Goal: Task Accomplishment & Management: Manage account settings

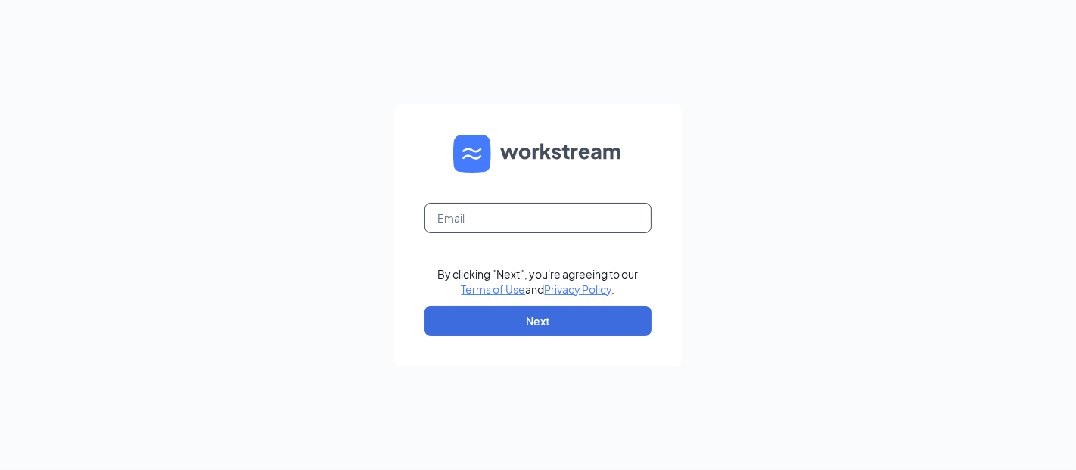
click at [555, 210] on input "text" at bounding box center [537, 218] width 227 height 30
type input "[EMAIL_ADDRESS][DOMAIN_NAME]"
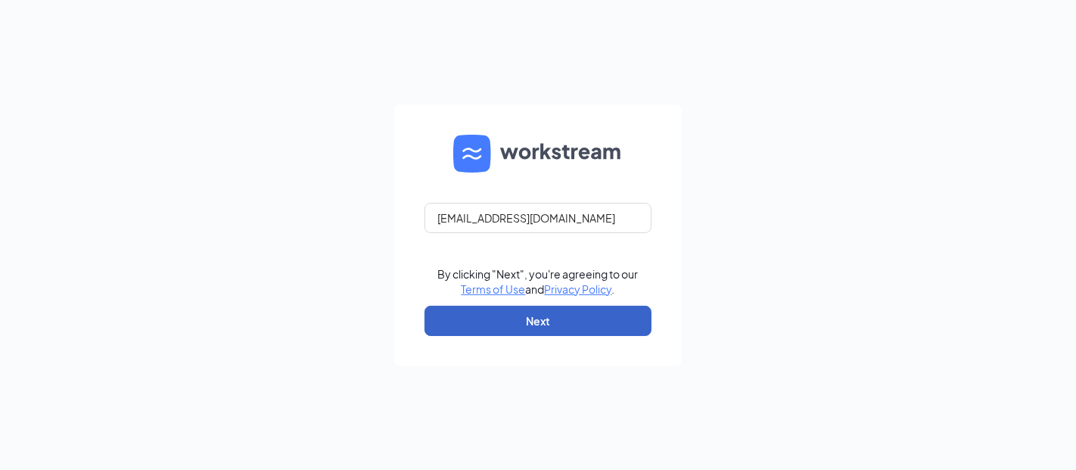
click at [573, 320] on button "Next" at bounding box center [537, 321] width 227 height 30
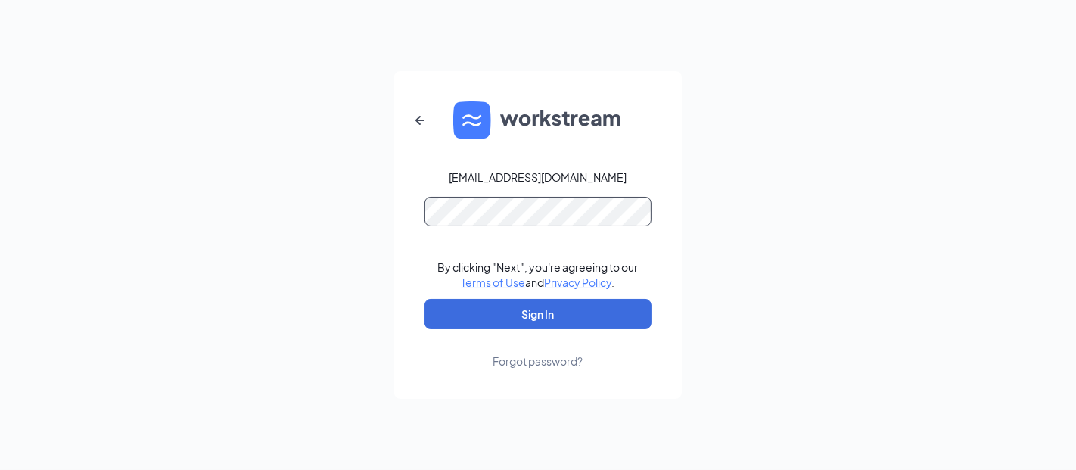
click at [424, 299] on button "Sign In" at bounding box center [537, 314] width 227 height 30
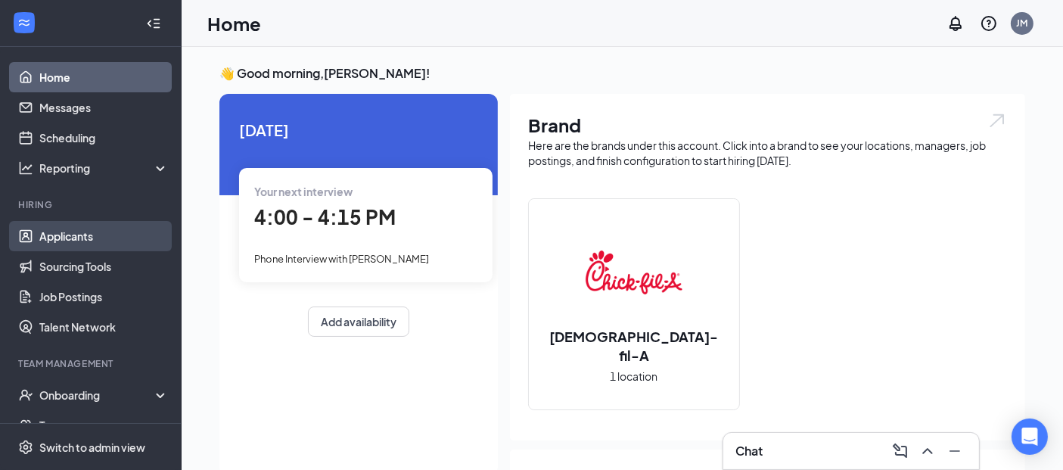
click at [104, 244] on link "Applicants" at bounding box center [103, 236] width 129 height 30
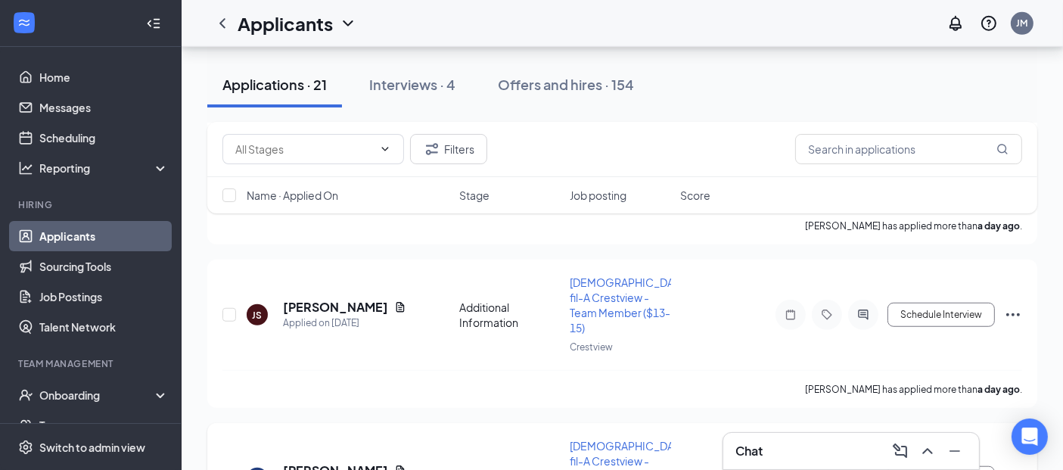
scroll to position [1295, 0]
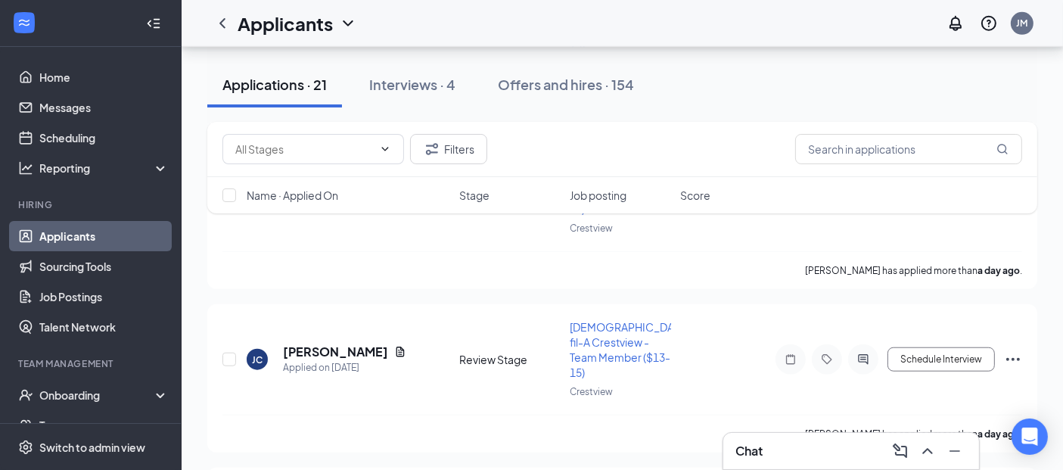
click at [430, 92] on div "Interviews · 4" at bounding box center [412, 84] width 86 height 19
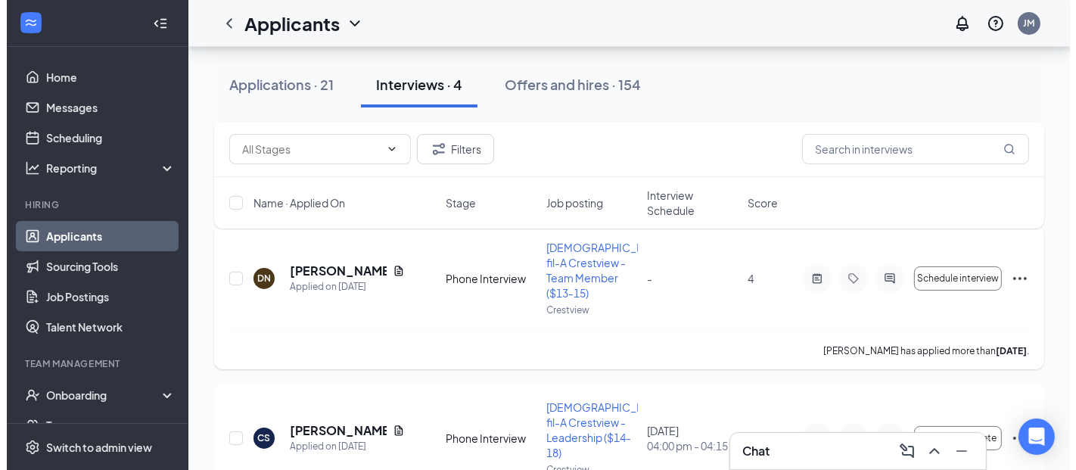
scroll to position [168, 0]
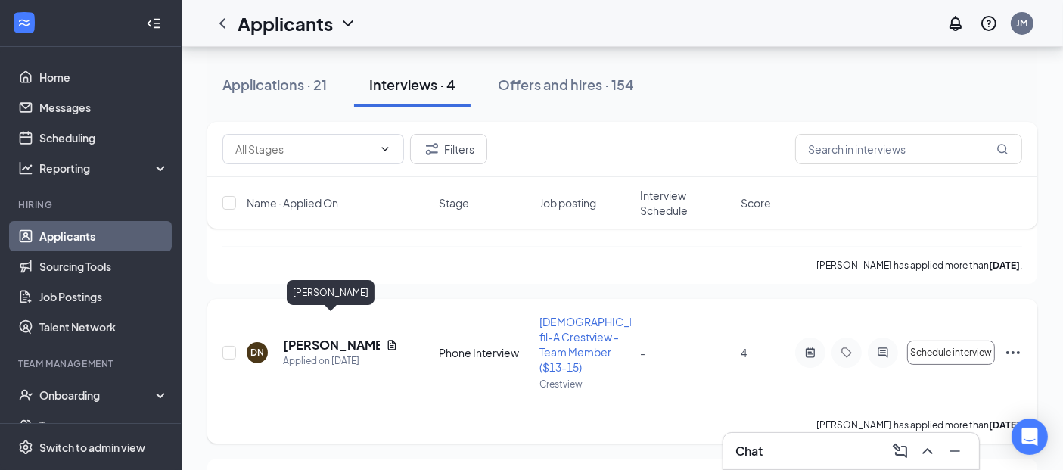
click at [341, 337] on h5 "[PERSON_NAME]" at bounding box center [331, 345] width 97 height 17
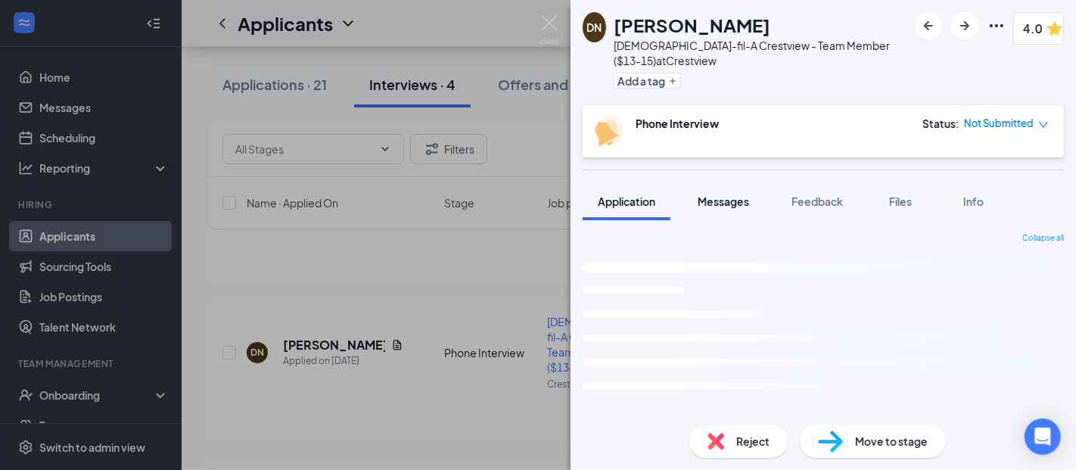
click at [739, 205] on span "Messages" at bounding box center [722, 201] width 51 height 14
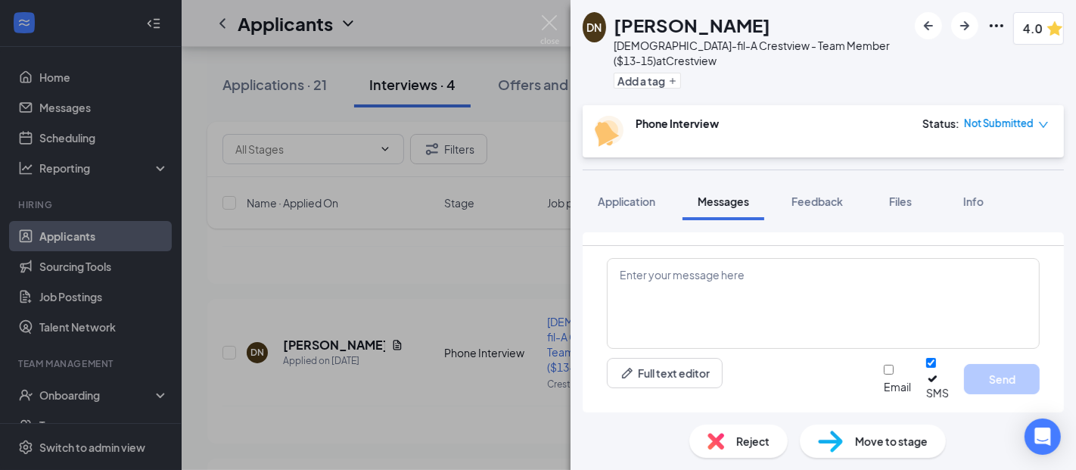
scroll to position [567, 0]
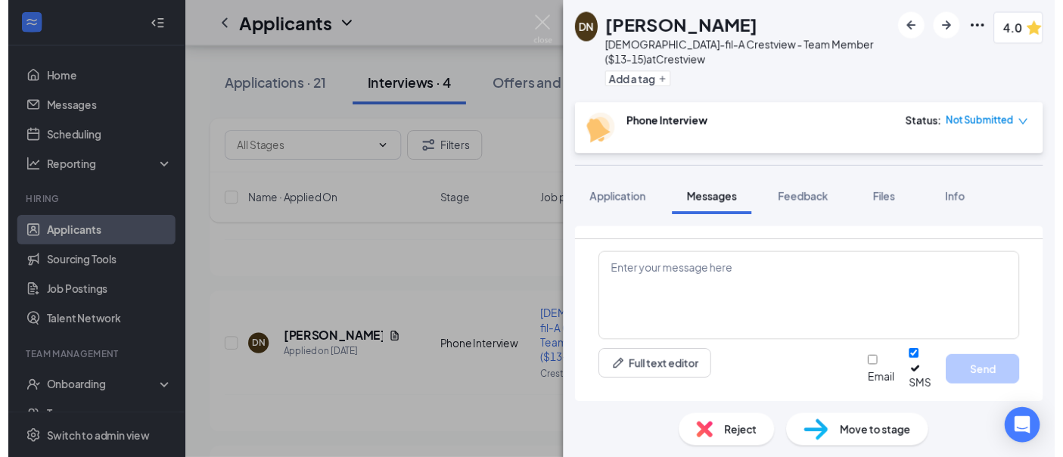
scroll to position [668, 0]
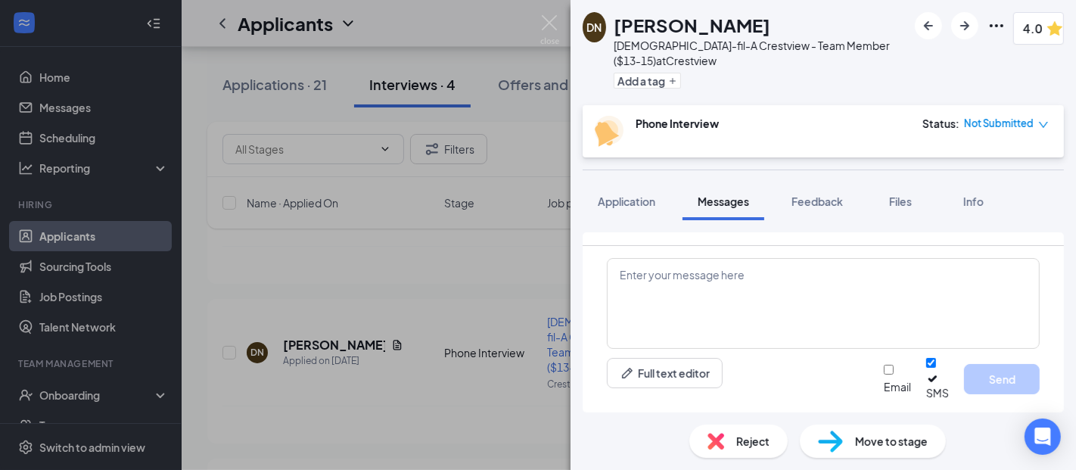
click at [1029, 123] on span "Not Submitted" at bounding box center [999, 123] width 70 height 15
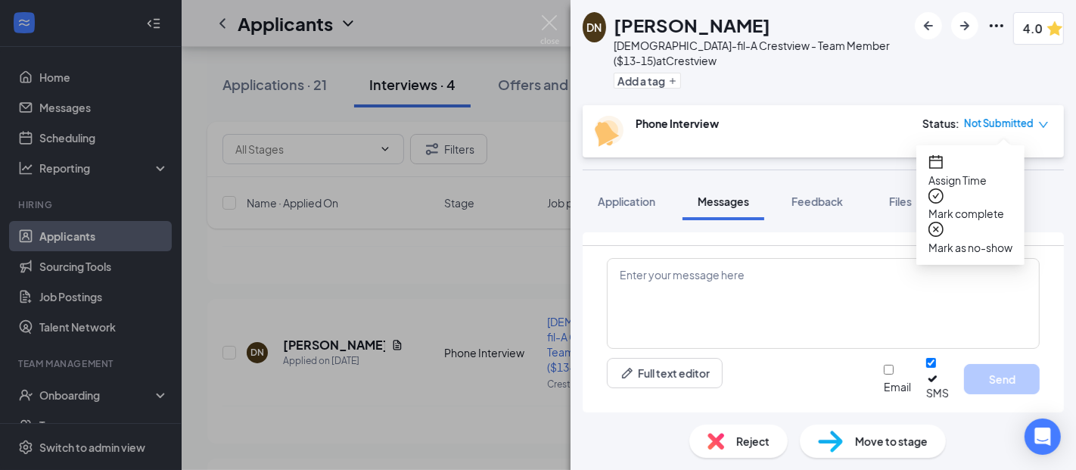
click at [844, 443] on div "Move to stage" at bounding box center [872, 440] width 146 height 33
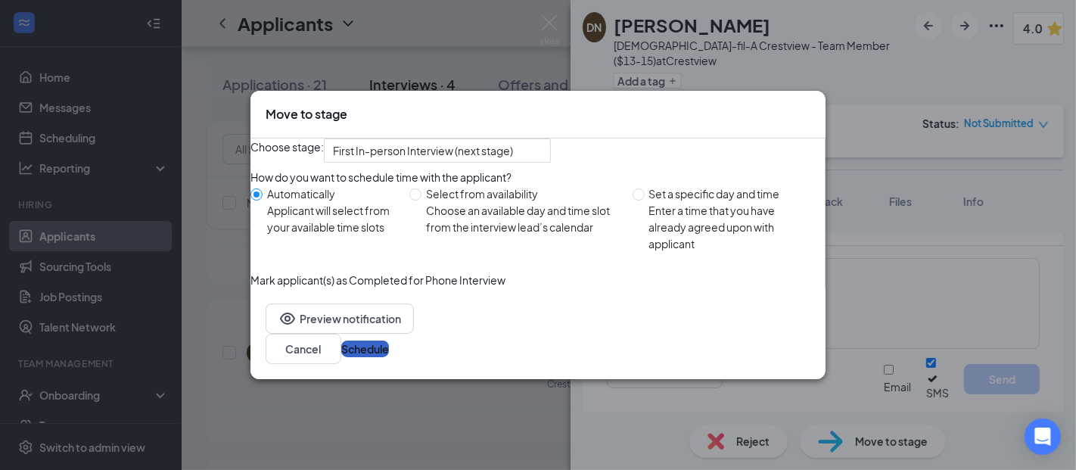
click at [389, 357] on button "Schedule" at bounding box center [365, 348] width 48 height 17
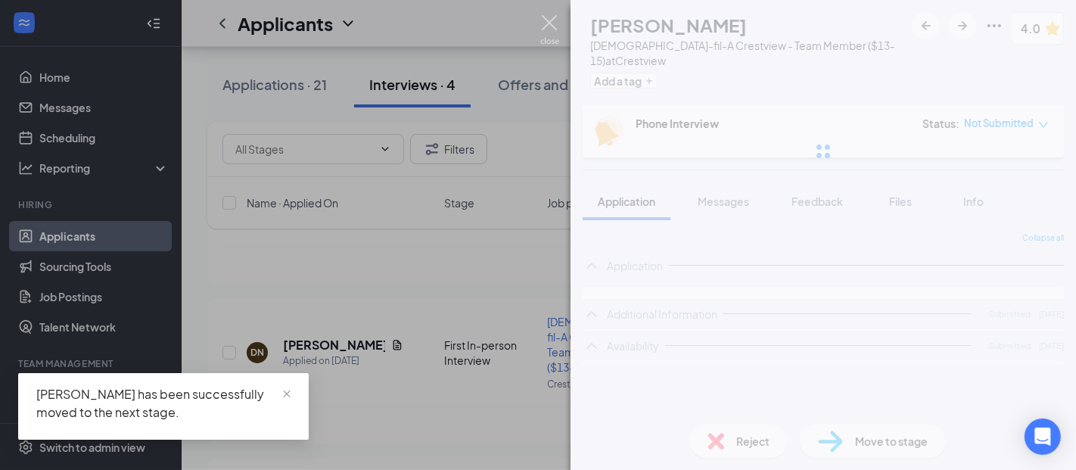
click at [548, 23] on img at bounding box center [549, 29] width 19 height 29
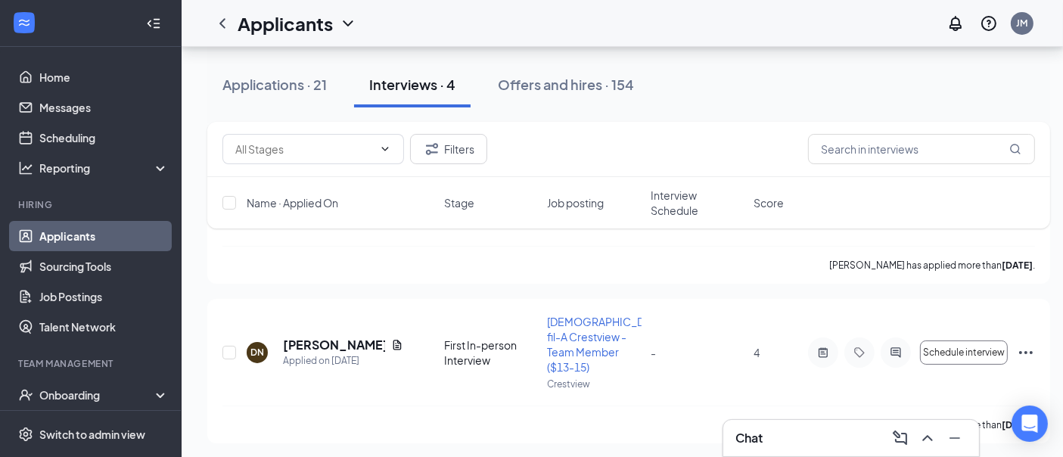
click at [766, 435] on div "Chat" at bounding box center [850, 438] width 231 height 24
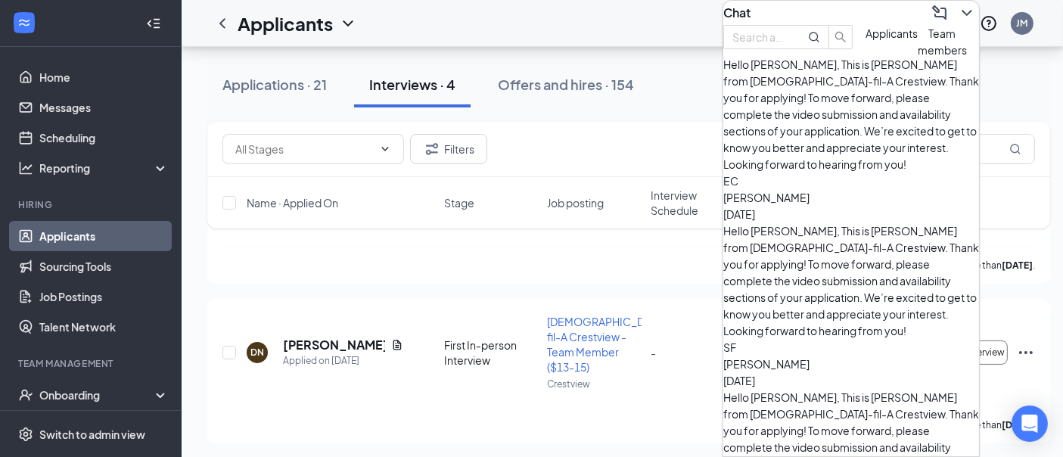
scroll to position [129, 0]
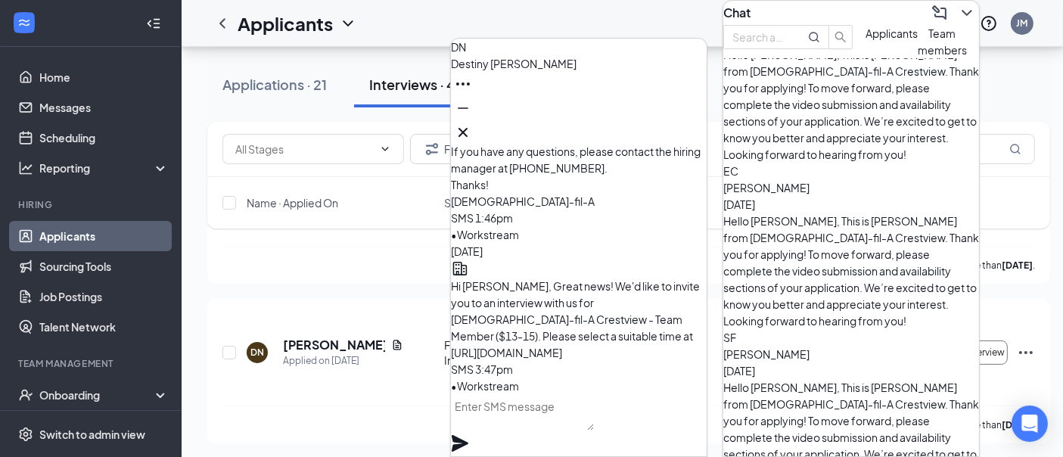
click at [557, 429] on textarea at bounding box center [522, 412] width 143 height 36
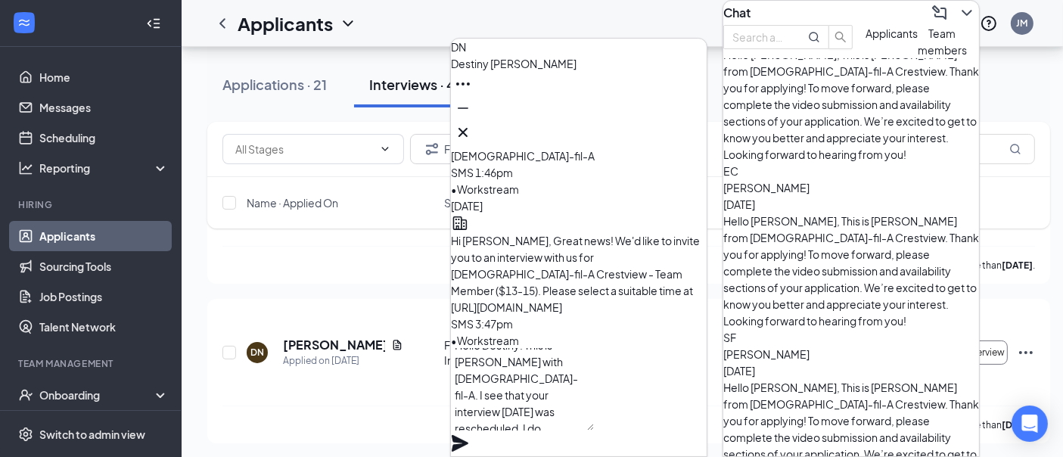
scroll to position [30, 0]
type textarea "Hello Destiny! This is [PERSON_NAME] with [DEMOGRAPHIC_DATA]-fil-A. I see that …"
click at [468, 435] on icon "Plane" at bounding box center [460, 443] width 17 height 17
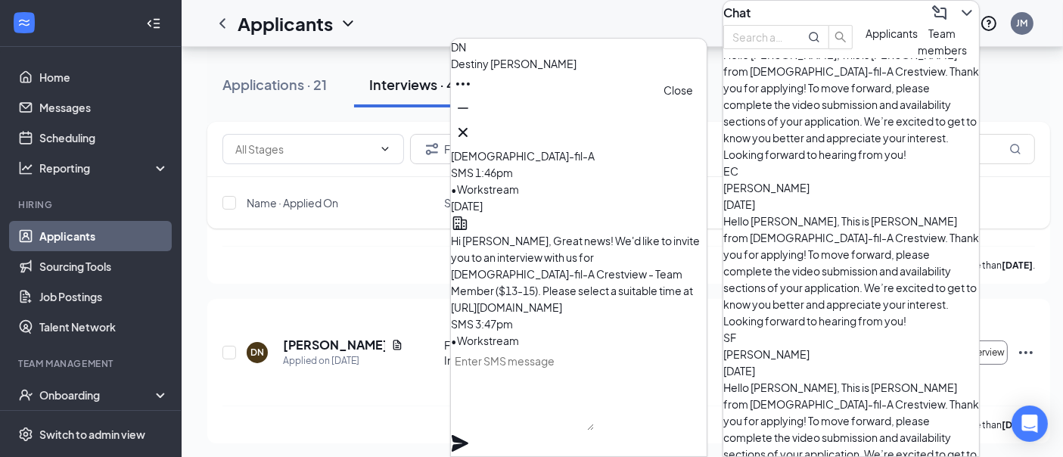
scroll to position [0, 0]
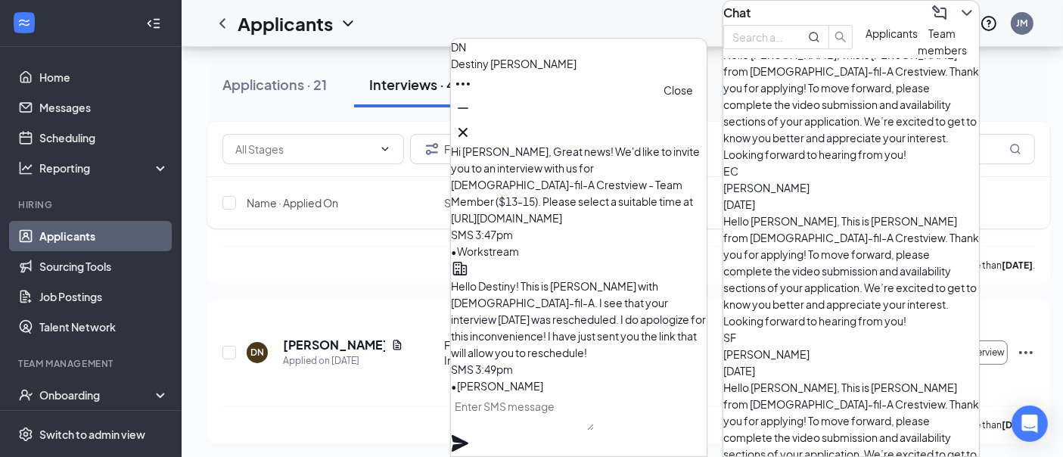
click at [472, 131] on icon "Cross" at bounding box center [463, 132] width 18 height 18
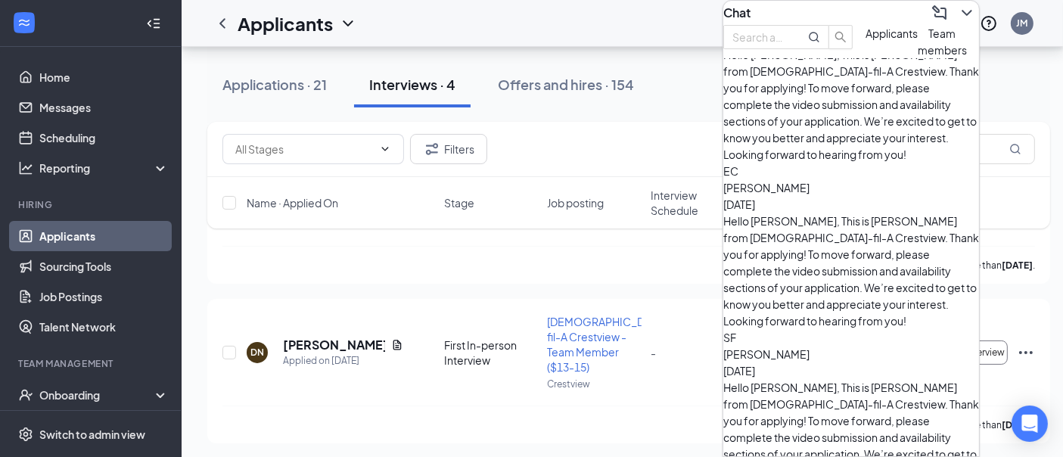
click at [839, 18] on div "Chat" at bounding box center [851, 13] width 256 height 24
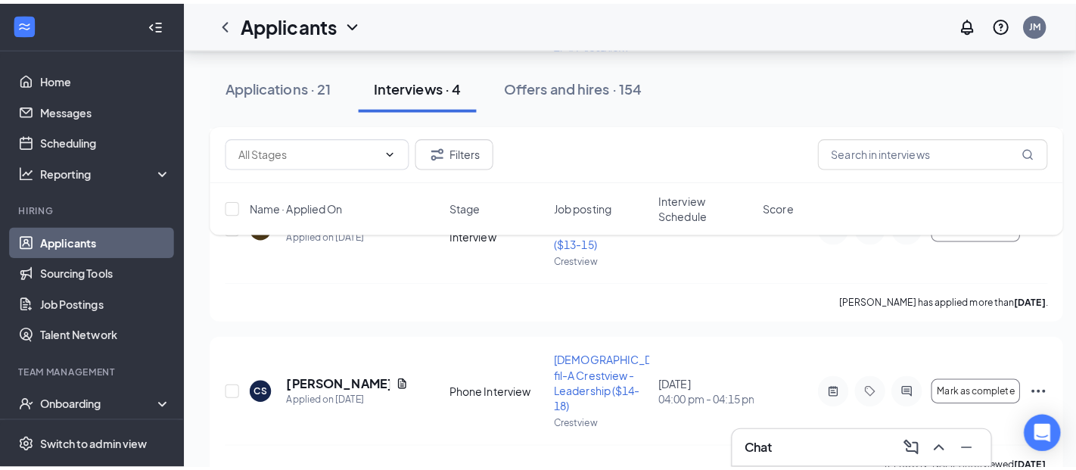
scroll to position [291, 0]
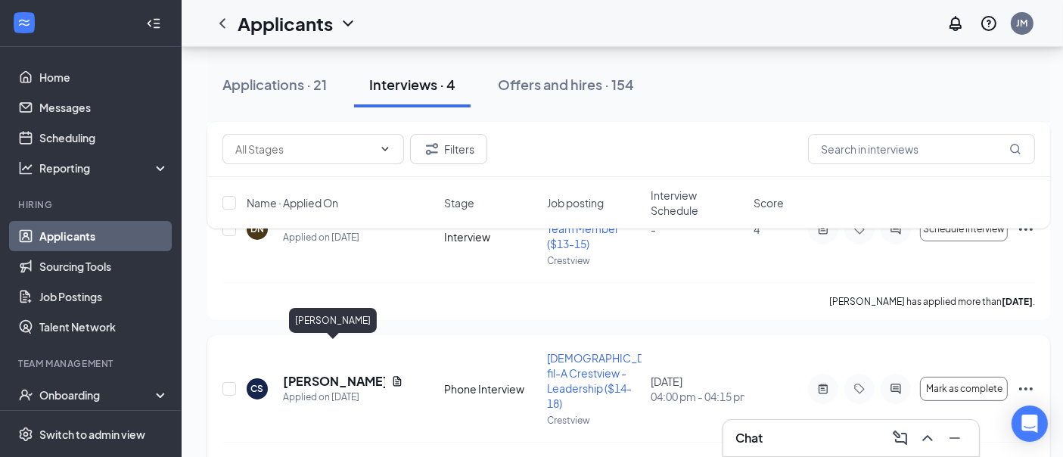
click at [362, 373] on h5 "[PERSON_NAME]" at bounding box center [334, 381] width 102 height 17
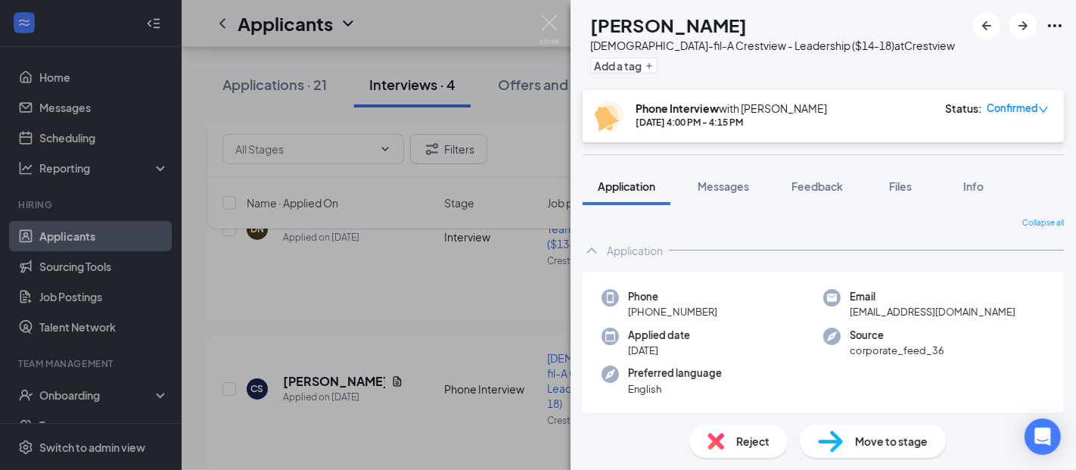
click at [707, 433] on img at bounding box center [715, 441] width 17 height 17
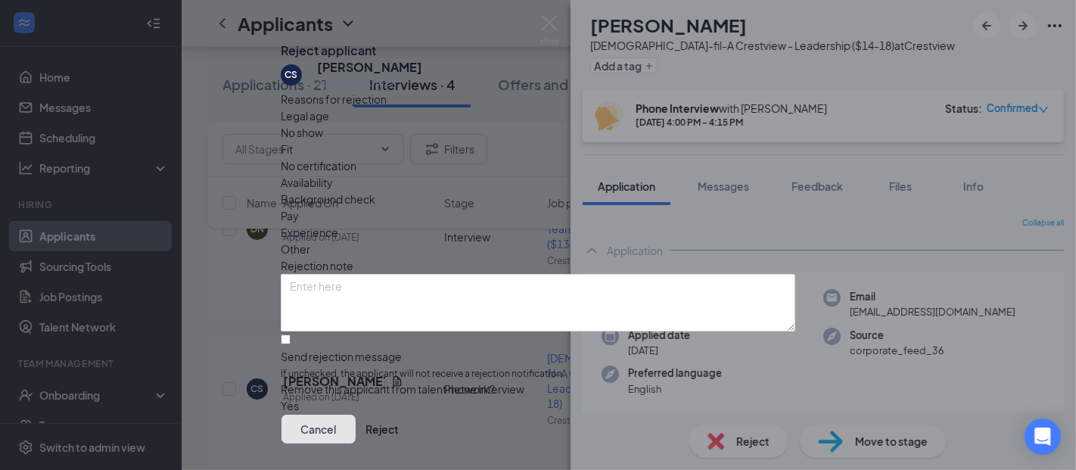
click at [356, 414] on button "Cancel" at bounding box center [319, 429] width 76 height 30
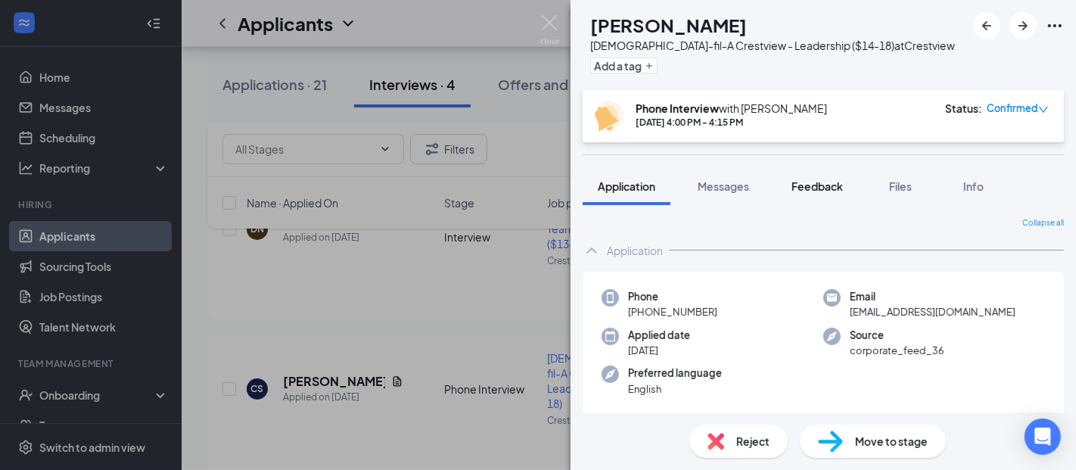
click at [815, 196] on button "Feedback" at bounding box center [817, 186] width 82 height 38
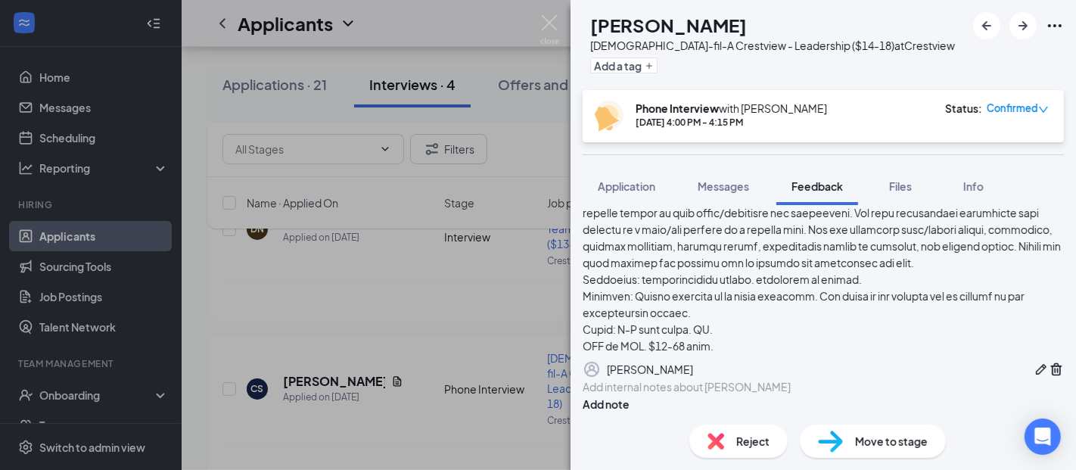
scroll to position [354, 0]
click at [737, 387] on div at bounding box center [823, 387] width 480 height 16
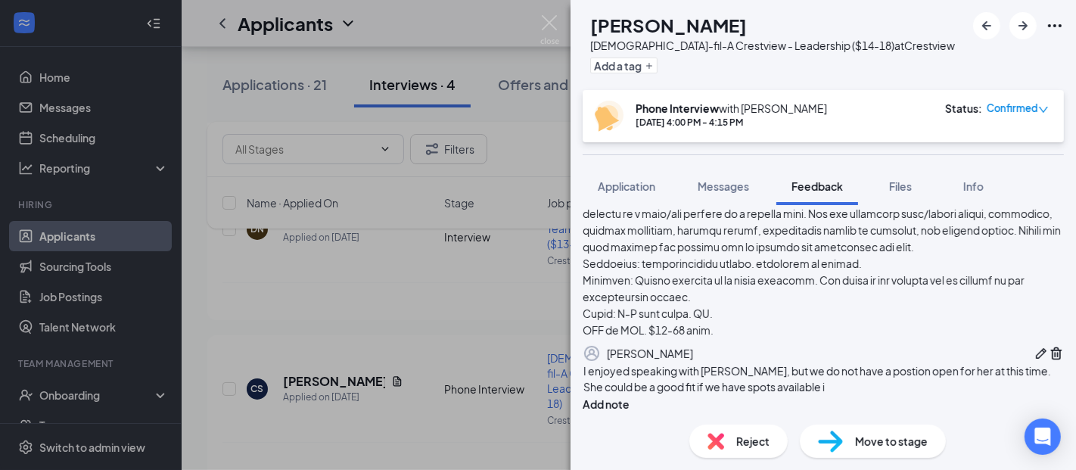
scroll to position [359, 0]
click at [629, 396] on button "Add note" at bounding box center [605, 404] width 47 height 17
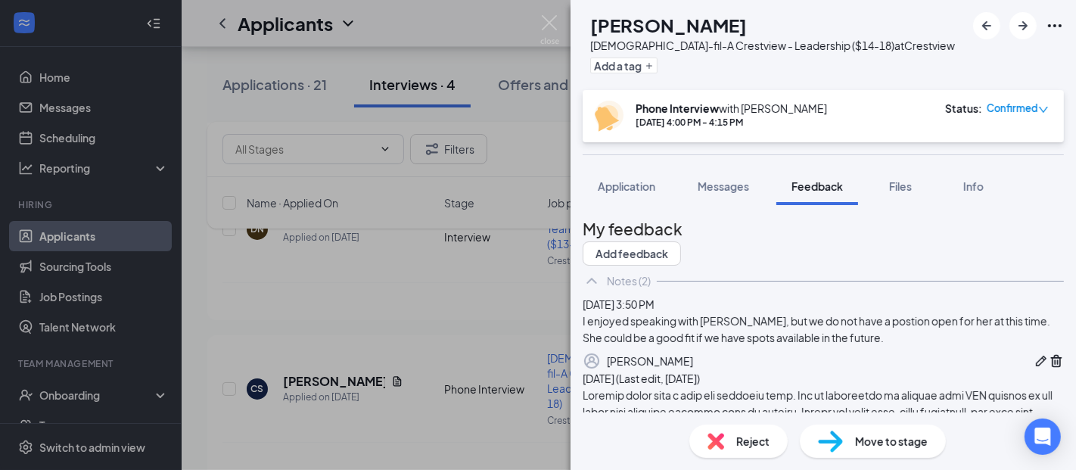
scroll to position [0, 0]
click at [548, 18] on img at bounding box center [549, 29] width 19 height 29
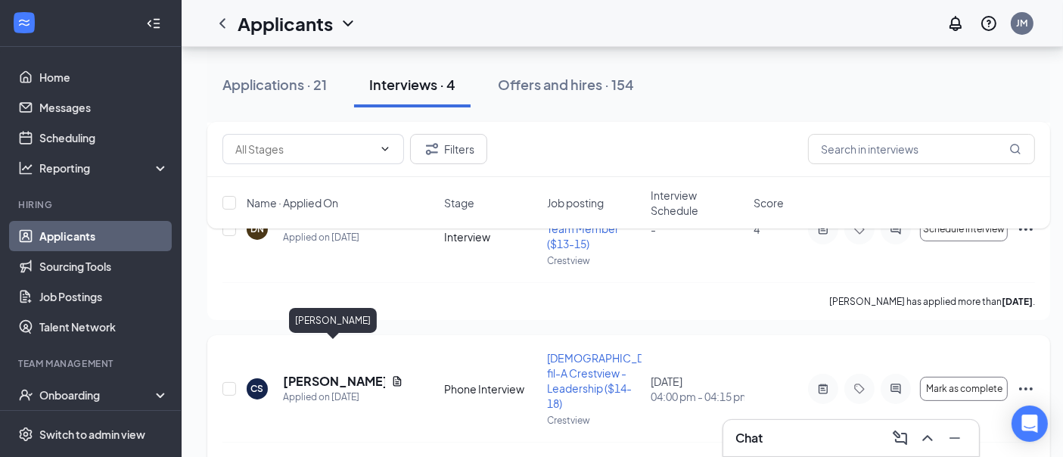
click at [340, 373] on h5 "[PERSON_NAME]" at bounding box center [334, 381] width 102 height 17
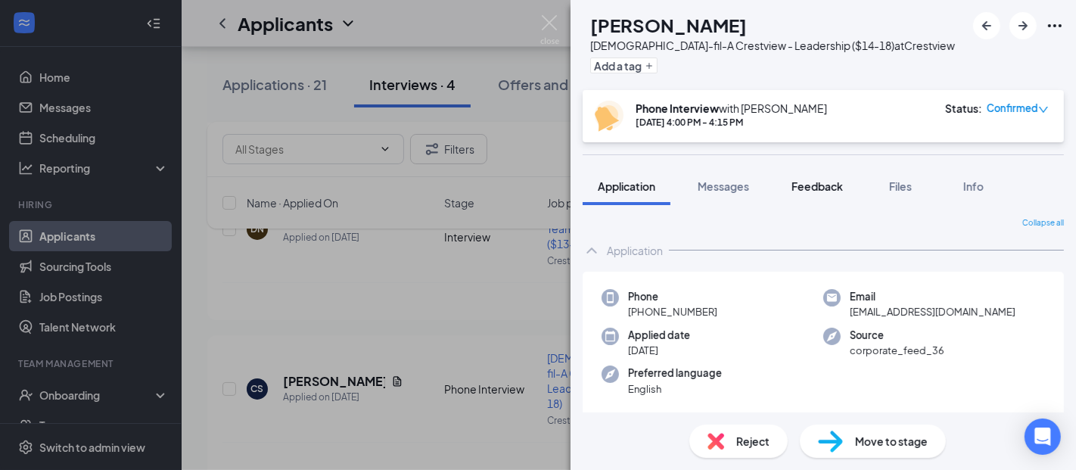
click at [808, 185] on span "Feedback" at bounding box center [816, 186] width 51 height 14
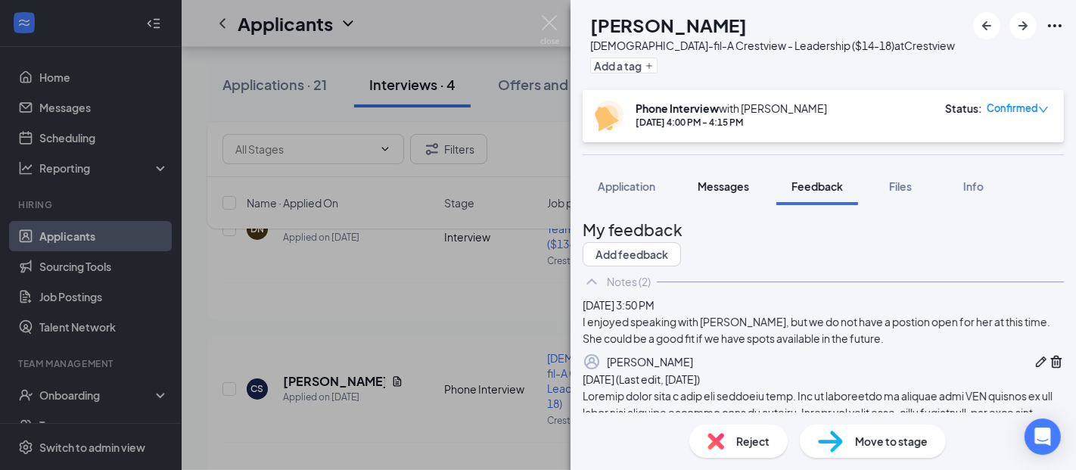
click at [725, 194] on button "Messages" at bounding box center [723, 186] width 82 height 38
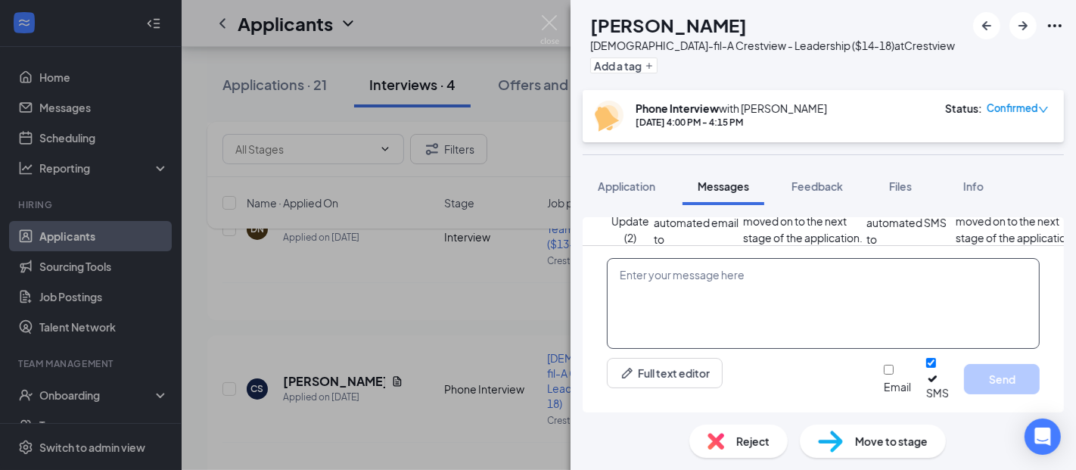
scroll to position [516, 0]
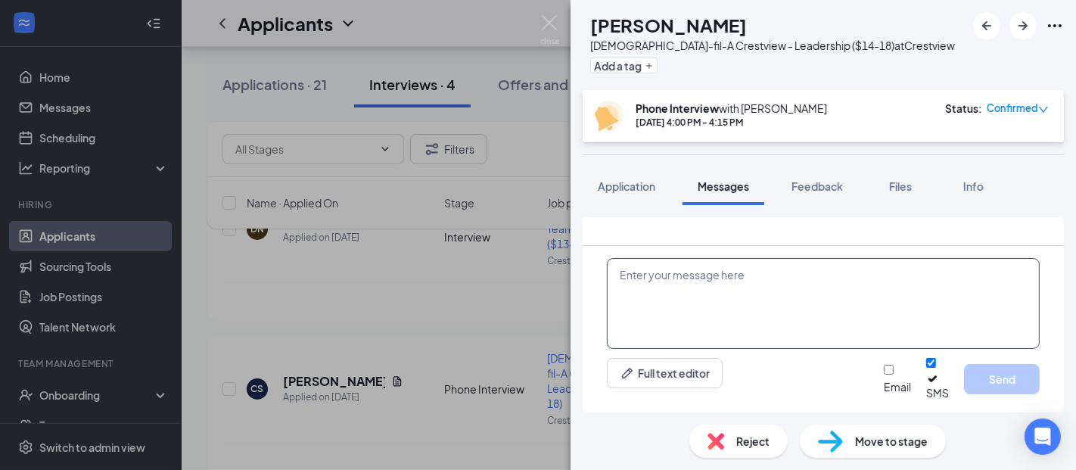
click at [725, 343] on textarea at bounding box center [823, 303] width 433 height 91
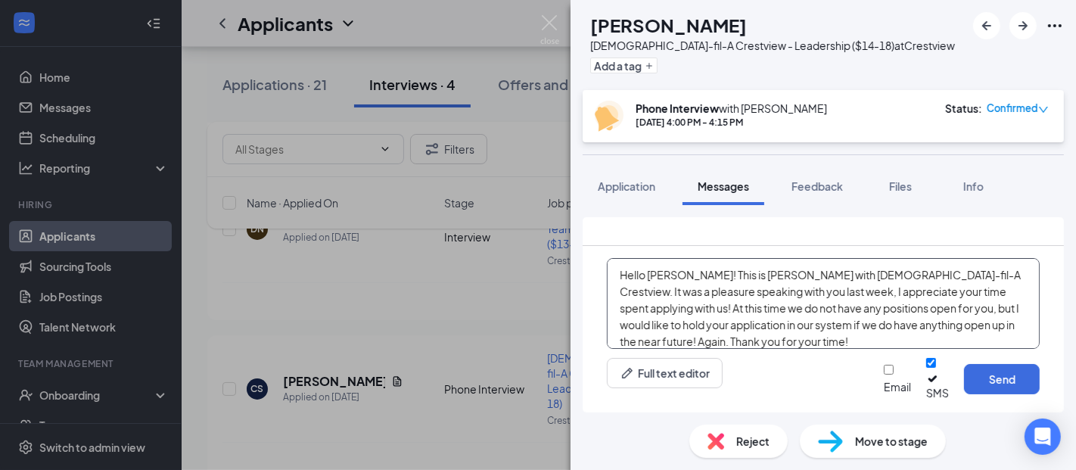
click at [843, 301] on textarea "Hello [PERSON_NAME]! This is [PERSON_NAME] with [DEMOGRAPHIC_DATA]-fil-A Crestv…" at bounding box center [823, 303] width 433 height 91
click at [847, 306] on textarea "Hello [PERSON_NAME]! This is [PERSON_NAME] with [DEMOGRAPHIC_DATA]-fil-A Crestv…" at bounding box center [823, 303] width 433 height 91
click at [687, 349] on textarea "Hello [PERSON_NAME]! This is [PERSON_NAME] with [DEMOGRAPHIC_DATA]-fil-A Crestv…" at bounding box center [823, 303] width 433 height 91
click at [842, 349] on textarea "Hello [PERSON_NAME]! This is [PERSON_NAME] with [DEMOGRAPHIC_DATA]-fil-A Crestv…" at bounding box center [823, 303] width 433 height 91
click at [650, 349] on textarea "Hello [PERSON_NAME]! This is [PERSON_NAME] with [DEMOGRAPHIC_DATA]-fil-A Crestv…" at bounding box center [823, 303] width 433 height 91
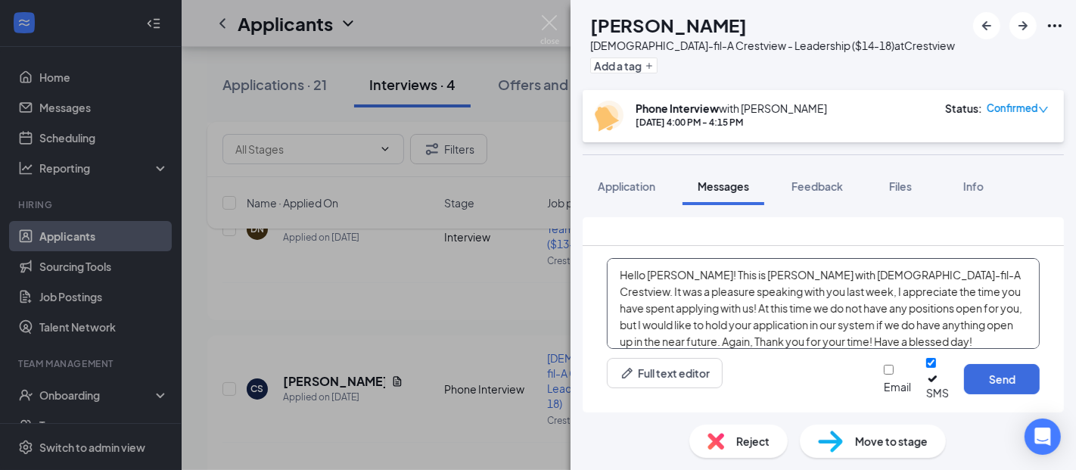
type textarea "Hello [PERSON_NAME]! This is [PERSON_NAME] with [DEMOGRAPHIC_DATA]-fil-A Crestv…"
click at [883, 374] on input "Email" at bounding box center [888, 370] width 10 height 10
checkbox input "true"
click at [926, 368] on input "SMS" at bounding box center [931, 363] width 10 height 10
click at [926, 374] on input "SMS" at bounding box center [931, 370] width 10 height 10
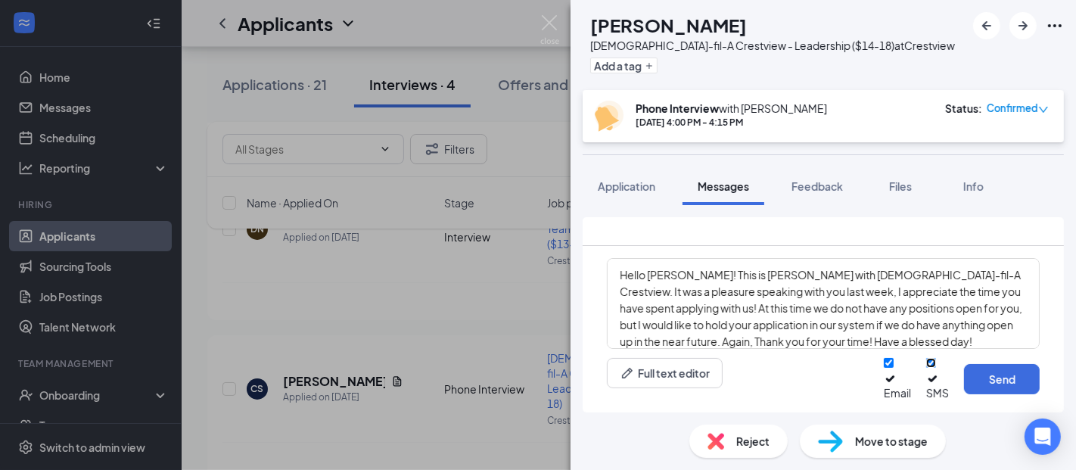
click at [926, 368] on input "SMS" at bounding box center [931, 363] width 10 height 10
checkbox input "false"
click at [1004, 384] on button "Send" at bounding box center [1002, 379] width 76 height 30
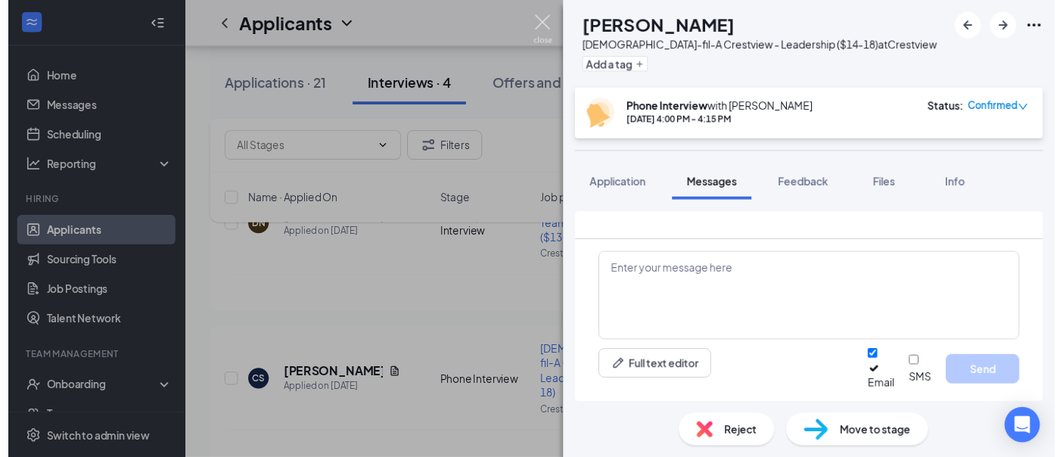
scroll to position [713, 0]
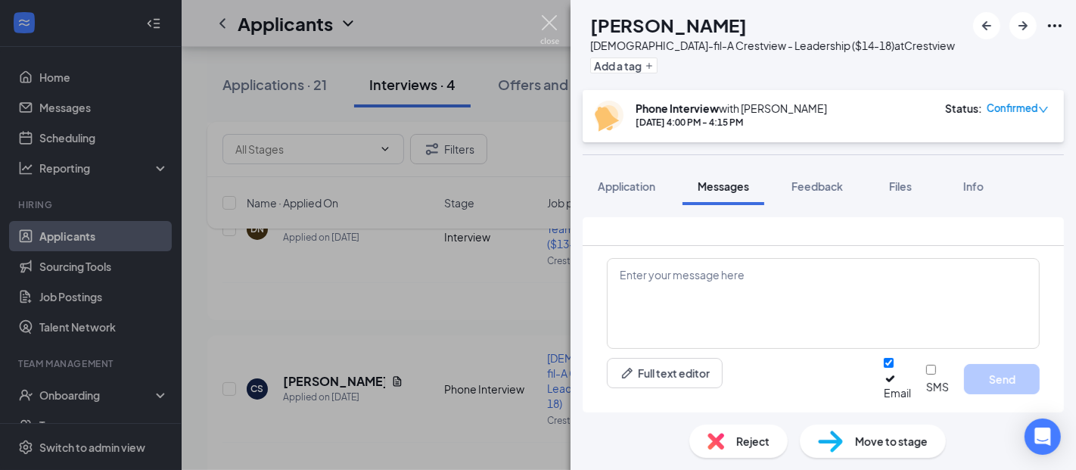
drag, startPoint x: 552, startPoint y: 23, endPoint x: 553, endPoint y: 33, distance: 10.6
click at [551, 23] on img at bounding box center [549, 29] width 19 height 29
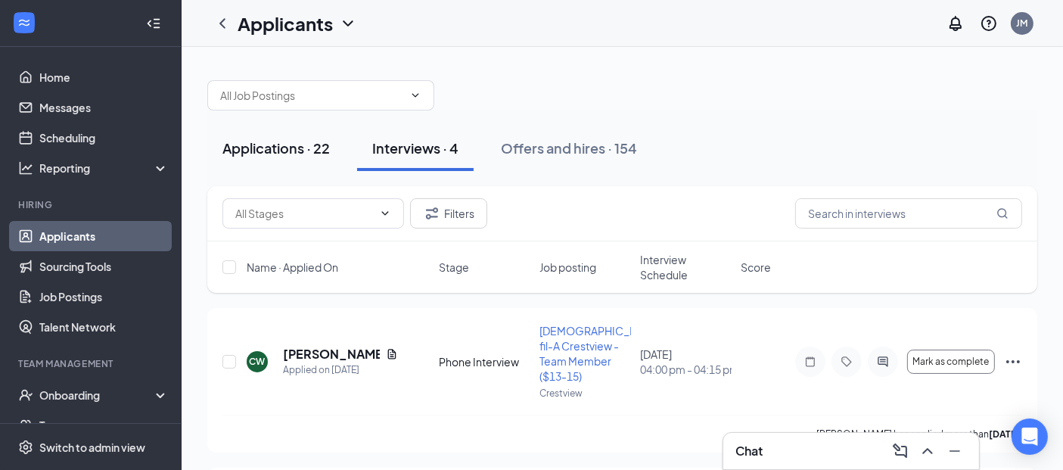
click at [272, 154] on div "Applications · 22" at bounding box center [275, 147] width 107 height 19
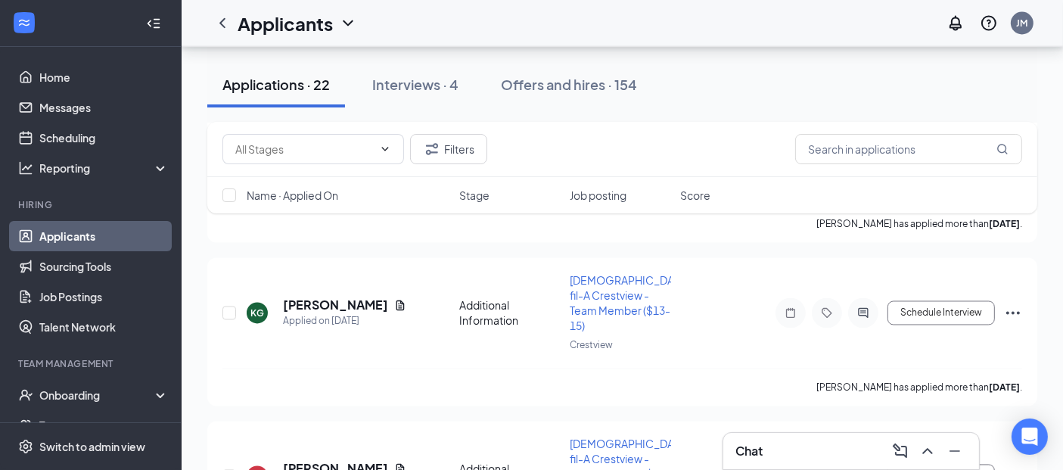
scroll to position [3090, 0]
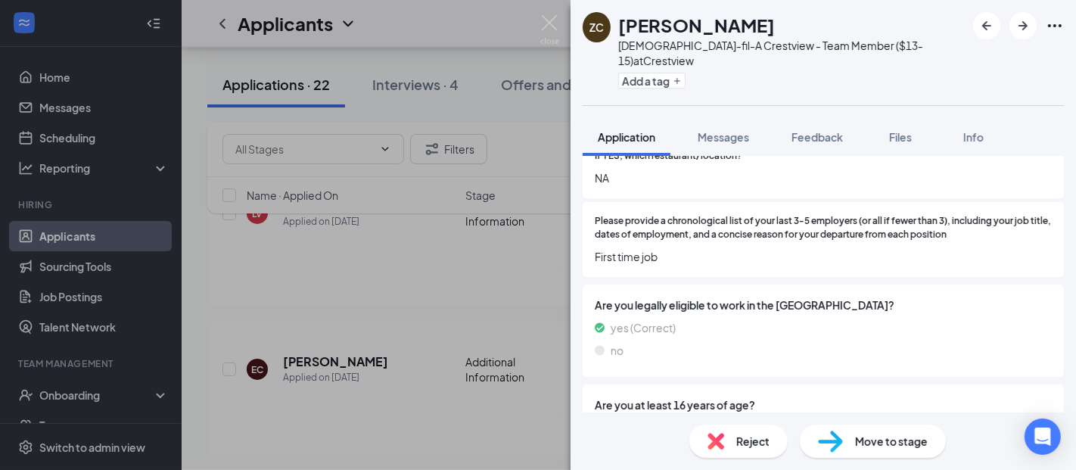
scroll to position [511, 0]
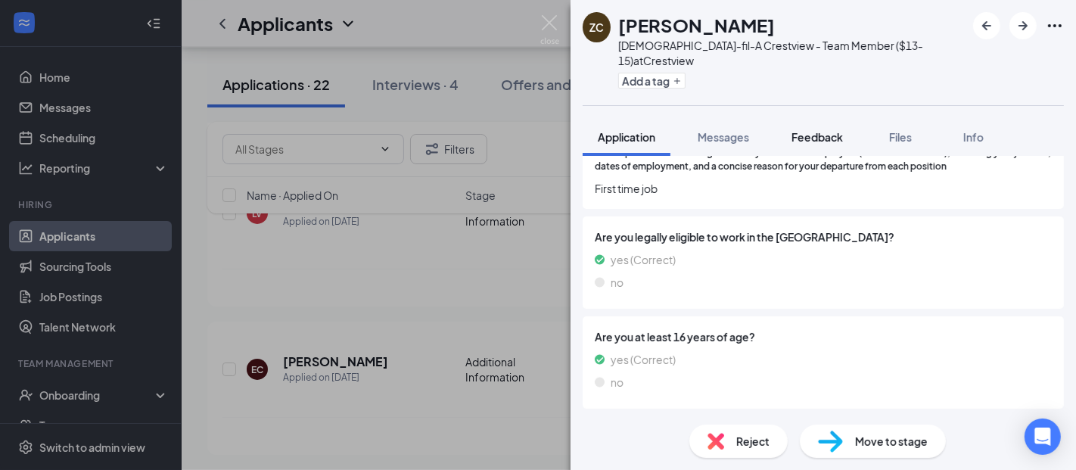
click at [838, 130] on button "Feedback" at bounding box center [817, 137] width 82 height 38
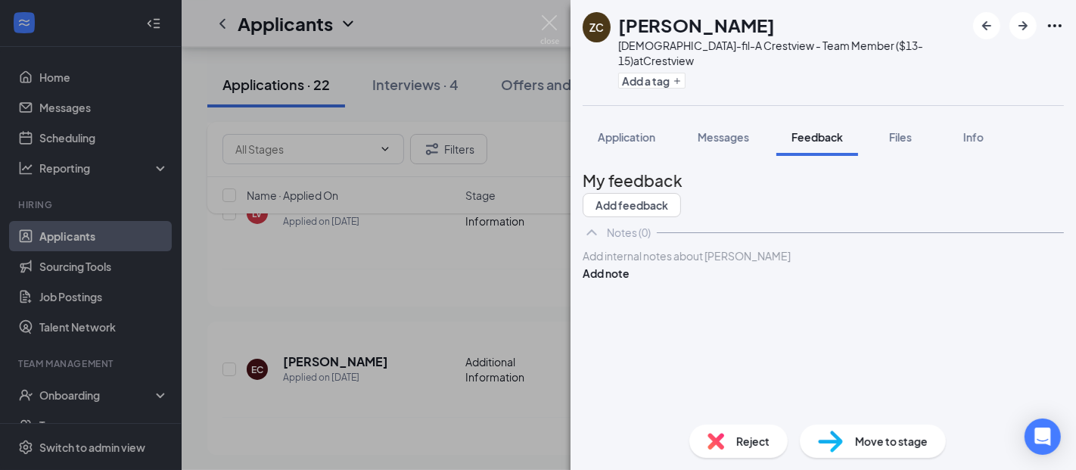
click at [715, 265] on div at bounding box center [822, 255] width 481 height 17
click at [689, 264] on div at bounding box center [823, 256] width 480 height 16
drag, startPoint x: 837, startPoint y: 289, endPoint x: 613, endPoint y: 290, distance: 224.6
click at [613, 264] on div "Applicant did not complete application." at bounding box center [823, 256] width 480 height 16
copy span "Applicant did not complete application."
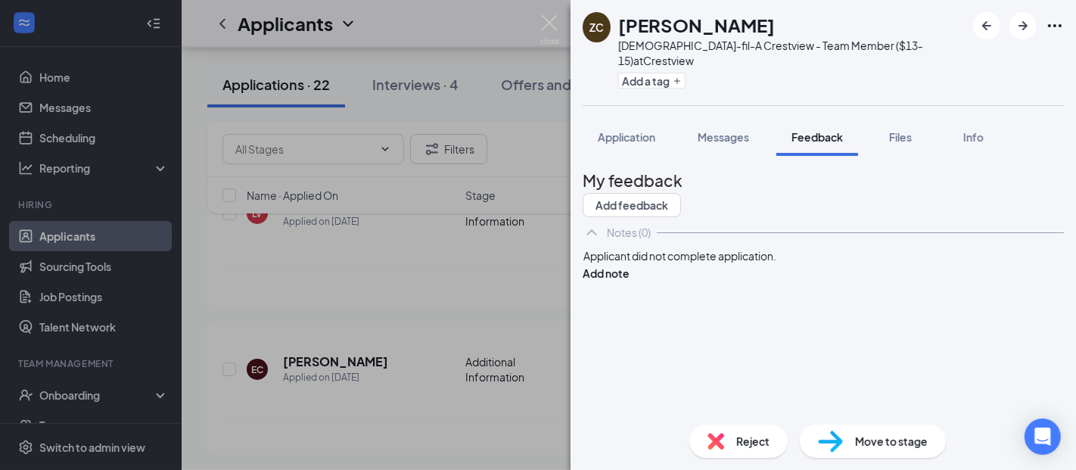
click at [907, 343] on div "My feedback Add feedback Notes (0) Applicant did not complete application. Add …" at bounding box center [822, 290] width 481 height 244
drag, startPoint x: 1015, startPoint y: 282, endPoint x: 978, endPoint y: 299, distance: 40.6
click at [629, 281] on button "Add note" at bounding box center [605, 273] width 47 height 17
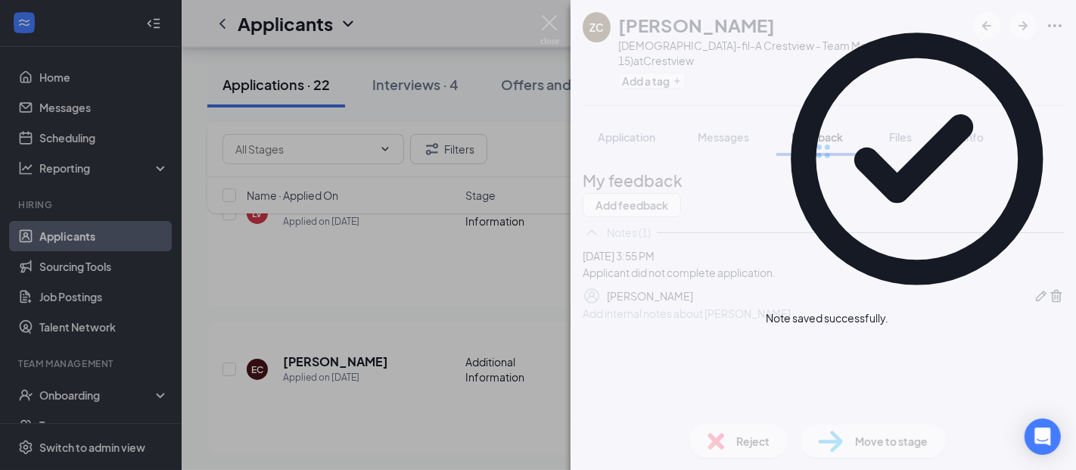
click at [726, 444] on div "Reject" at bounding box center [738, 440] width 98 height 33
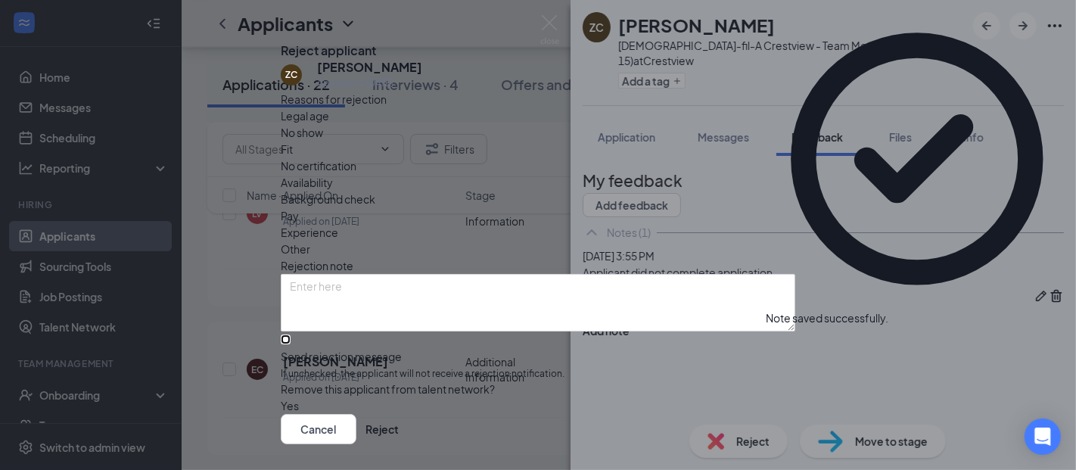
click at [290, 344] on input "Send rejection message If unchecked, the applicant will not receive a rejection…" at bounding box center [286, 339] width 10 height 10
checkbox input "true"
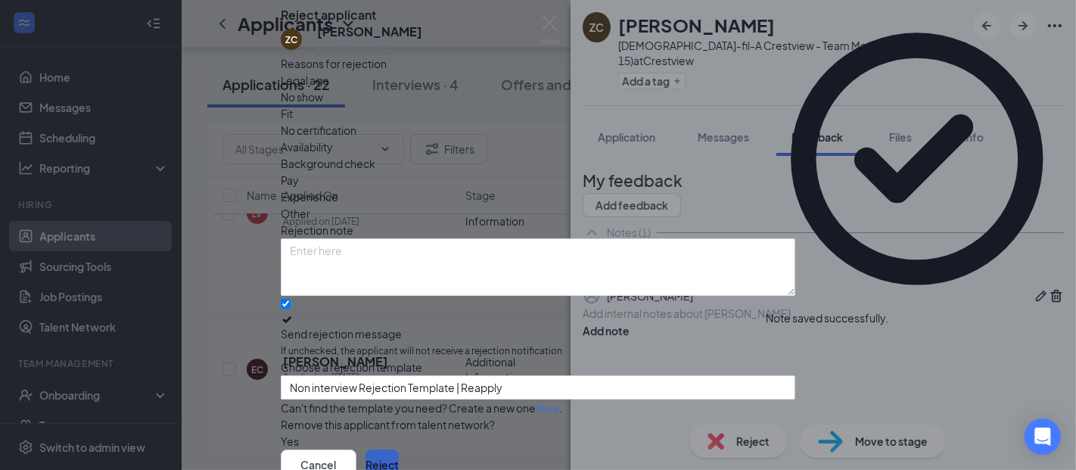
click at [399, 449] on button "Reject" at bounding box center [381, 464] width 33 height 30
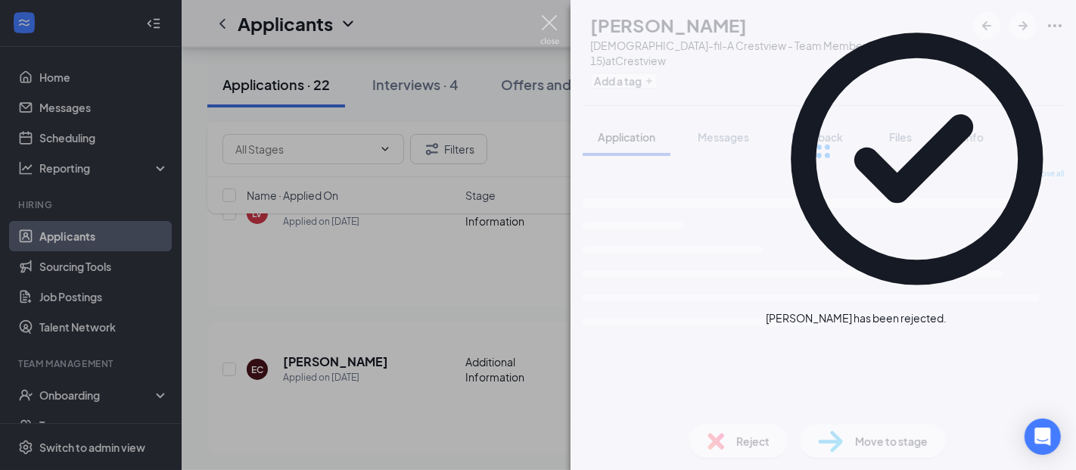
scroll to position [2913, 0]
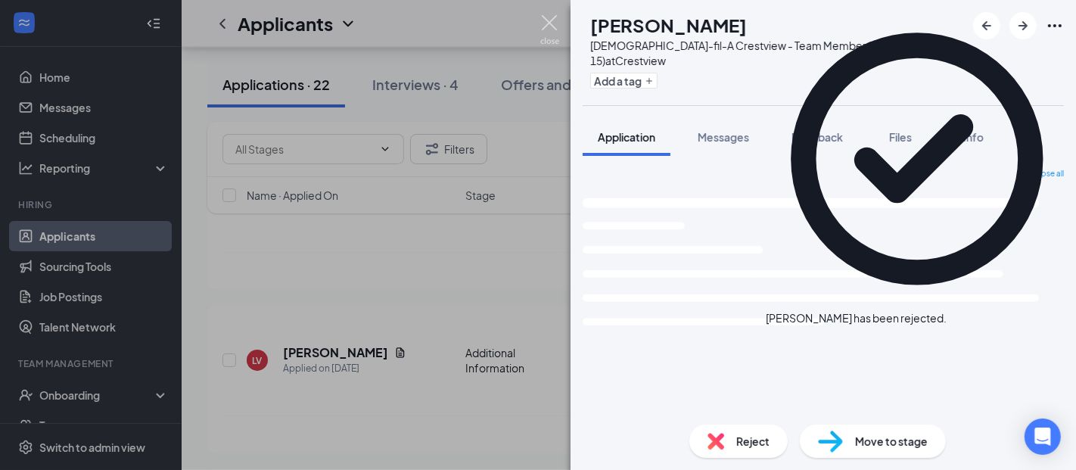
click at [545, 23] on img at bounding box center [549, 29] width 19 height 29
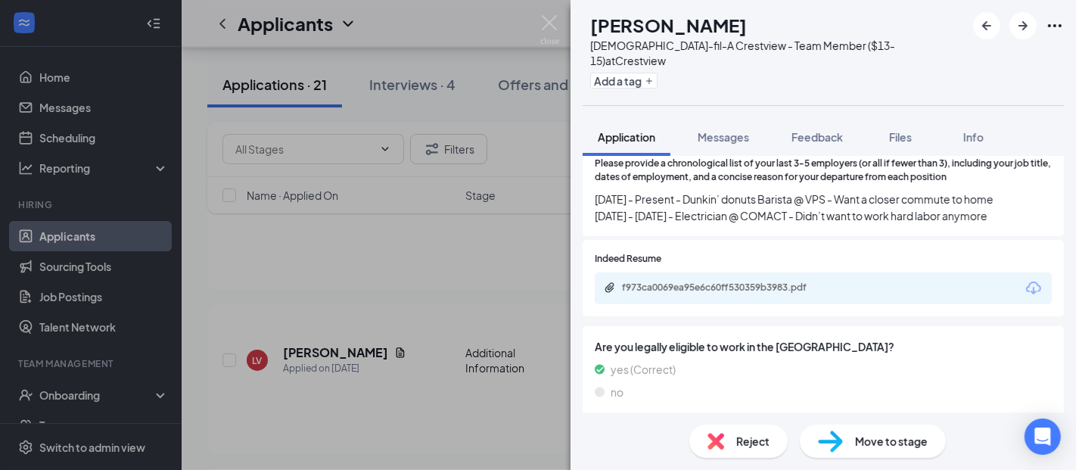
scroll to position [504, 0]
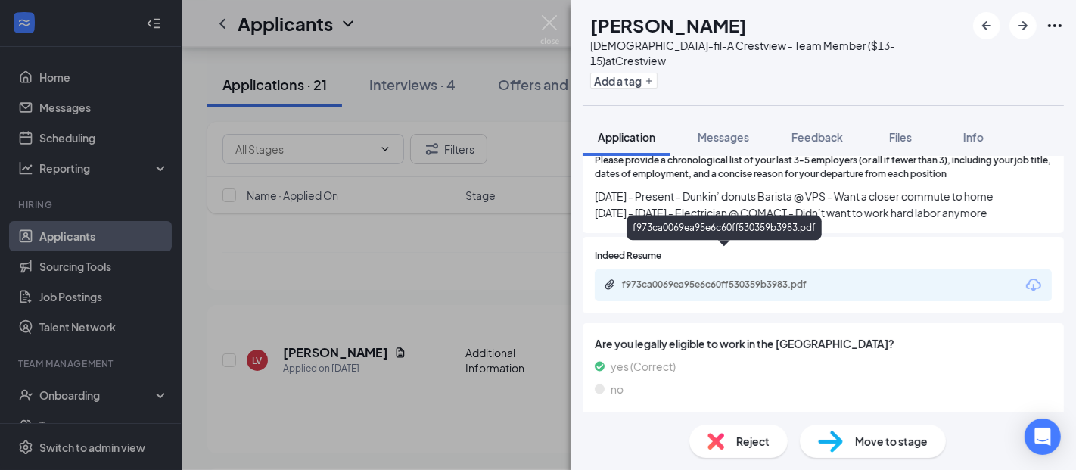
click at [790, 278] on div "f973ca0069ea95e6c60ff530359b3983.pdf" at bounding box center [728, 284] width 212 height 12
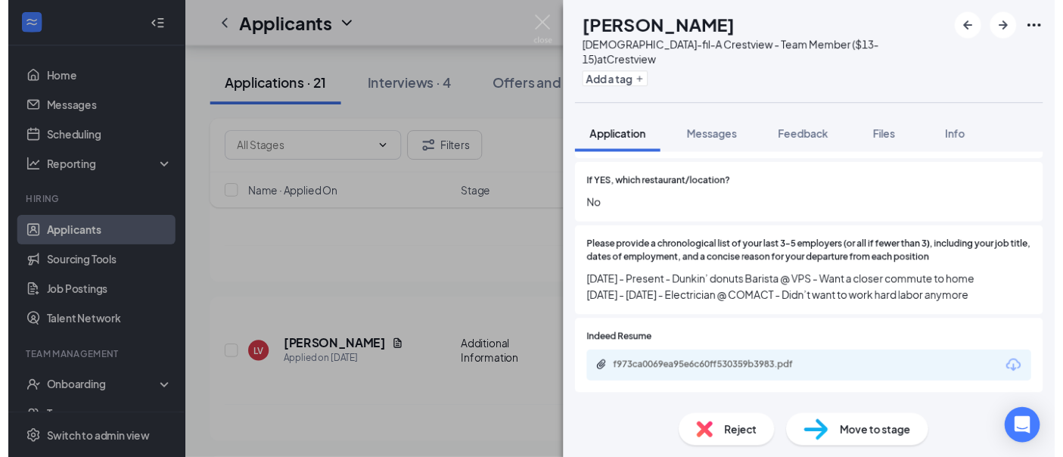
scroll to position [420, 0]
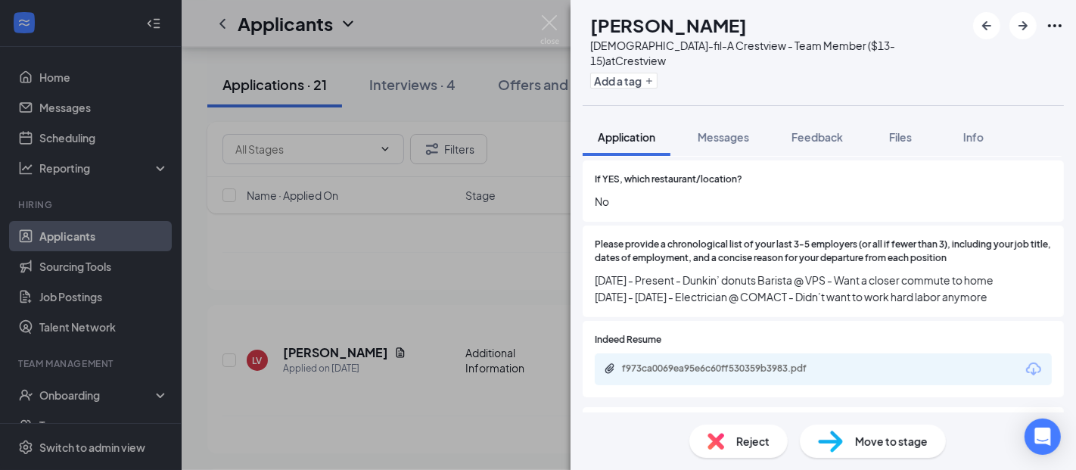
click at [717, 442] on img at bounding box center [715, 441] width 17 height 17
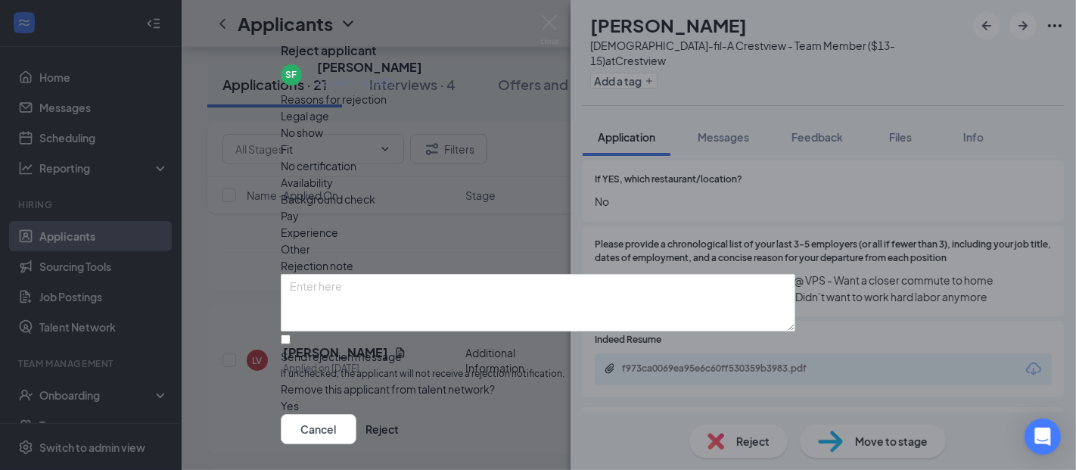
click at [580, 241] on div "Other" at bounding box center [538, 249] width 514 height 17
click at [290, 344] on input "Send rejection message If unchecked, the applicant will not receive a rejection…" at bounding box center [286, 339] width 10 height 10
checkbox input "true"
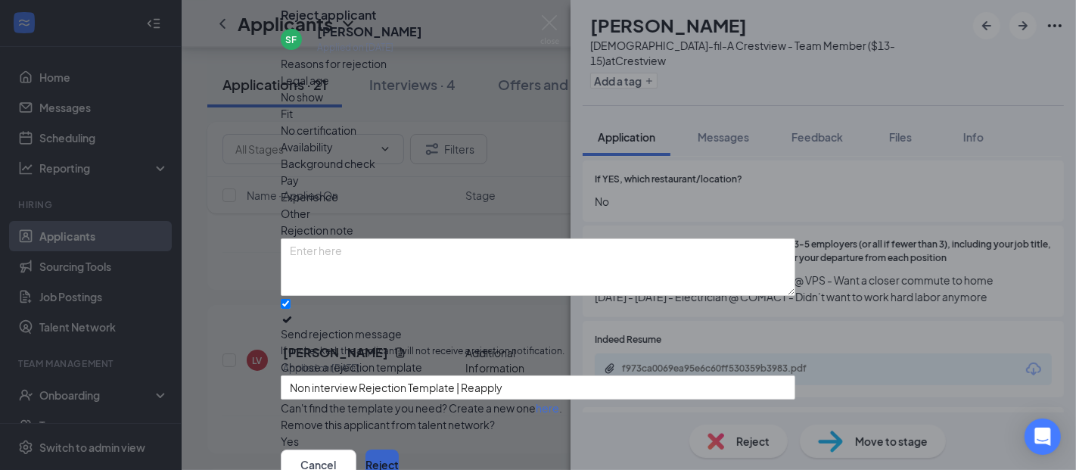
click at [399, 449] on button "Reject" at bounding box center [381, 464] width 33 height 30
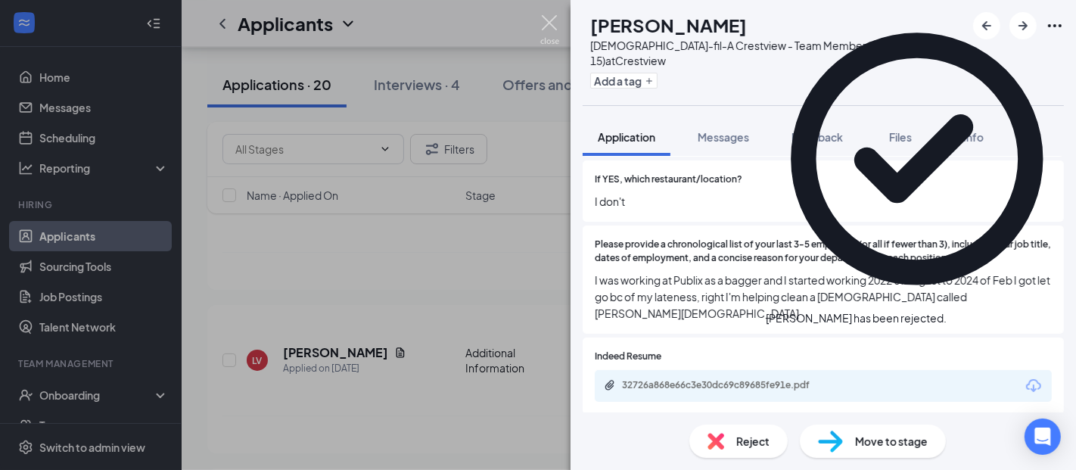
click at [551, 23] on img at bounding box center [549, 29] width 19 height 29
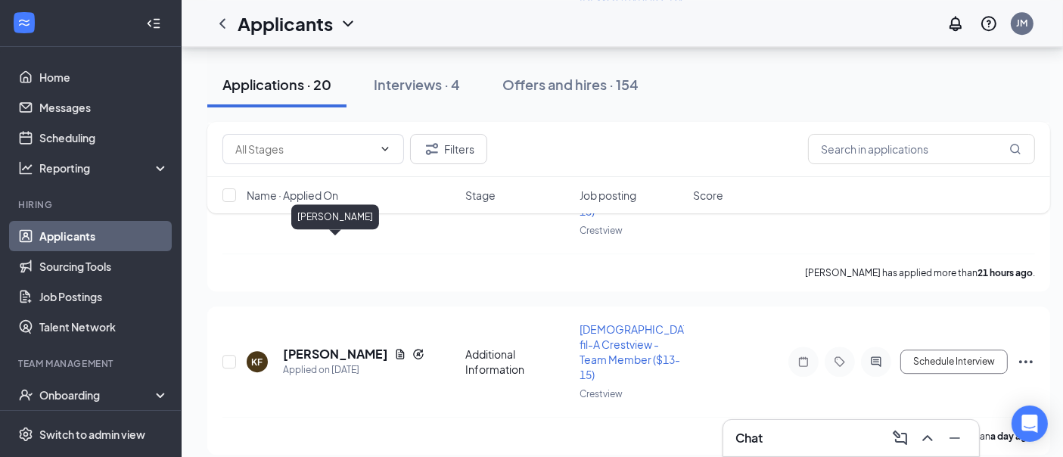
scroll to position [4249, 0]
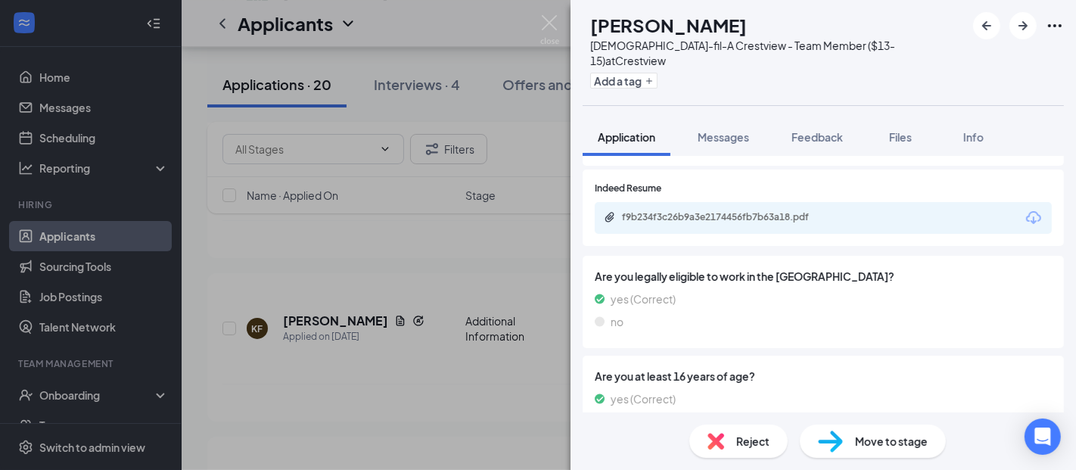
scroll to position [504, 0]
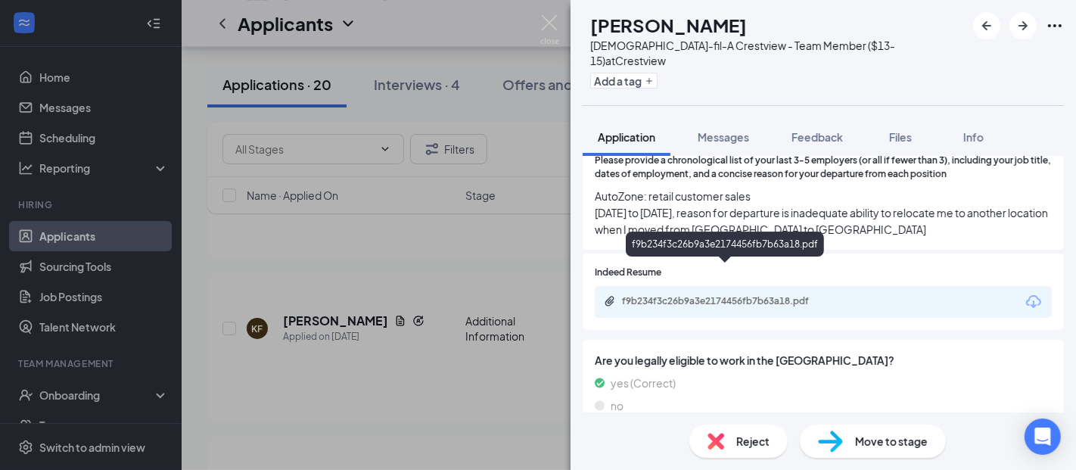
click at [717, 295] on div "f9b234f3c26b9a3e2174456fb7b63a18.pdf" at bounding box center [728, 301] width 212 height 12
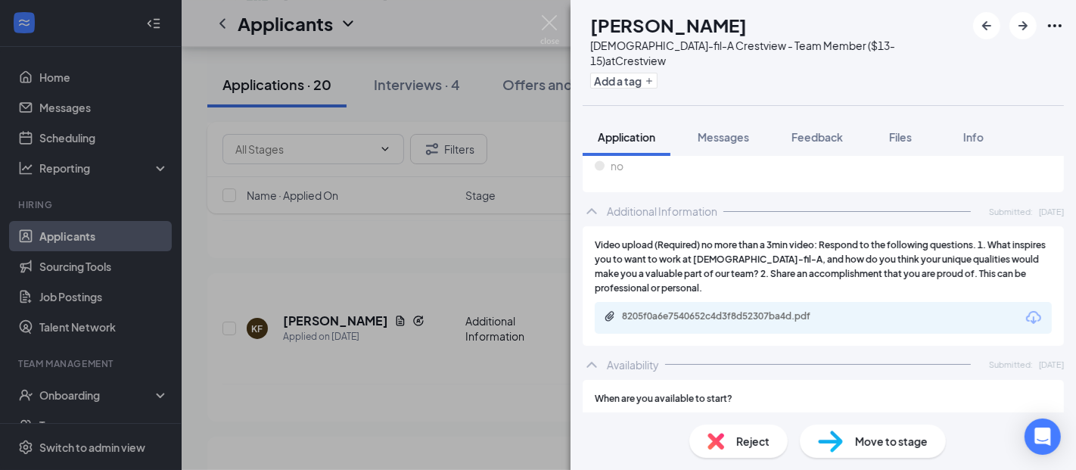
scroll to position [842, 0]
click at [793, 312] on div "8205f0a6e7540652c4d3f8d52307ba4d.pdf" at bounding box center [728, 318] width 212 height 12
click at [725, 444] on div "Reject" at bounding box center [738, 440] width 98 height 33
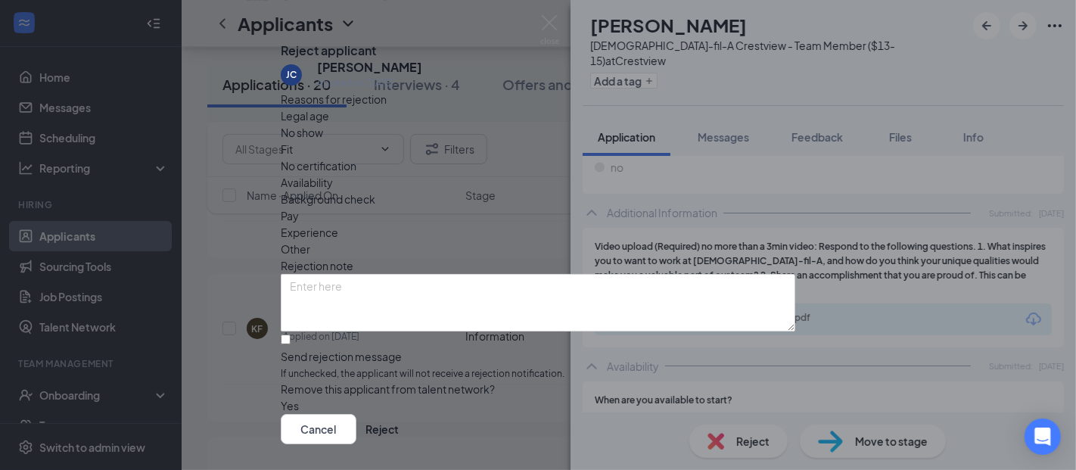
click at [310, 241] on span "Other" at bounding box center [295, 249] width 29 height 17
click at [290, 344] on input "Send rejection message If unchecked, the applicant will not receive a rejection…" at bounding box center [286, 339] width 10 height 10
checkbox input "true"
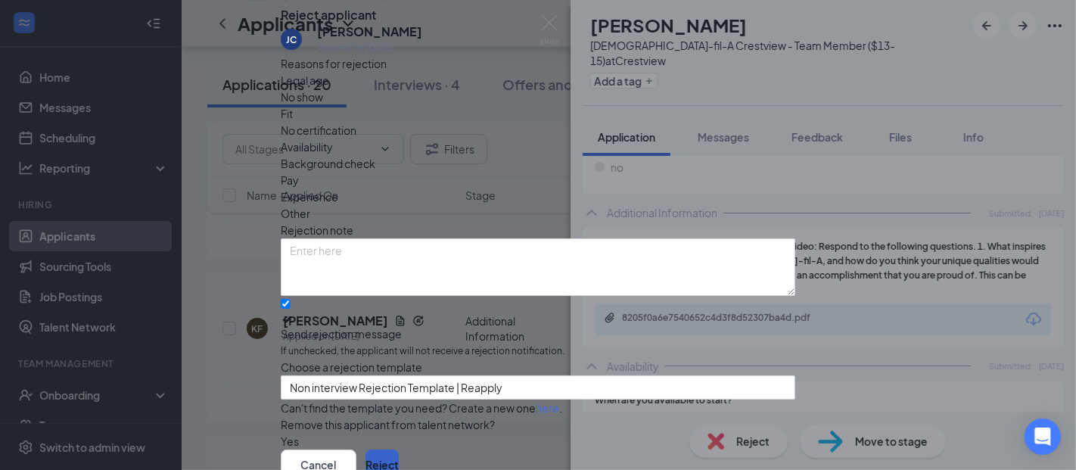
click at [399, 449] on button "Reject" at bounding box center [381, 464] width 33 height 30
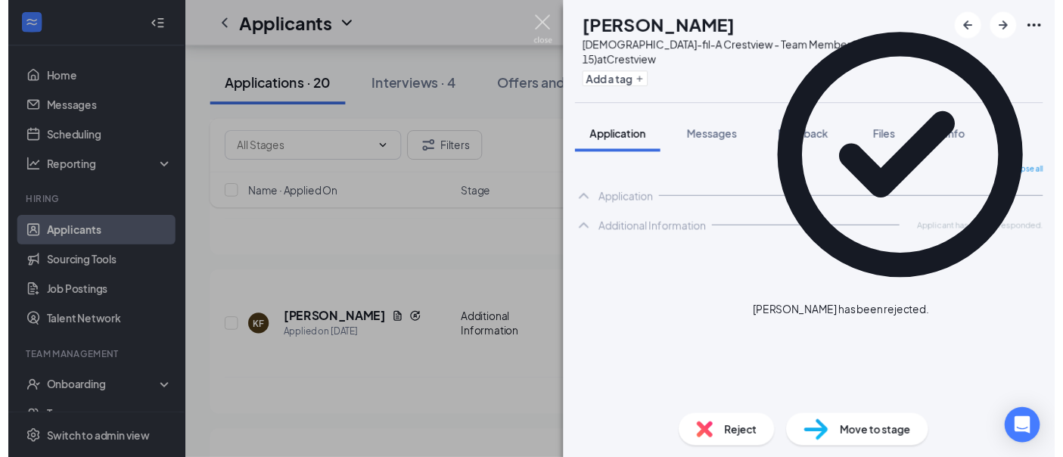
scroll to position [4244, 0]
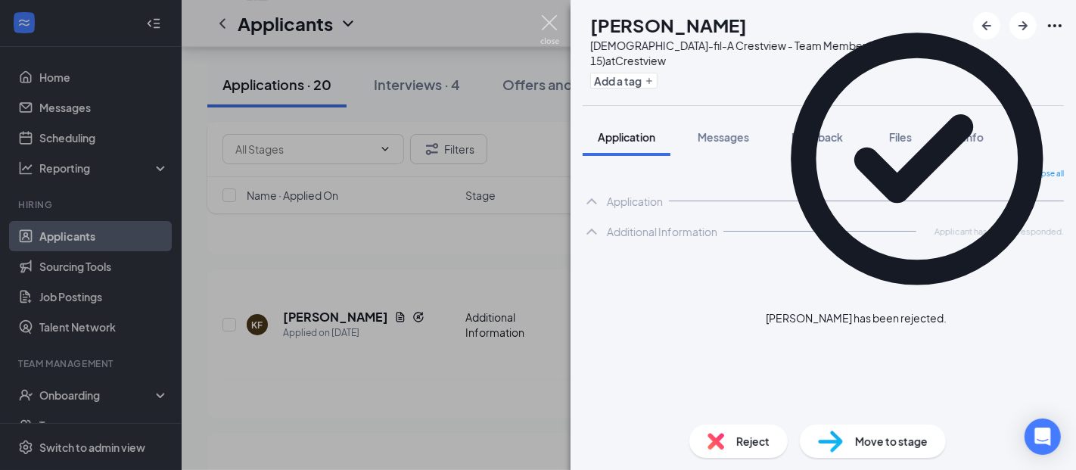
click at [540, 23] on img at bounding box center [549, 29] width 19 height 29
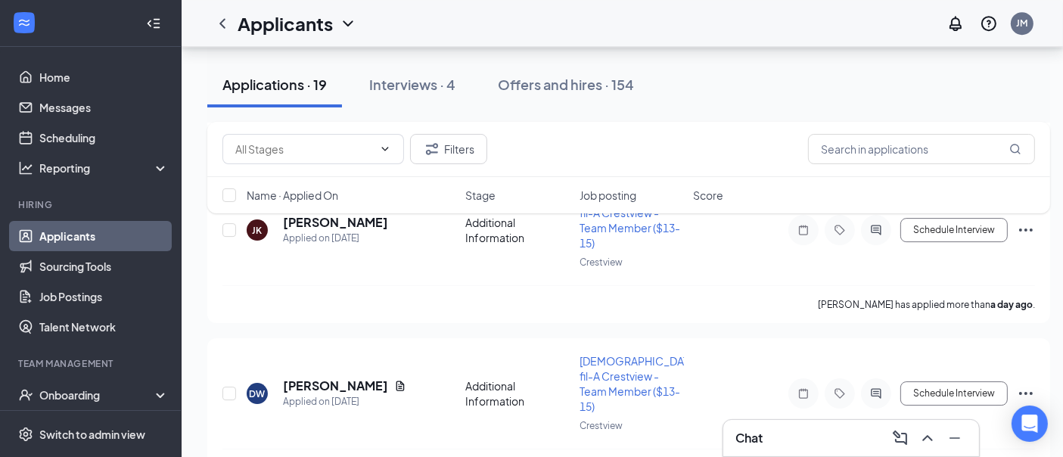
scroll to position [5426, 0]
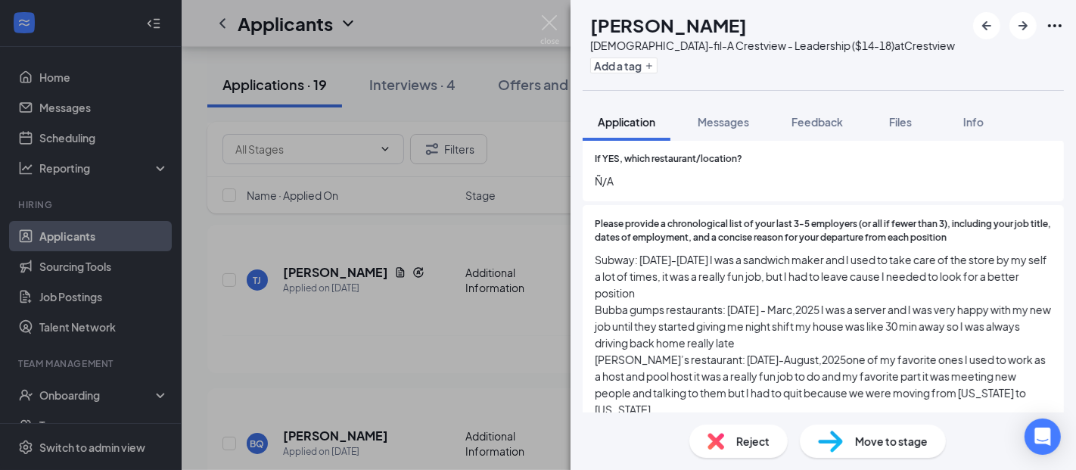
scroll to position [408, 0]
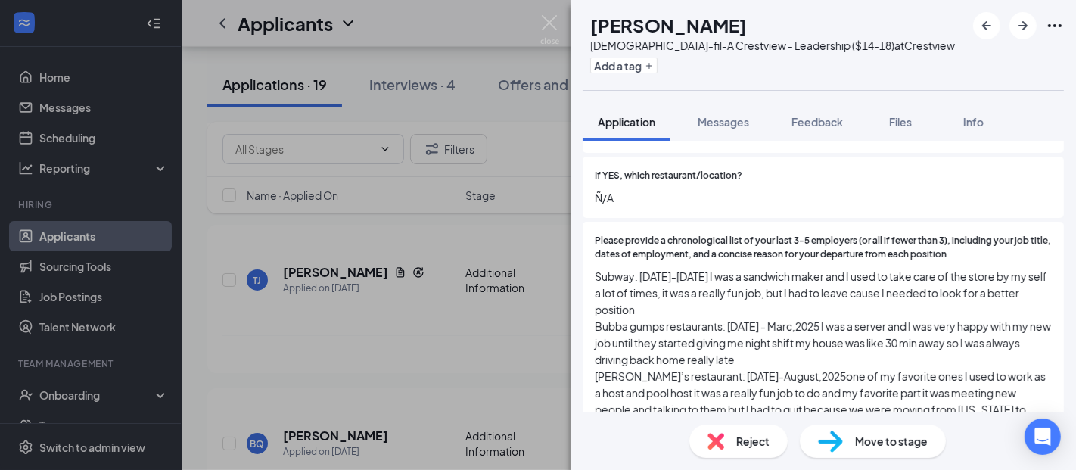
click at [714, 446] on img at bounding box center [715, 441] width 17 height 17
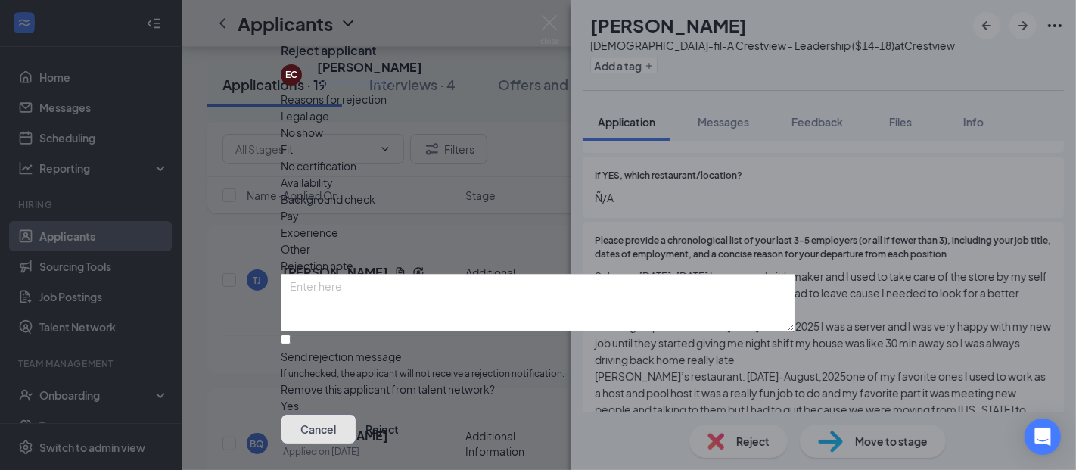
click at [356, 414] on button "Cancel" at bounding box center [319, 429] width 76 height 30
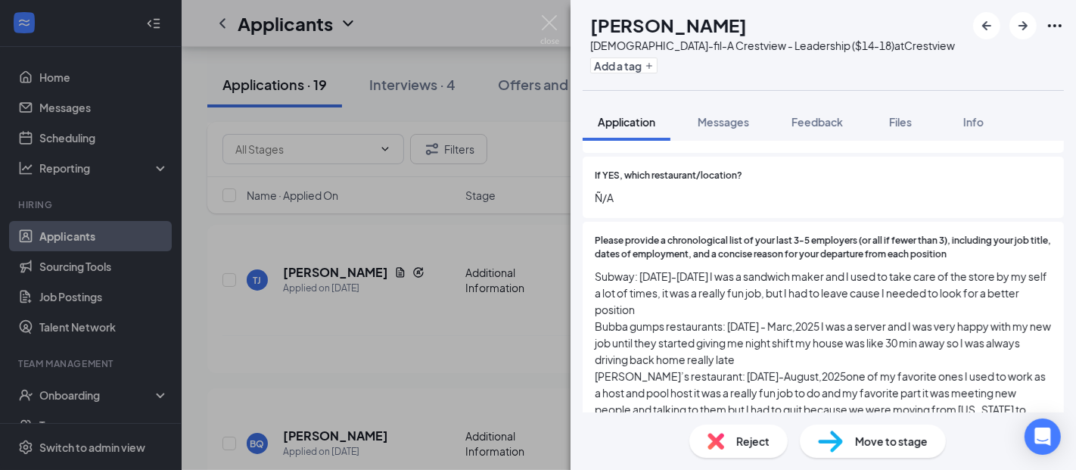
click at [718, 442] on img at bounding box center [715, 441] width 17 height 17
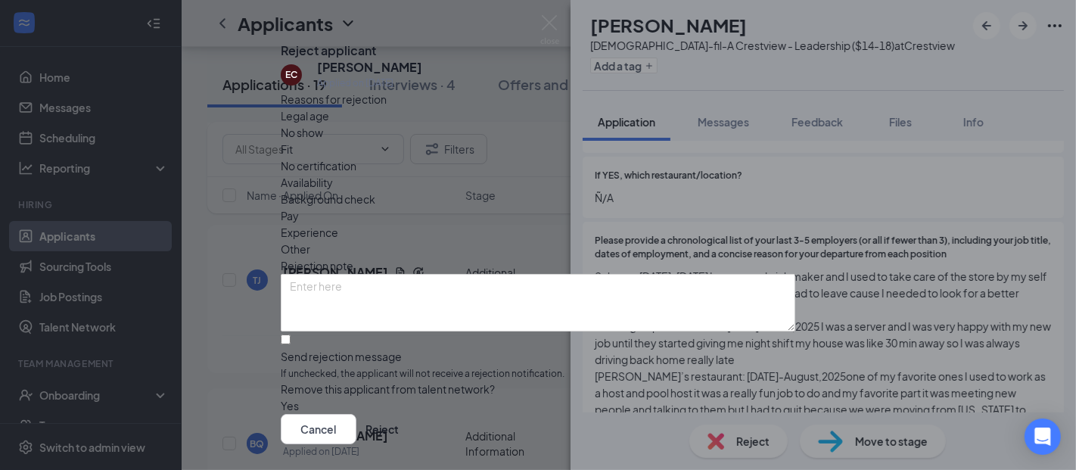
click at [310, 241] on span "Other" at bounding box center [295, 249] width 29 height 17
click at [290, 344] on input "Send rejection message If unchecked, the applicant will not receive a rejection…" at bounding box center [286, 339] width 10 height 10
checkbox input "true"
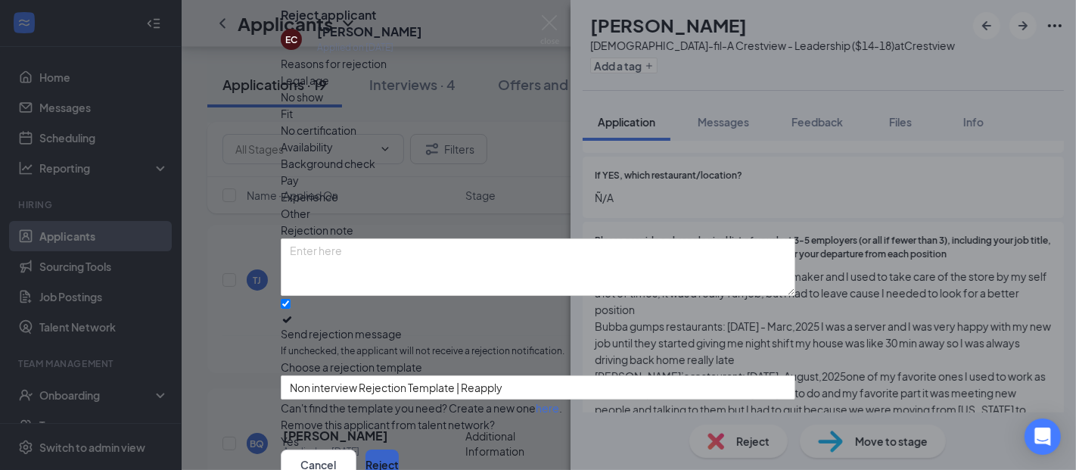
click at [399, 449] on button "Reject" at bounding box center [381, 464] width 33 height 30
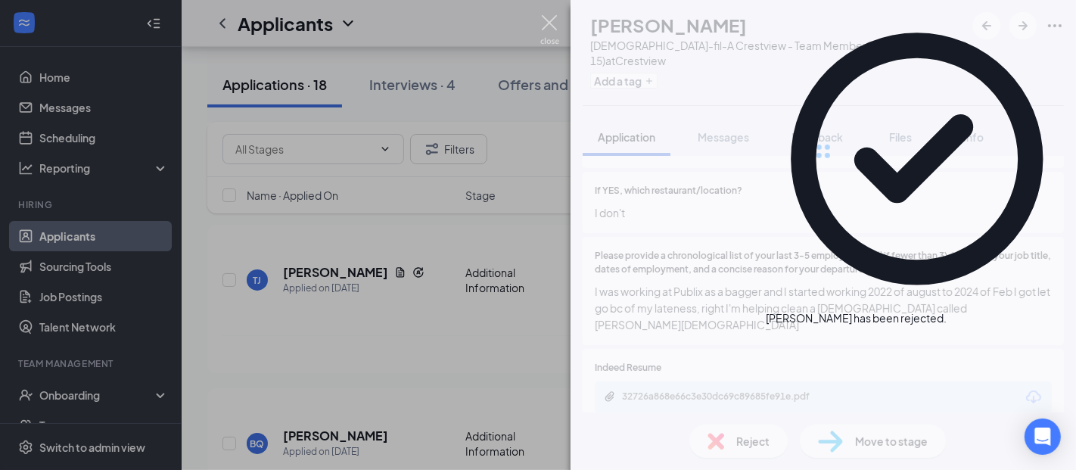
click at [546, 26] on img at bounding box center [549, 29] width 19 height 29
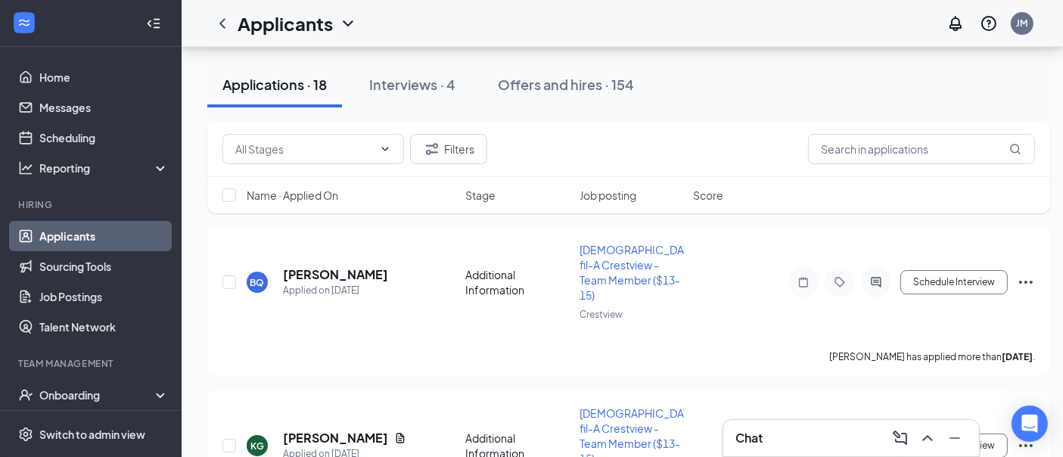
scroll to position [5132, 0]
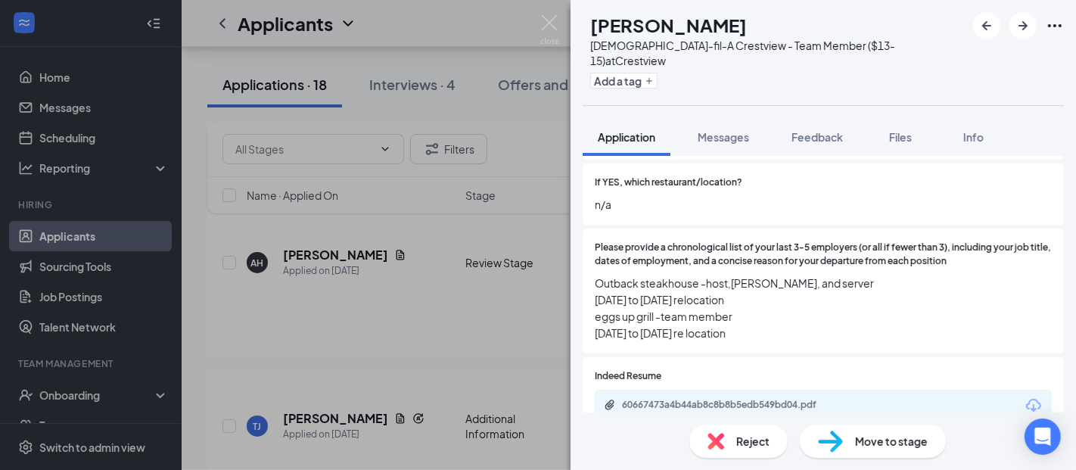
scroll to position [420, 0]
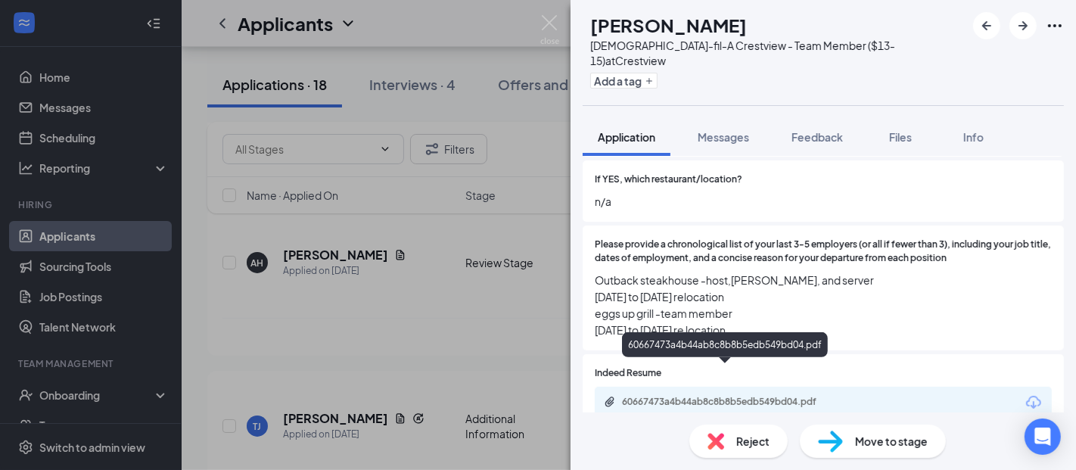
click at [710, 396] on div "60667473a4b44ab8c8b8b5edb549bd04.pdf" at bounding box center [728, 402] width 212 height 12
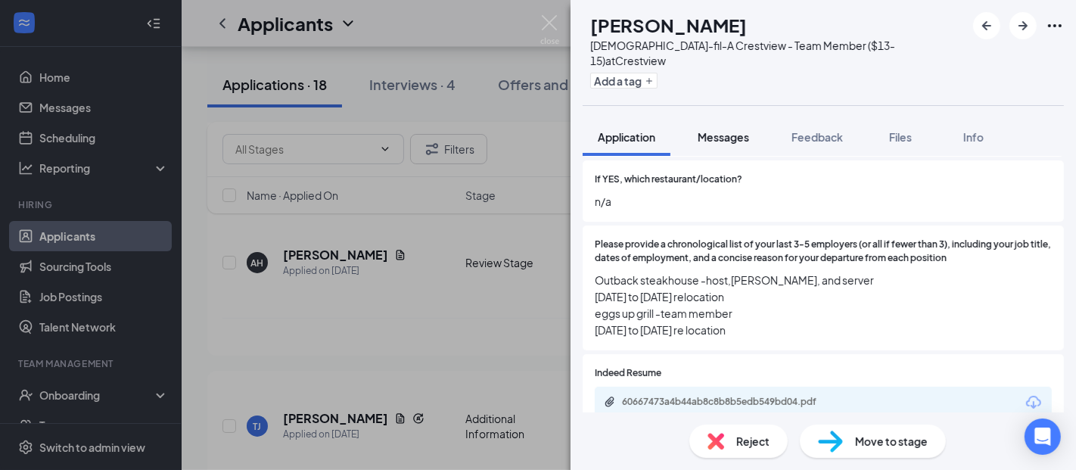
click at [728, 130] on span "Messages" at bounding box center [722, 137] width 51 height 14
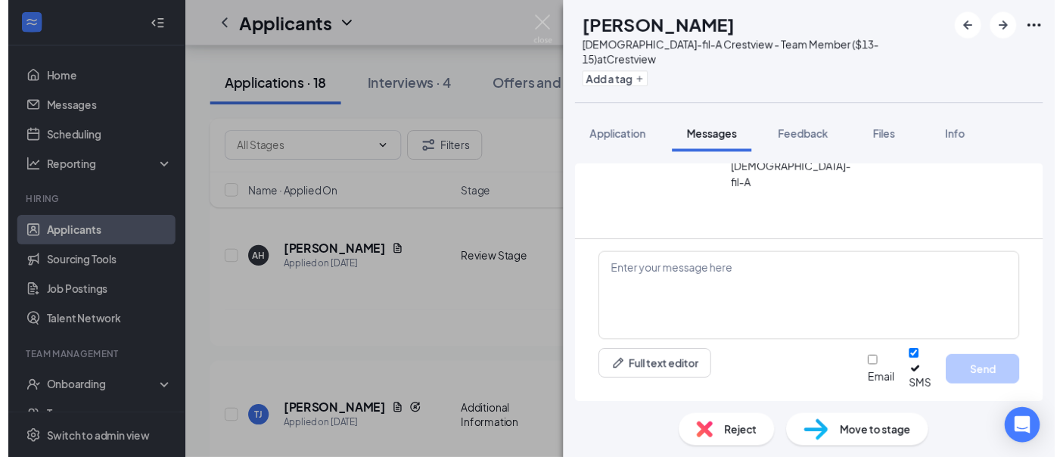
scroll to position [576, 0]
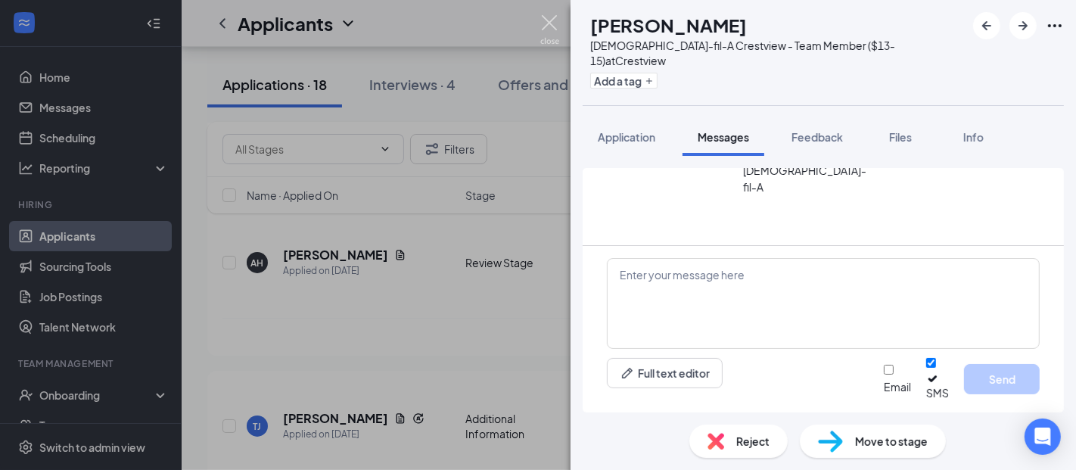
click at [546, 18] on img at bounding box center [549, 29] width 19 height 29
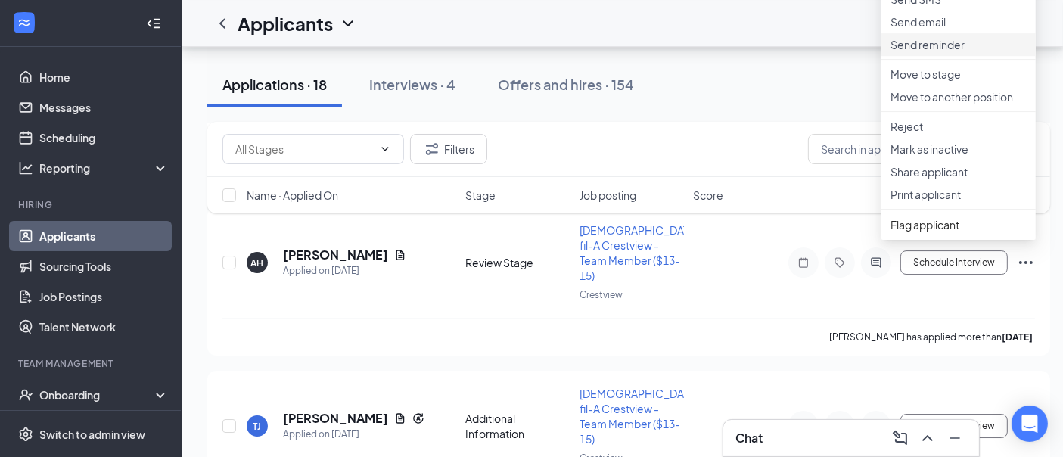
click at [972, 56] on li "Send reminder" at bounding box center [958, 44] width 154 height 23
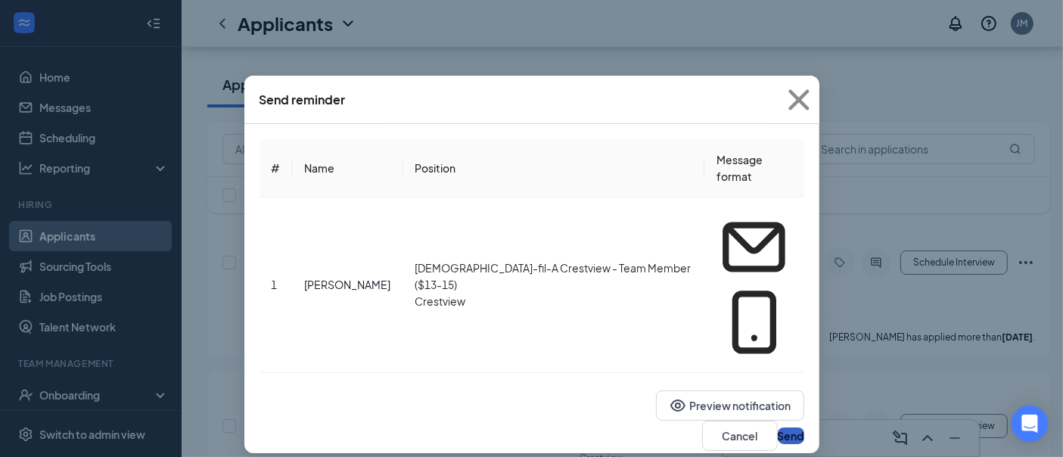
click at [778, 427] on button "Send" at bounding box center [791, 435] width 26 height 17
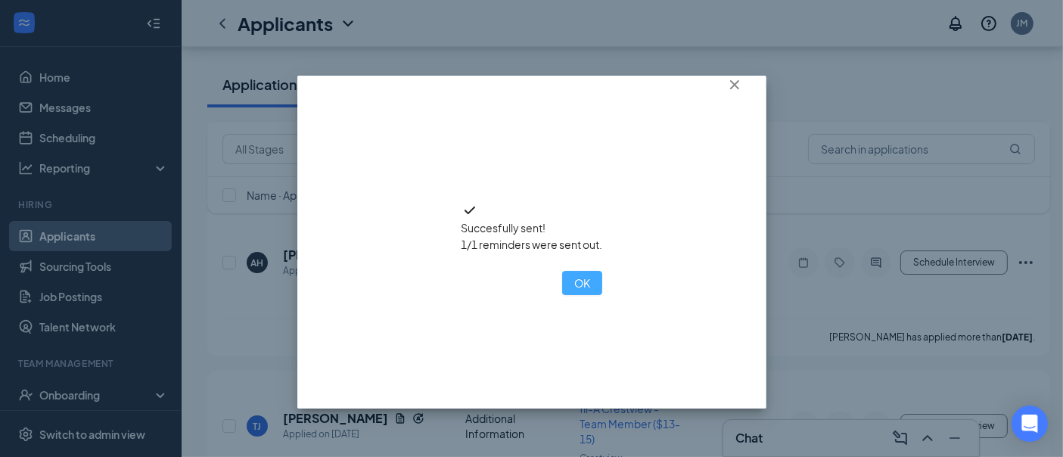
click at [562, 295] on button "OK" at bounding box center [582, 283] width 40 height 24
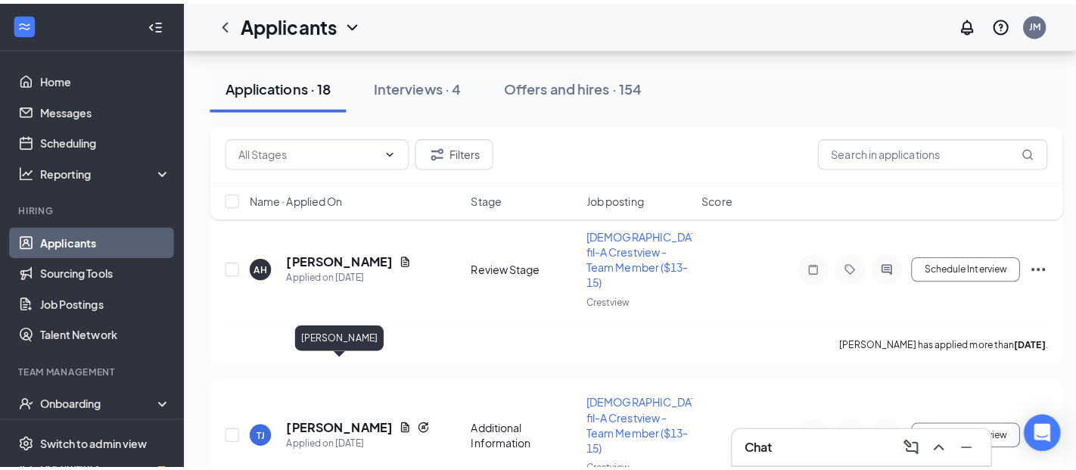
scroll to position [4951, 0]
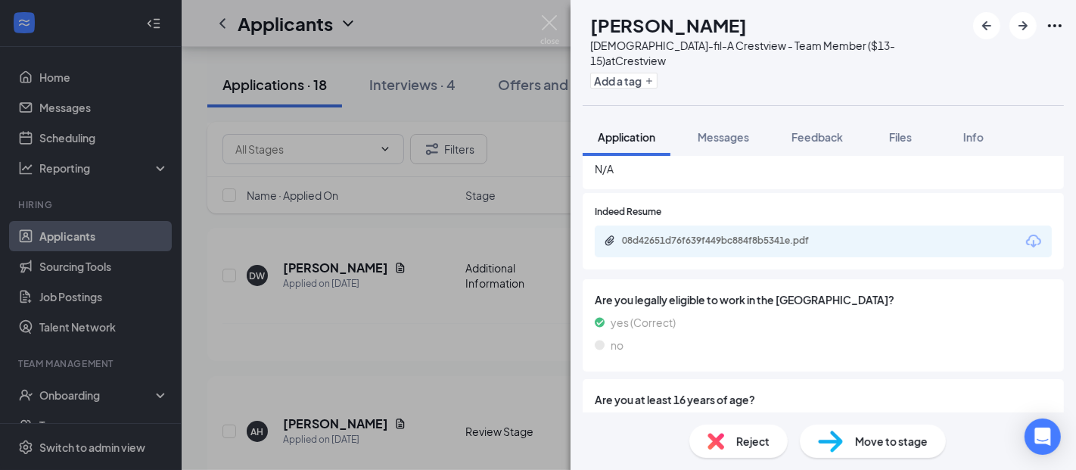
scroll to position [425, 0]
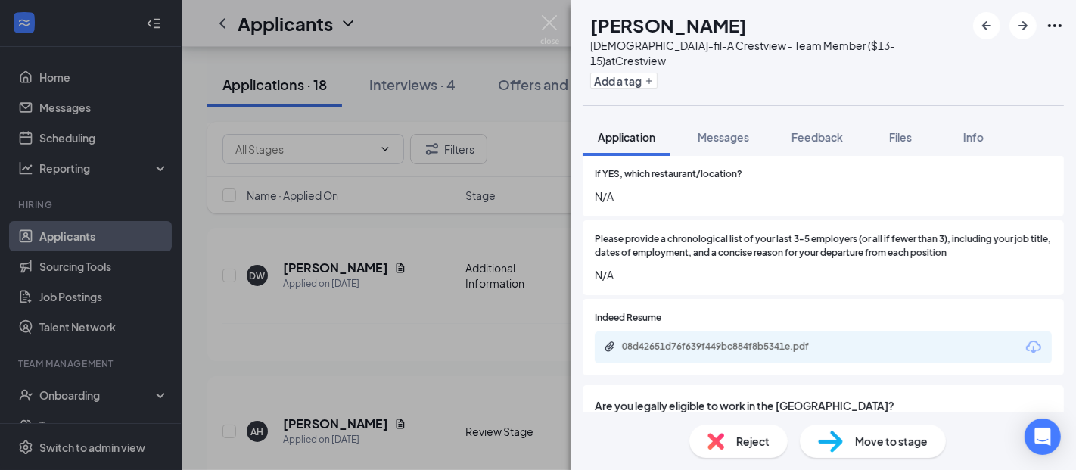
click at [719, 331] on div "08d42651d76f639f449bc884f8b5341e.pdf" at bounding box center [823, 347] width 457 height 32
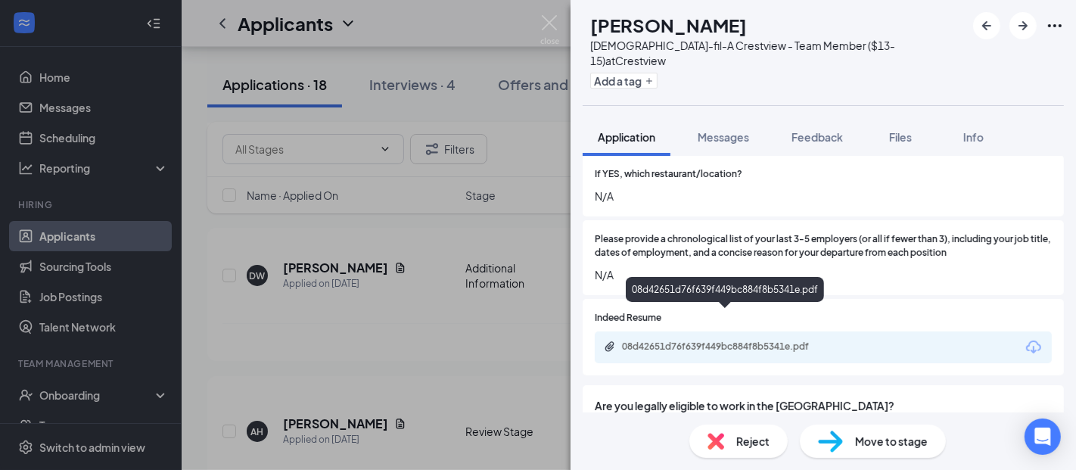
click at [719, 340] on div "08d42651d76f639f449bc884f8b5341e.pdf" at bounding box center [728, 346] width 212 height 12
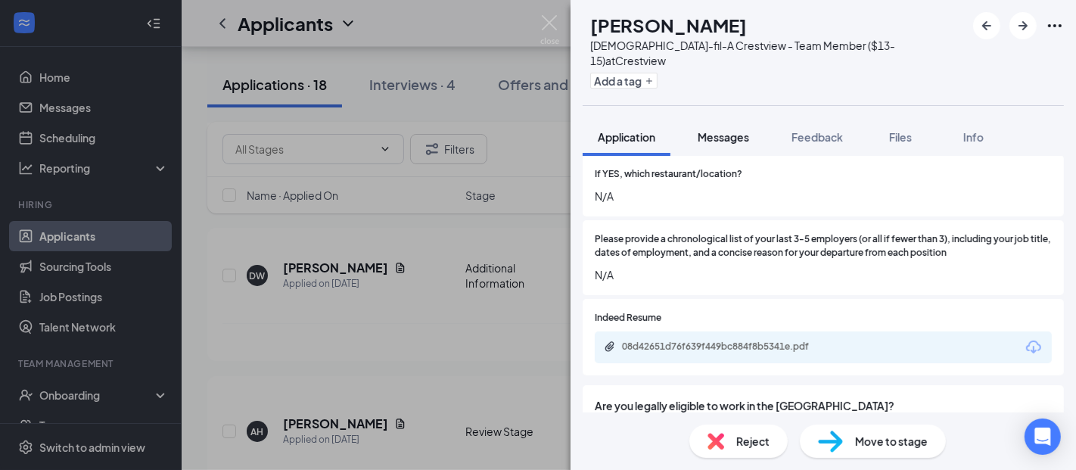
click at [726, 130] on span "Messages" at bounding box center [722, 137] width 51 height 14
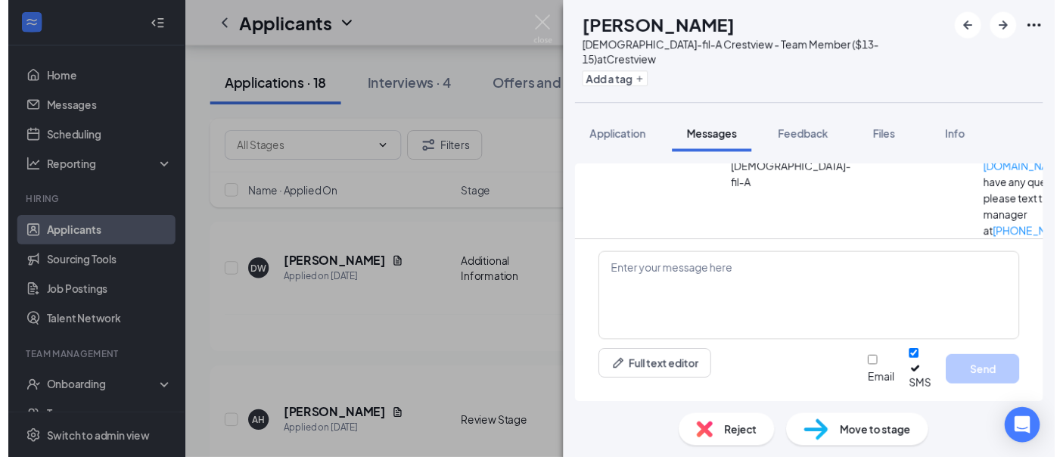
scroll to position [316, 0]
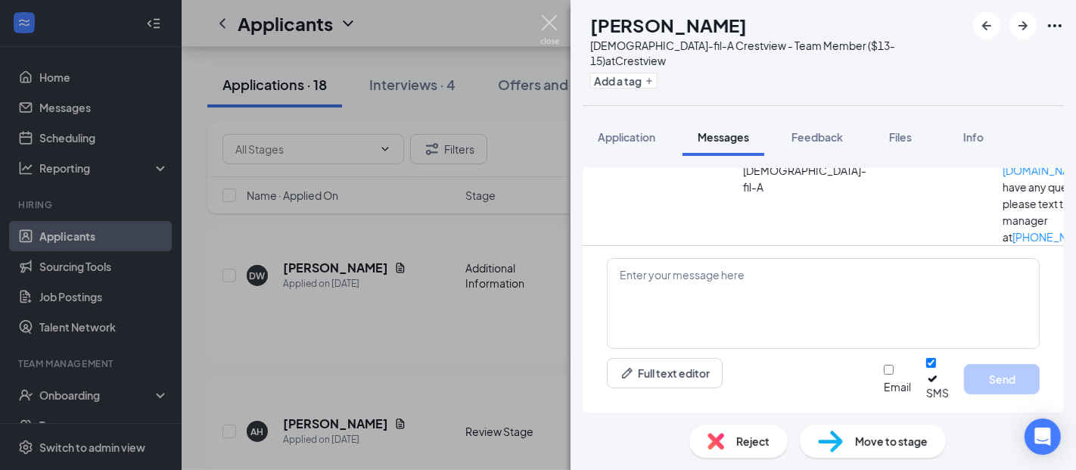
click at [546, 26] on img at bounding box center [549, 29] width 19 height 29
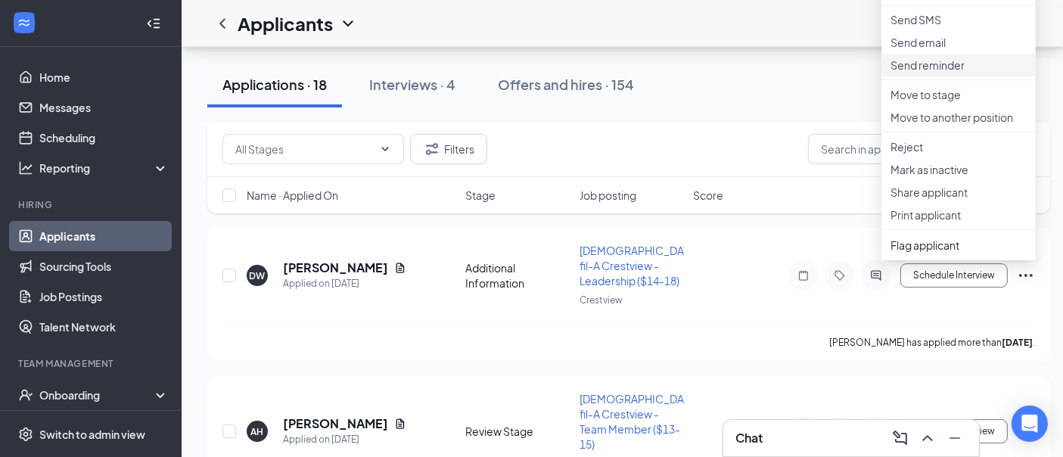
click at [970, 76] on li "Send reminder" at bounding box center [958, 65] width 154 height 23
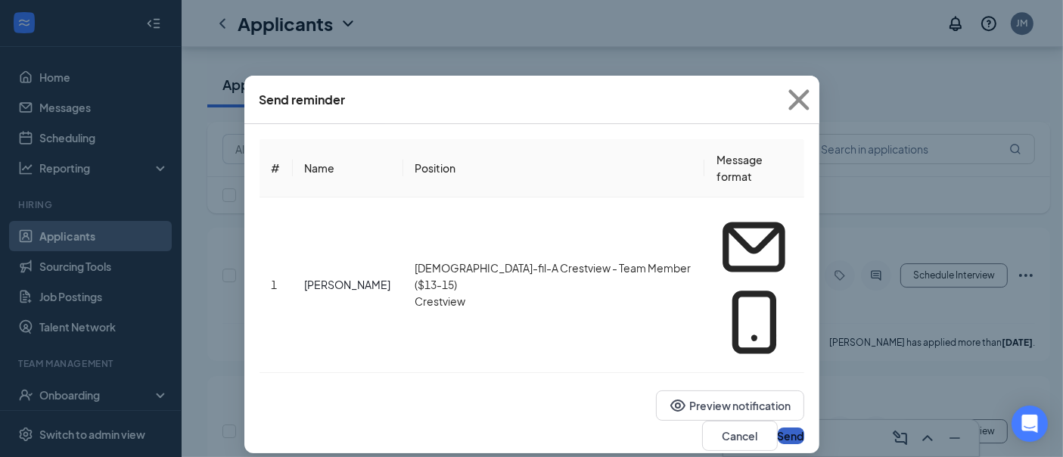
click at [778, 427] on button "Send" at bounding box center [791, 435] width 26 height 17
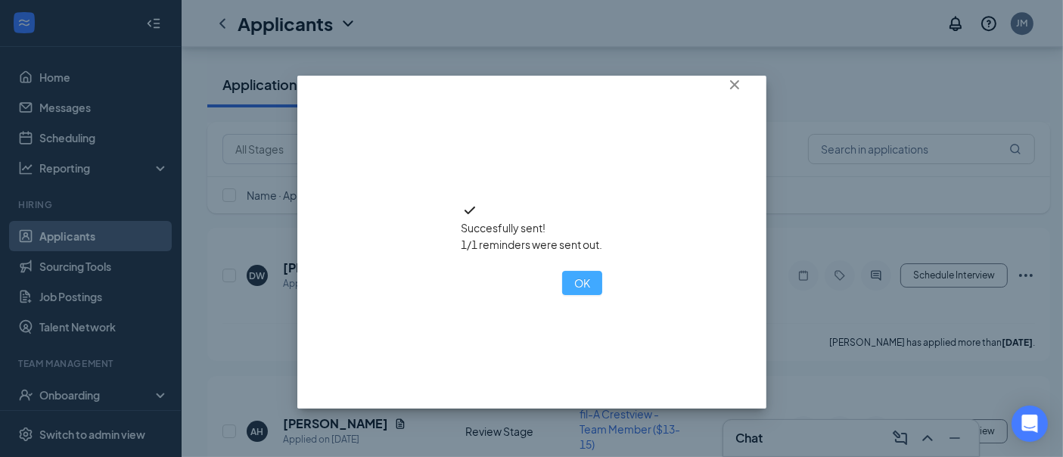
click at [562, 295] on button "OK" at bounding box center [582, 283] width 40 height 24
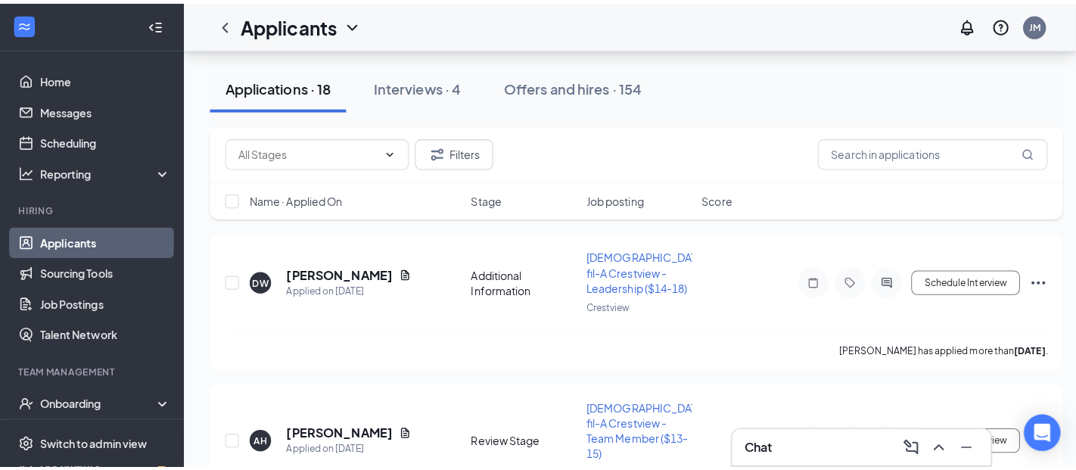
scroll to position [4867, 0]
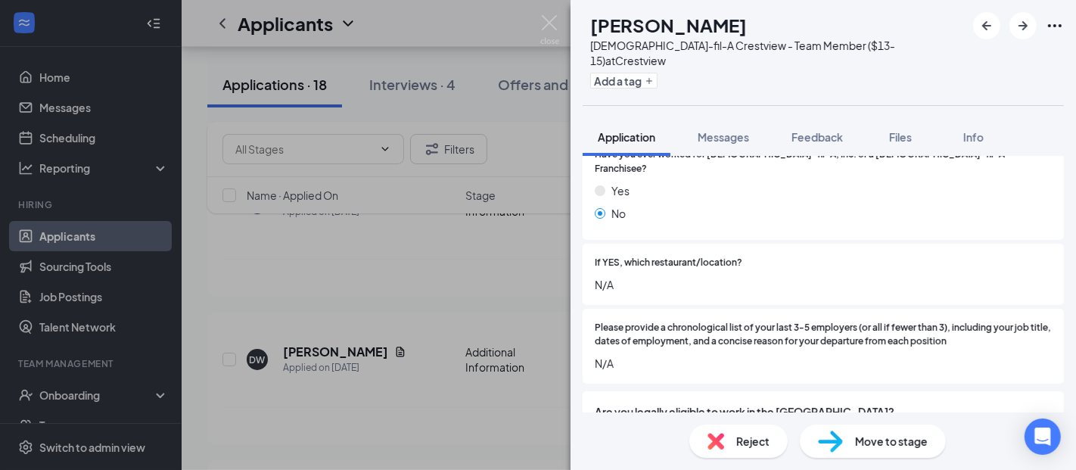
scroll to position [336, 0]
click at [713, 446] on img at bounding box center [715, 441] width 17 height 17
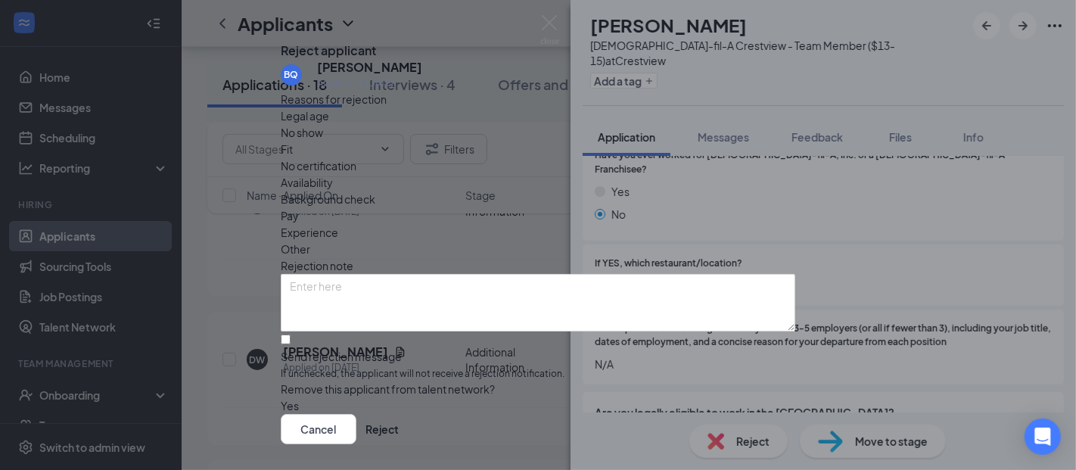
click at [310, 241] on span "Other" at bounding box center [295, 249] width 29 height 17
click at [290, 344] on input "Send rejection message If unchecked, the applicant will not receive a rejection…" at bounding box center [286, 339] width 10 height 10
checkbox input "true"
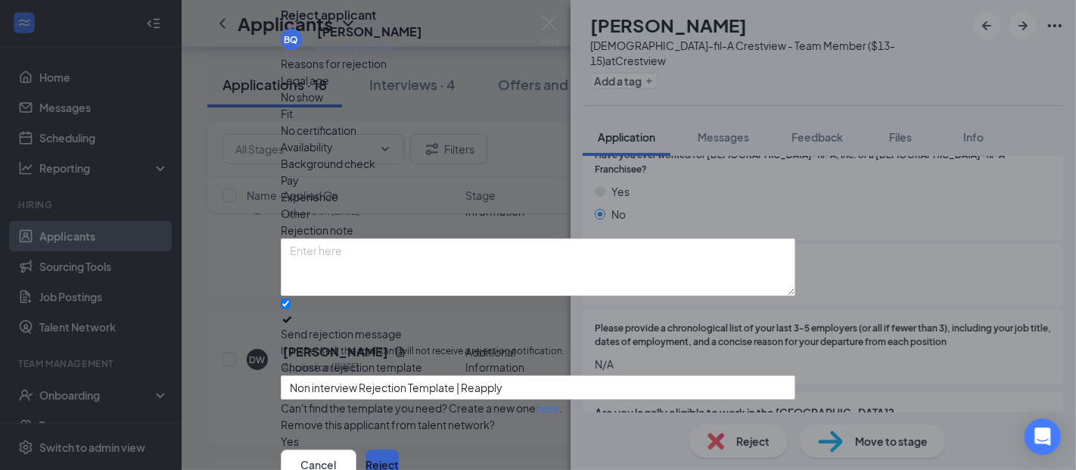
click at [399, 449] on button "Reject" at bounding box center [381, 464] width 33 height 30
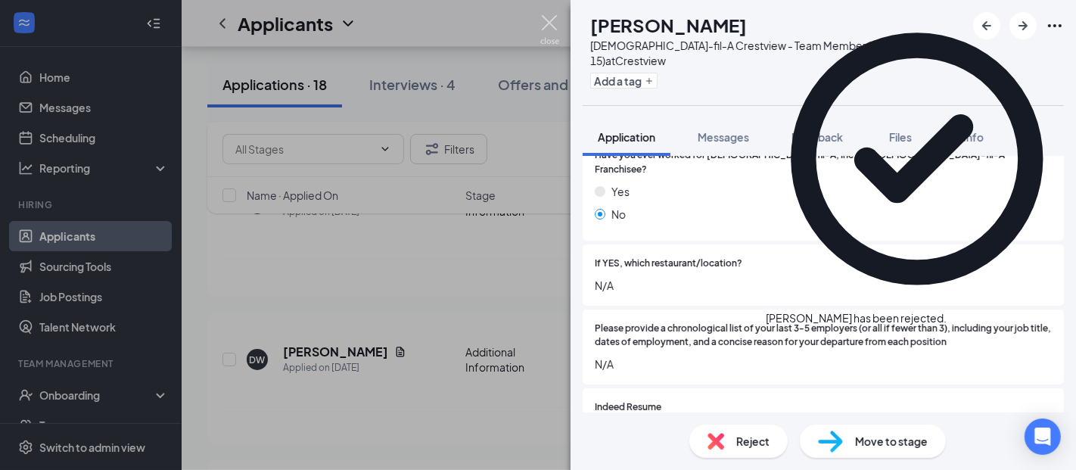
click at [550, 23] on img at bounding box center [549, 29] width 19 height 29
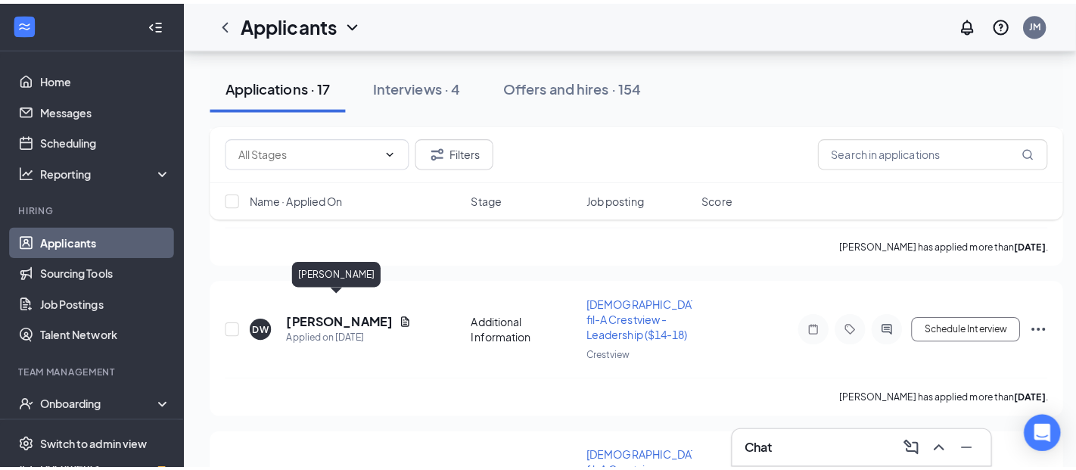
scroll to position [4572, 0]
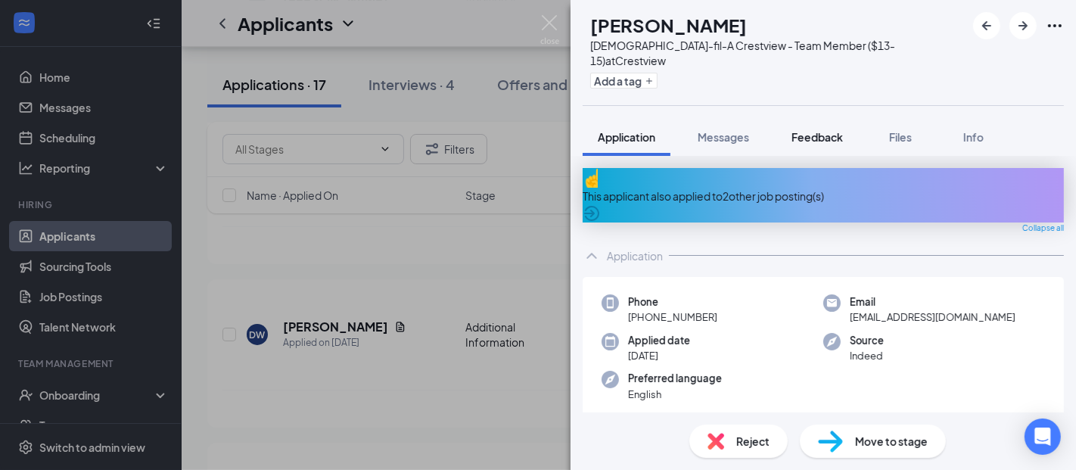
click at [818, 130] on span "Feedback" at bounding box center [816, 137] width 51 height 14
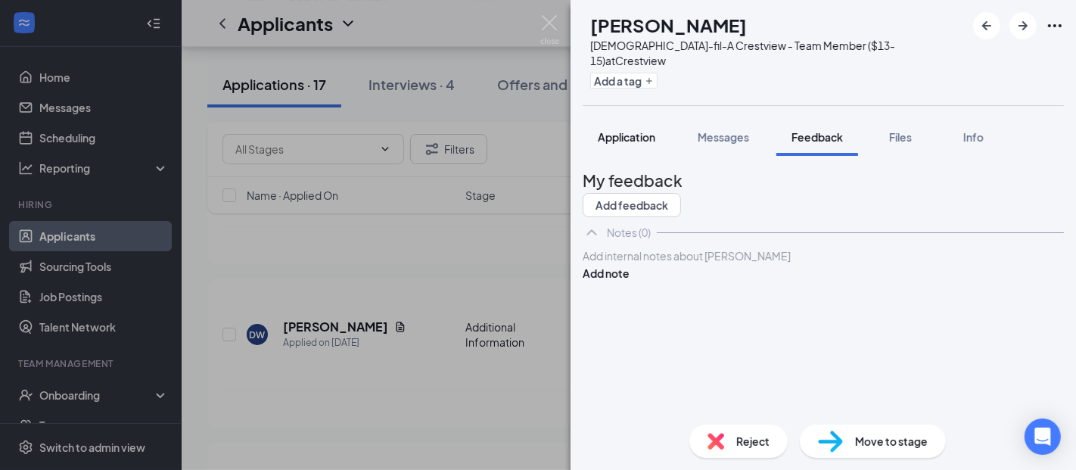
click at [626, 130] on span "Application" at bounding box center [626, 137] width 57 height 14
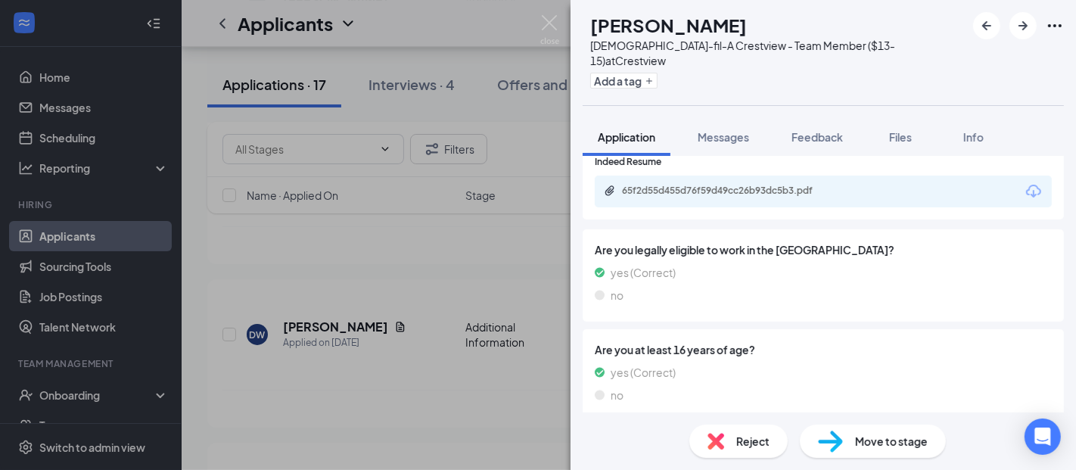
click at [717, 444] on img at bounding box center [715, 441] width 17 height 17
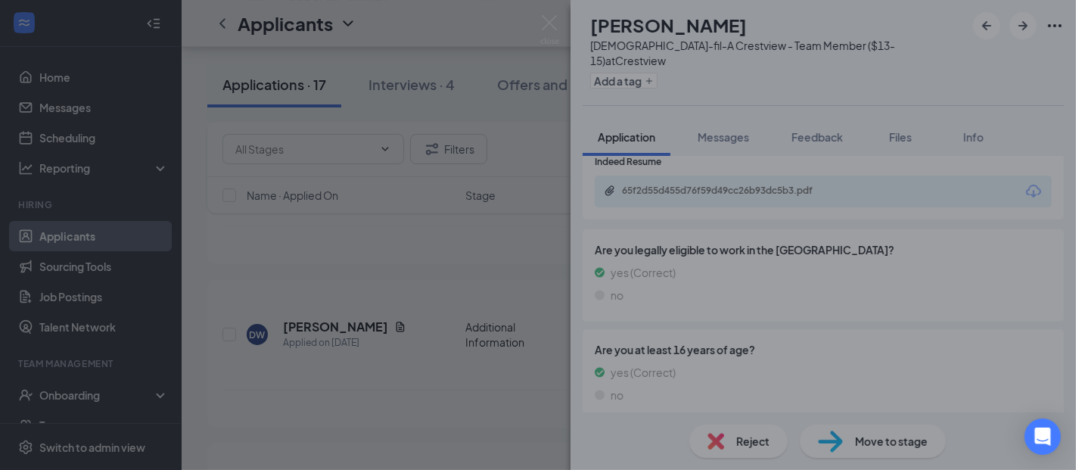
scroll to position [629, 0]
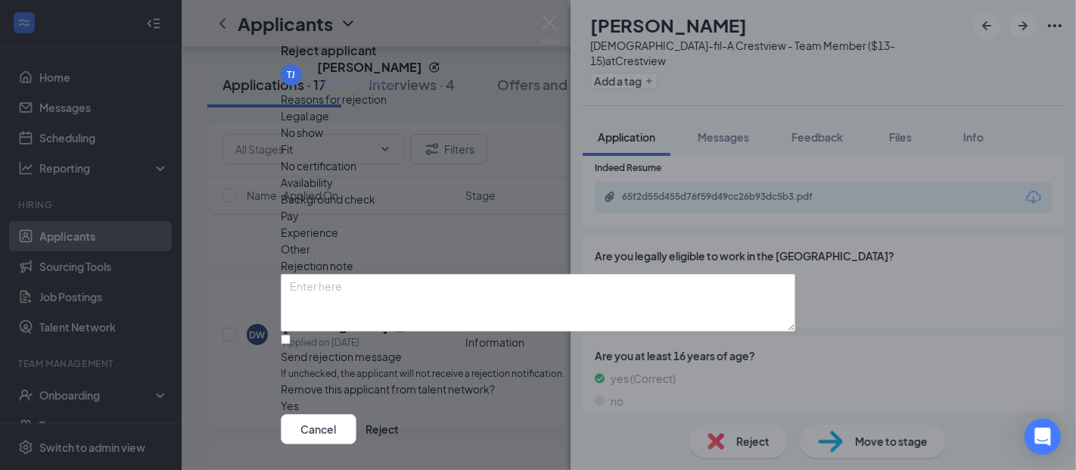
click at [567, 241] on div "Other" at bounding box center [538, 249] width 514 height 17
click at [290, 344] on input "Send rejection message If unchecked, the applicant will not receive a rejection…" at bounding box center [286, 339] width 10 height 10
checkbox input "true"
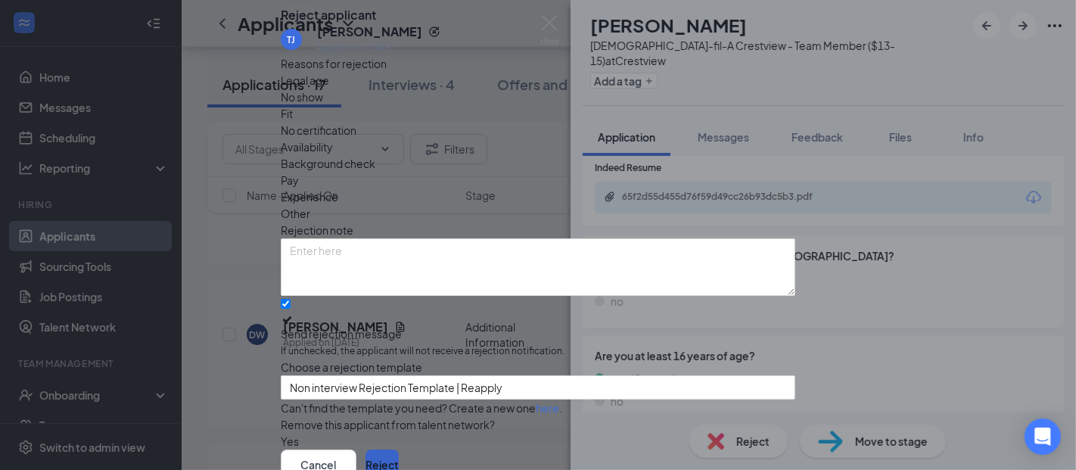
click at [399, 449] on button "Reject" at bounding box center [381, 464] width 33 height 30
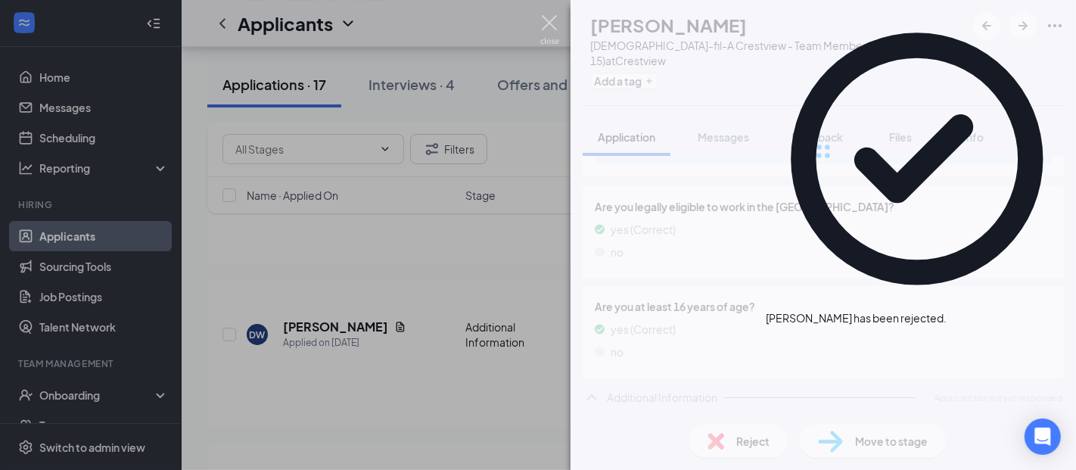
scroll to position [588, 0]
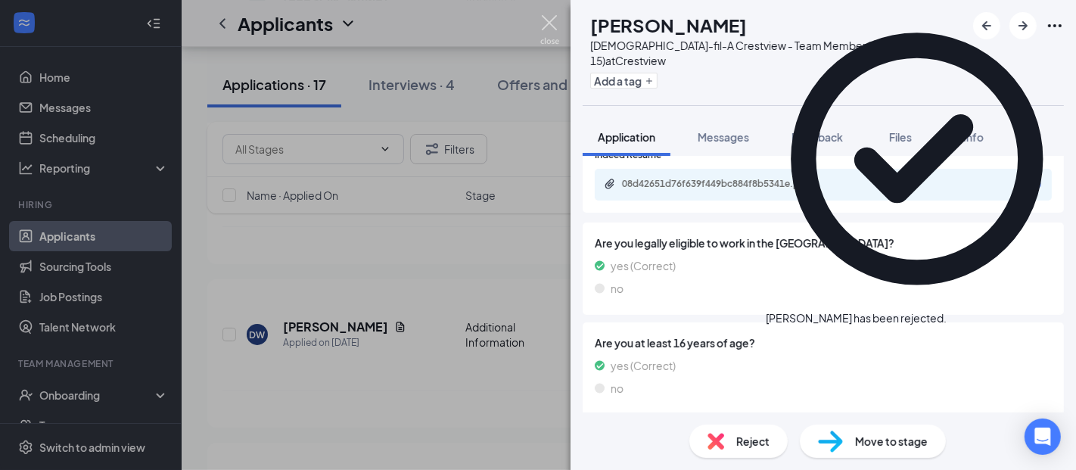
click at [545, 22] on img at bounding box center [549, 29] width 19 height 29
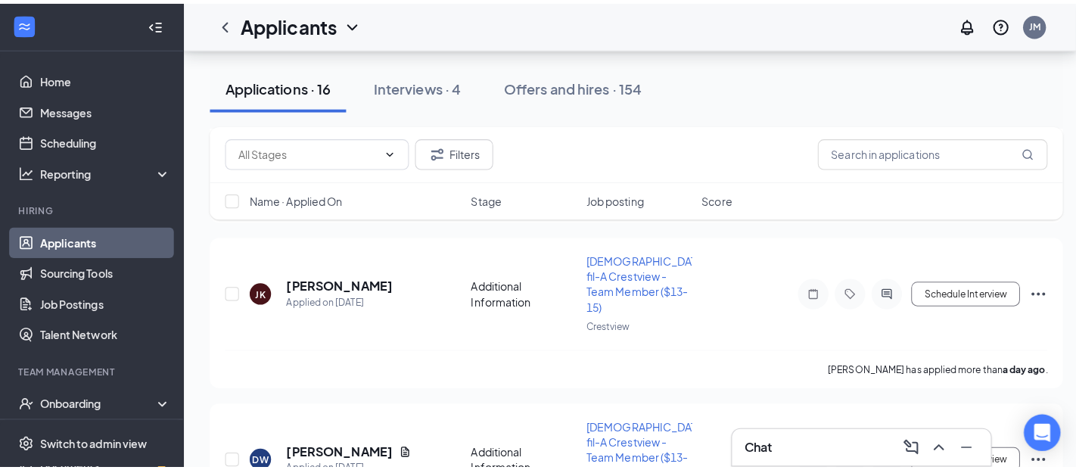
scroll to position [4279, 0]
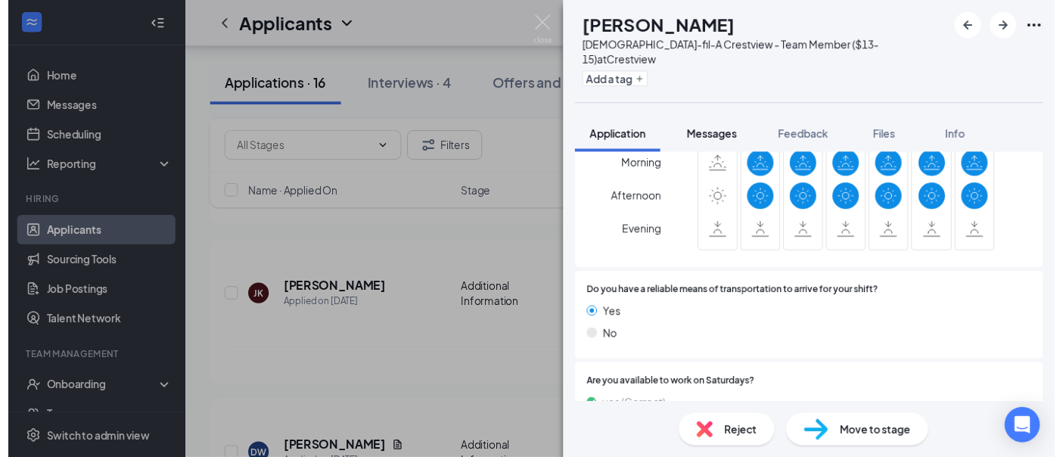
scroll to position [1344, 0]
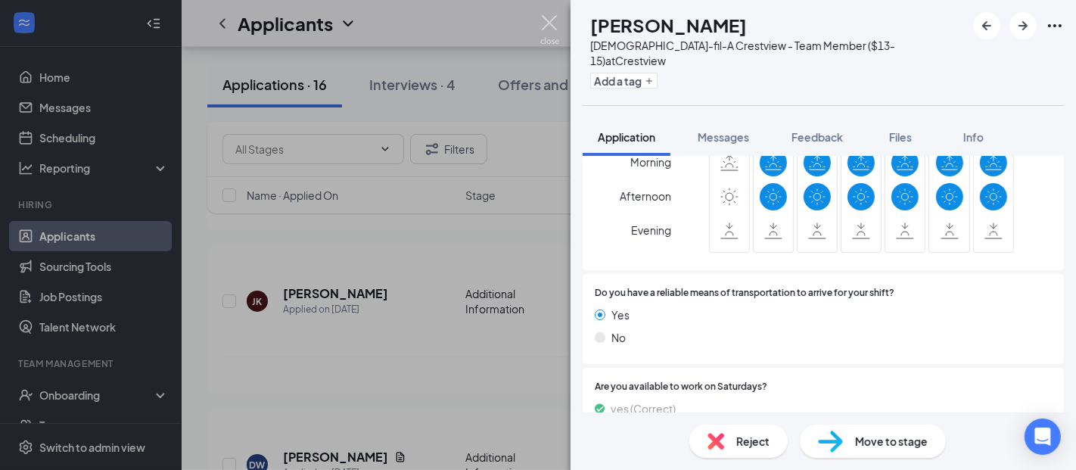
click at [548, 29] on img at bounding box center [549, 29] width 19 height 29
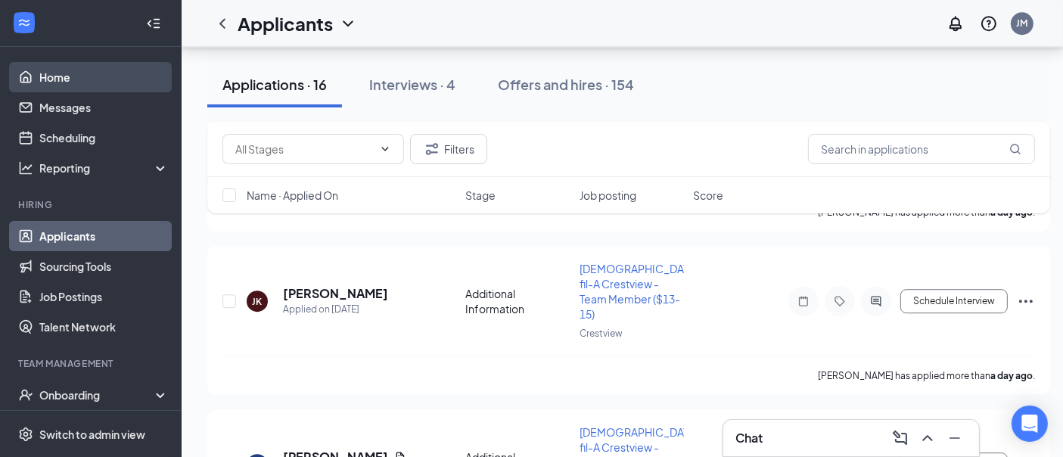
click at [51, 79] on link "Home" at bounding box center [103, 77] width 129 height 30
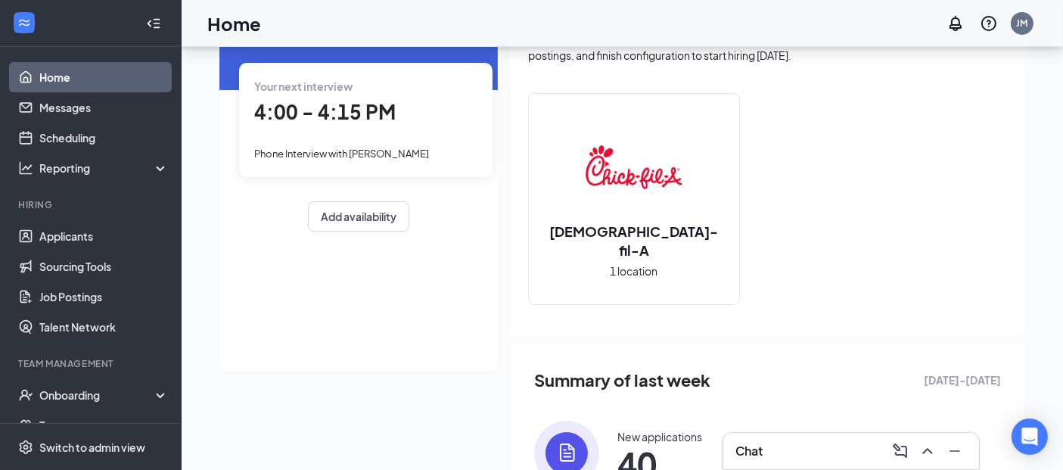
click at [397, 154] on span "Phone Interview with [PERSON_NAME]" at bounding box center [341, 153] width 175 height 12
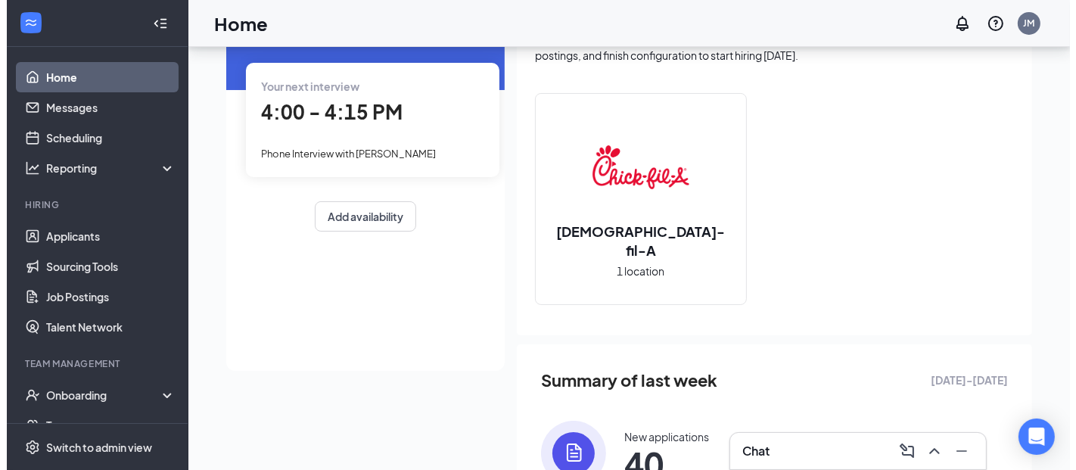
scroll to position [93, 0]
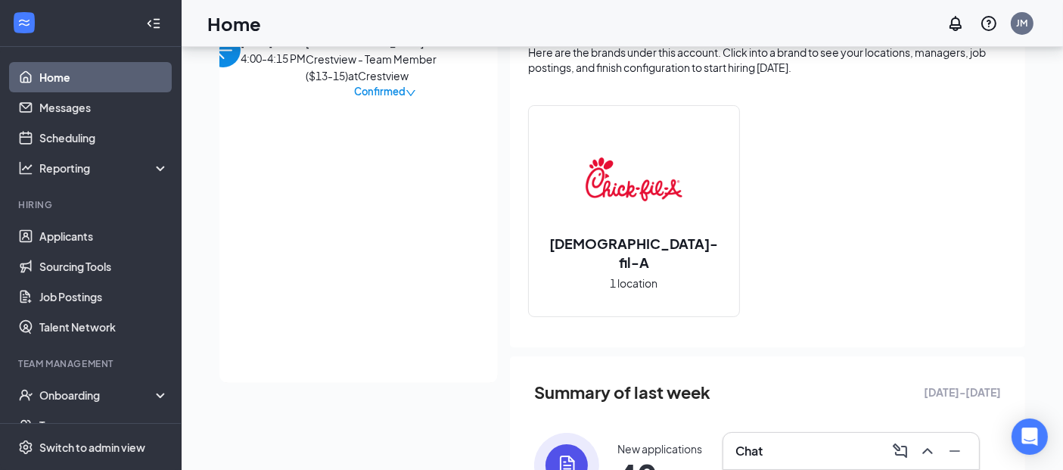
click at [306, 34] on span "[PERSON_NAME]" at bounding box center [385, 25] width 159 height 17
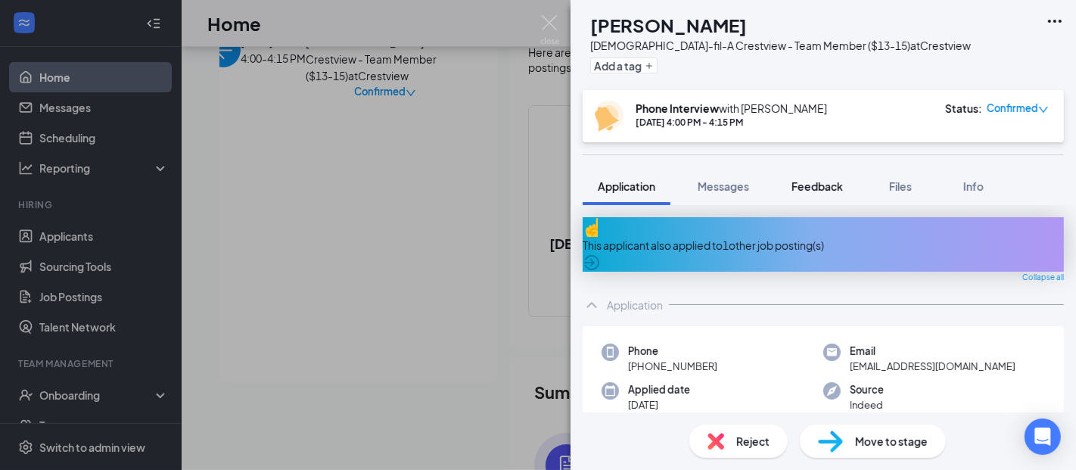
click at [843, 179] on button "Feedback" at bounding box center [817, 186] width 82 height 38
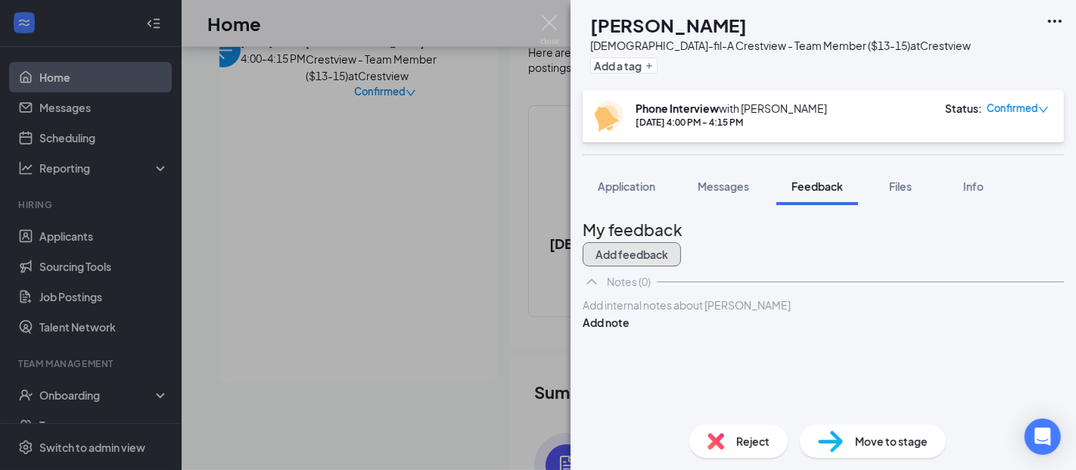
click at [681, 250] on button "Add feedback" at bounding box center [631, 254] width 98 height 24
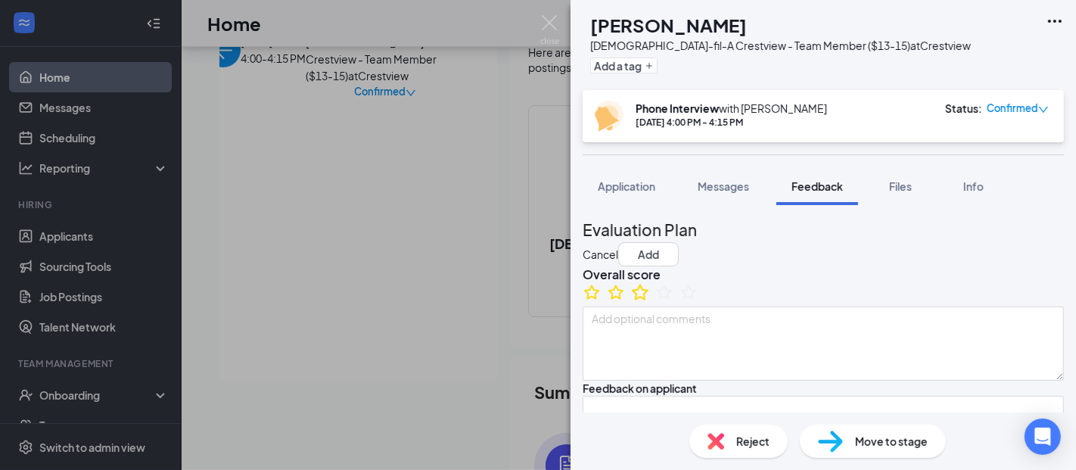
click at [648, 300] on icon "StarBorder" at bounding box center [640, 292] width 17 height 16
click at [678, 243] on button "Add" at bounding box center [648, 254] width 61 height 24
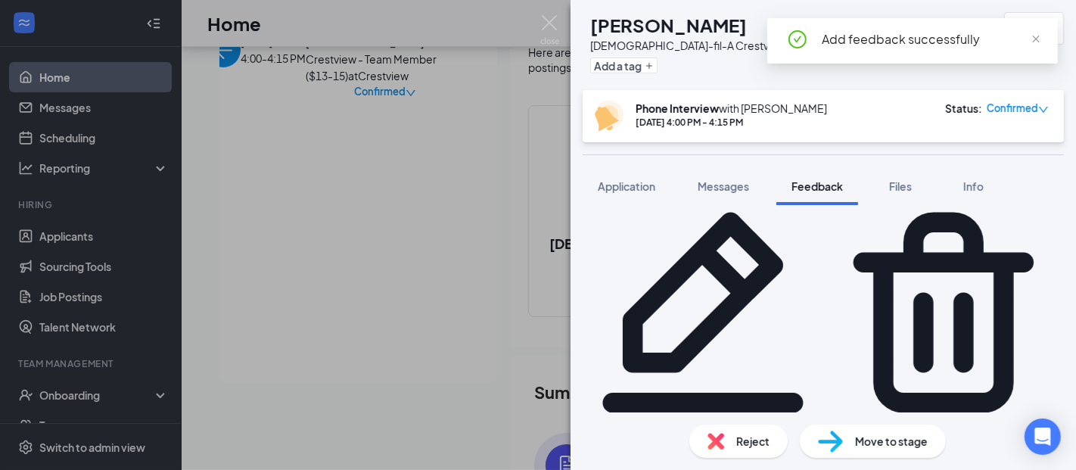
scroll to position [129, 0]
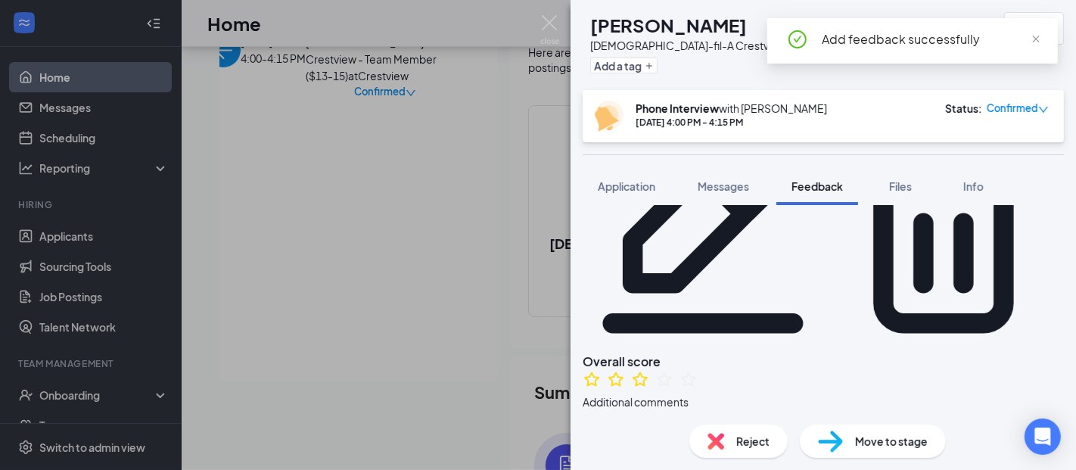
click at [691, 456] on div at bounding box center [823, 464] width 480 height 16
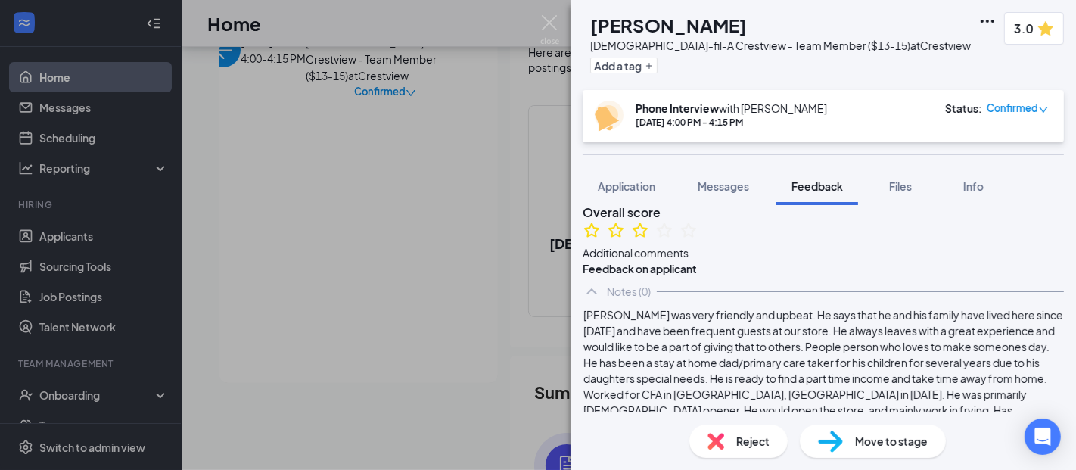
scroll to position [294, 0]
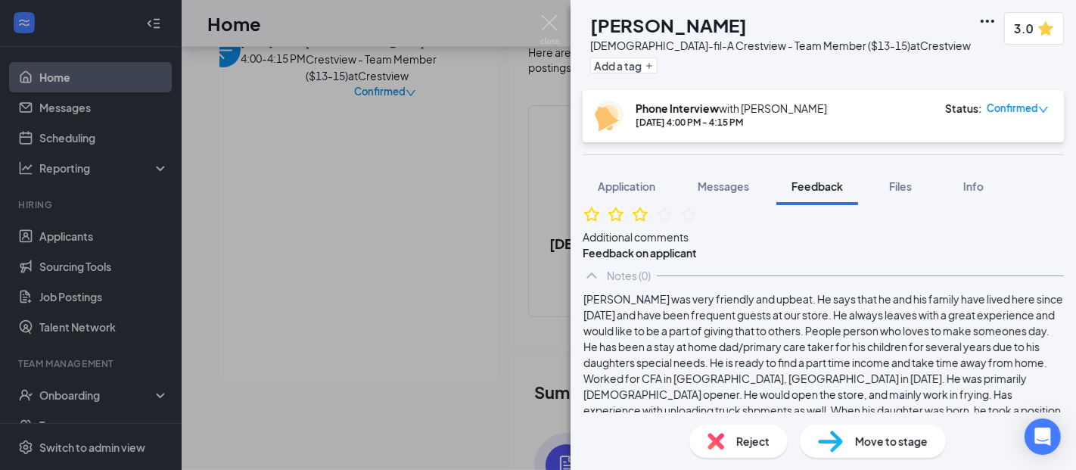
click at [833, 376] on span "Worked for CFA in [GEOGRAPHIC_DATA], [GEOGRAPHIC_DATA] in [DATE]. He was primar…" at bounding box center [822, 409] width 479 height 77
click at [835, 372] on span "Worked for CFA in [GEOGRAPHIC_DATA], [GEOGRAPHIC_DATA] in [DATE]. He was primar…" at bounding box center [822, 409] width 479 height 77
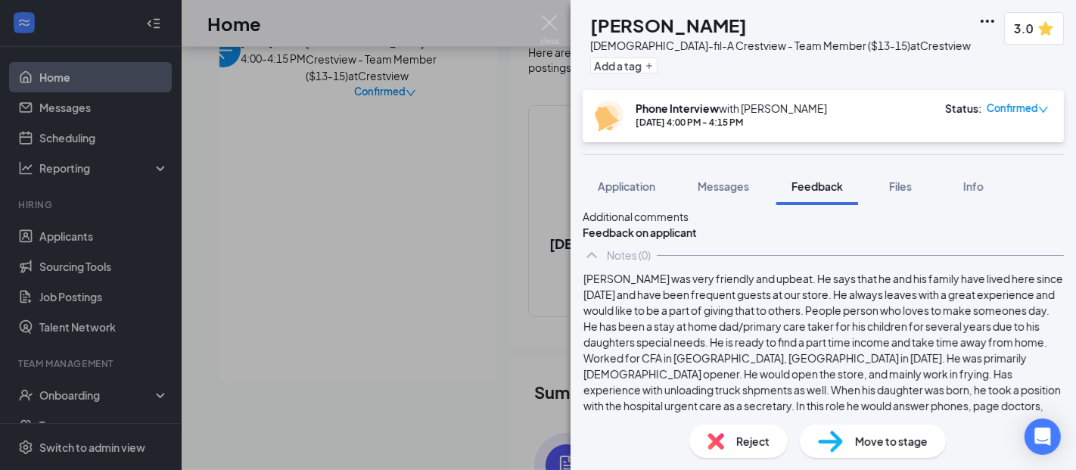
scroll to position [332, 0]
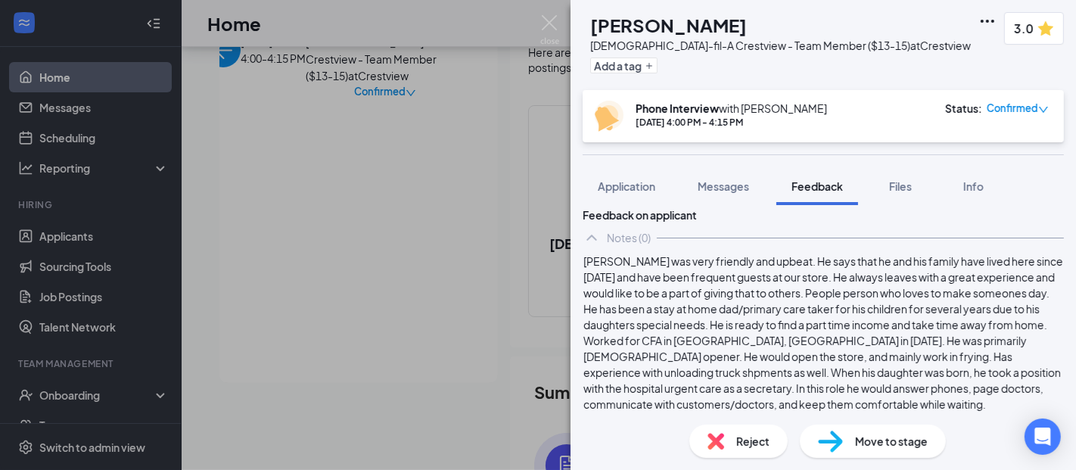
click at [775, 392] on div "[PERSON_NAME] was very friendly and upbeat. He says that he and his family have…" at bounding box center [822, 333] width 481 height 160
click at [728, 381] on div "Worked for CFA in [GEOGRAPHIC_DATA], [GEOGRAPHIC_DATA] in [DATE]. He was primar…" at bounding box center [823, 372] width 480 height 79
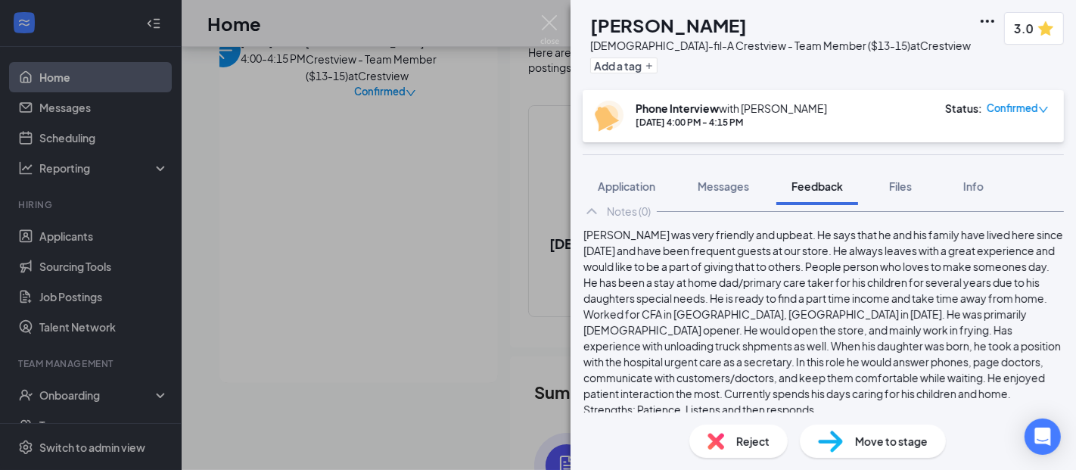
scroll to position [374, 0]
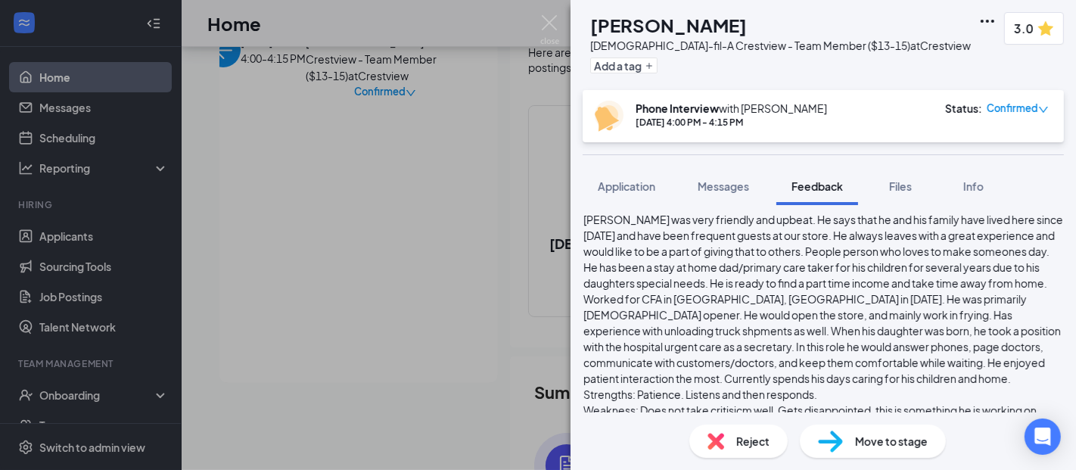
click at [881, 357] on div "Worked for CFA in [GEOGRAPHIC_DATA], [GEOGRAPHIC_DATA] in [DATE]. He was primar…" at bounding box center [823, 338] width 480 height 95
click at [871, 361] on div "Worked for CFA in [GEOGRAPHIC_DATA], [GEOGRAPHIC_DATA] in [DATE]. He was primar…" at bounding box center [823, 338] width 480 height 95
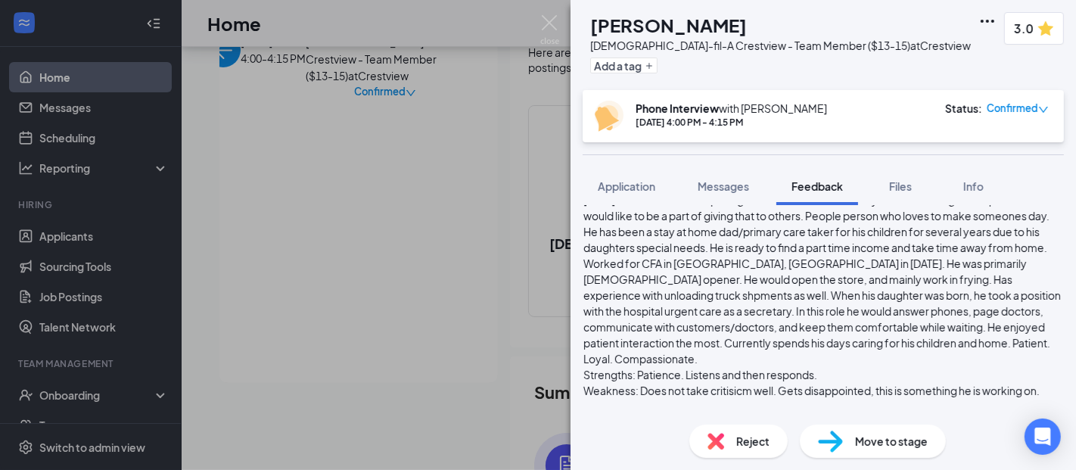
scroll to position [427, 0]
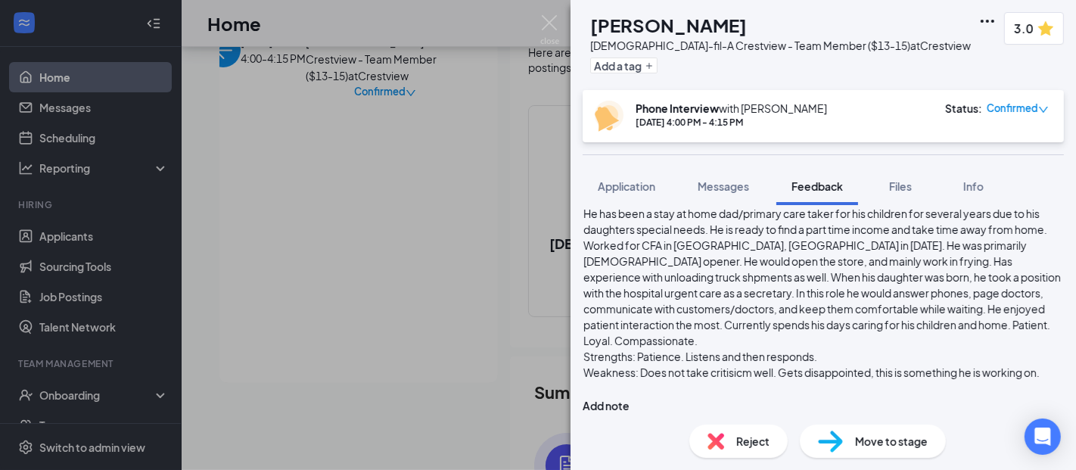
click at [769, 380] on div at bounding box center [823, 388] width 480 height 16
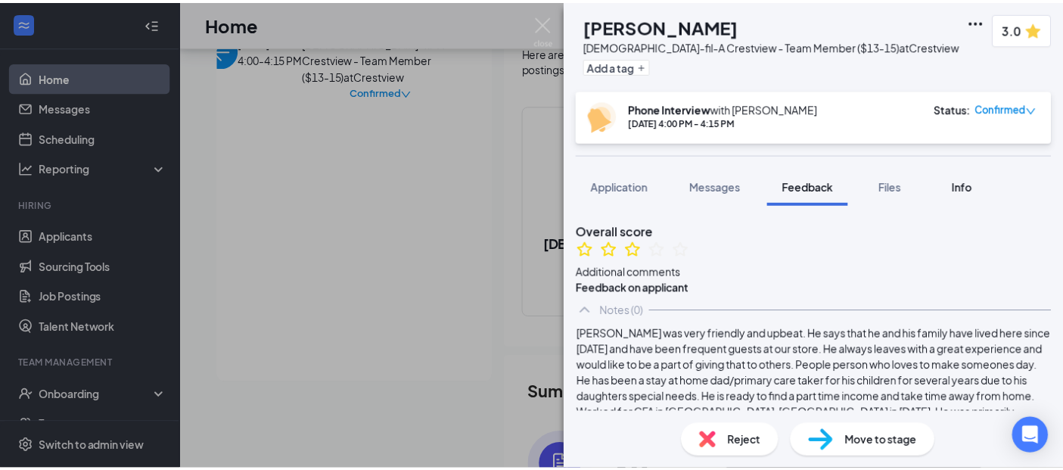
scroll to position [259, 0]
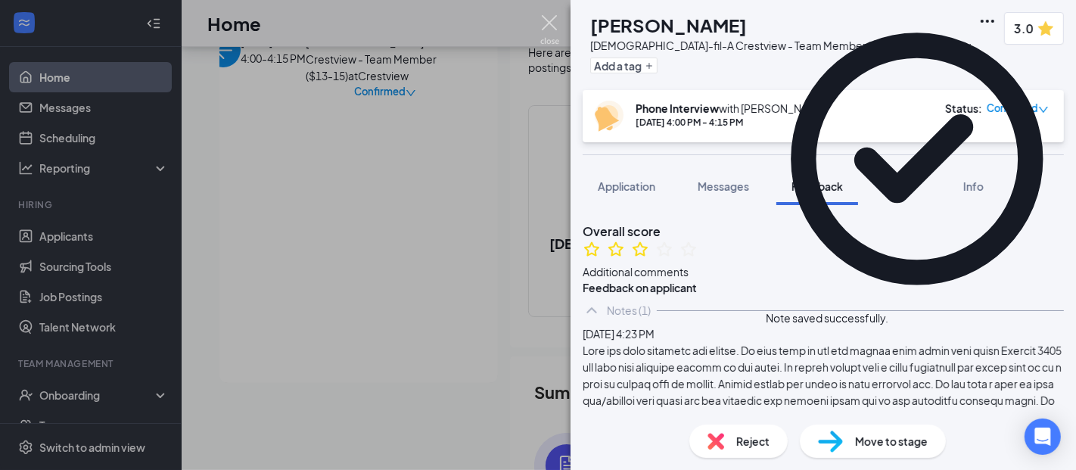
click at [546, 24] on img at bounding box center [549, 29] width 19 height 29
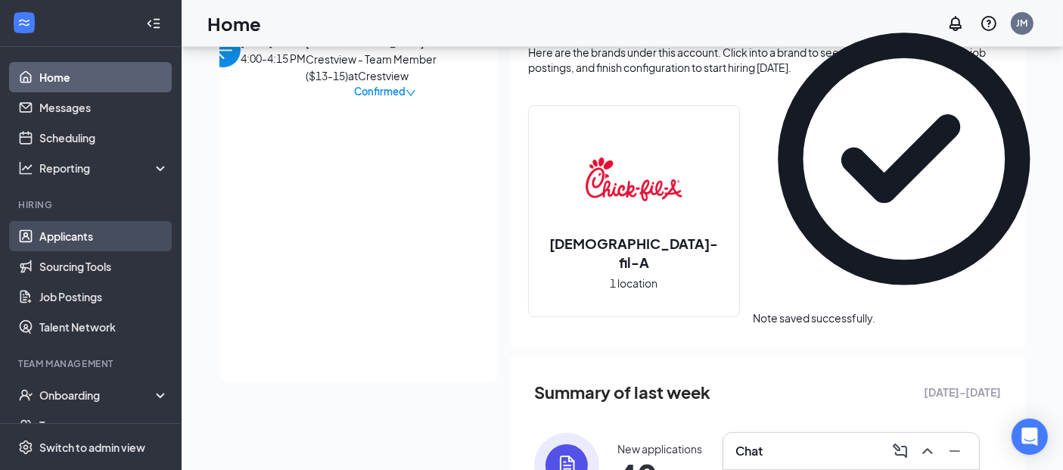
click at [97, 247] on link "Applicants" at bounding box center [103, 236] width 129 height 30
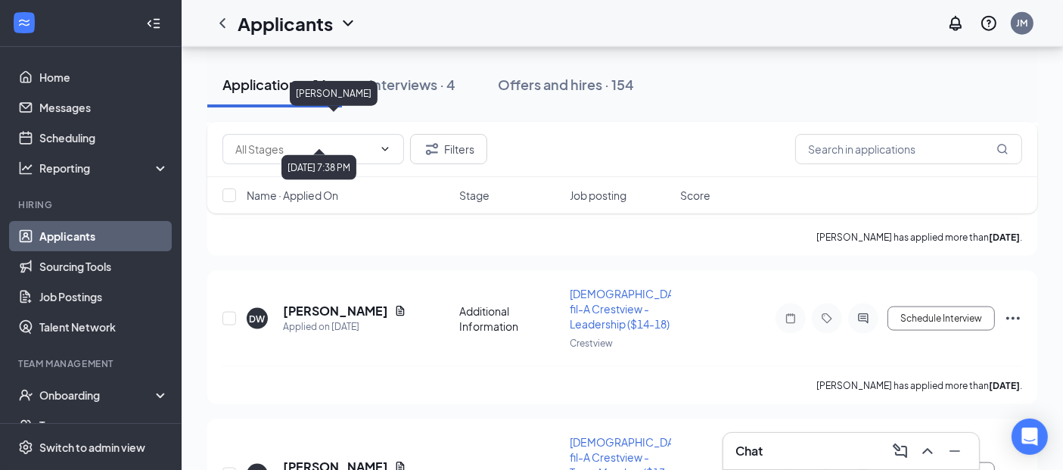
scroll to position [2193, 0]
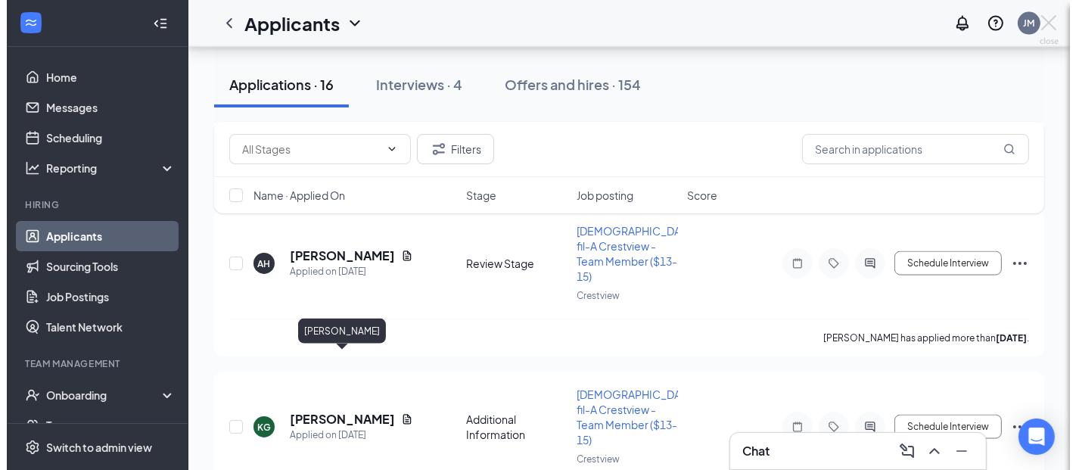
scroll to position [2178, 0]
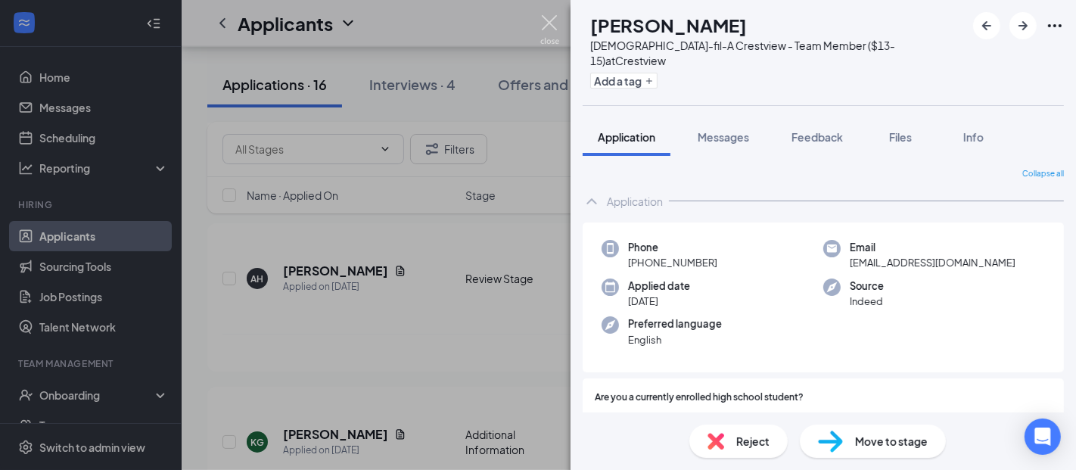
click at [549, 24] on img at bounding box center [549, 29] width 19 height 29
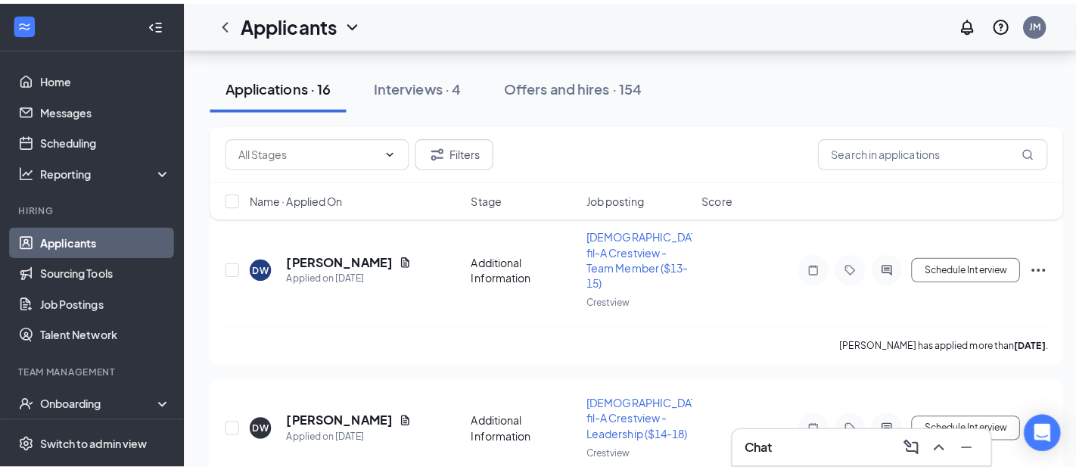
scroll to position [1841, 0]
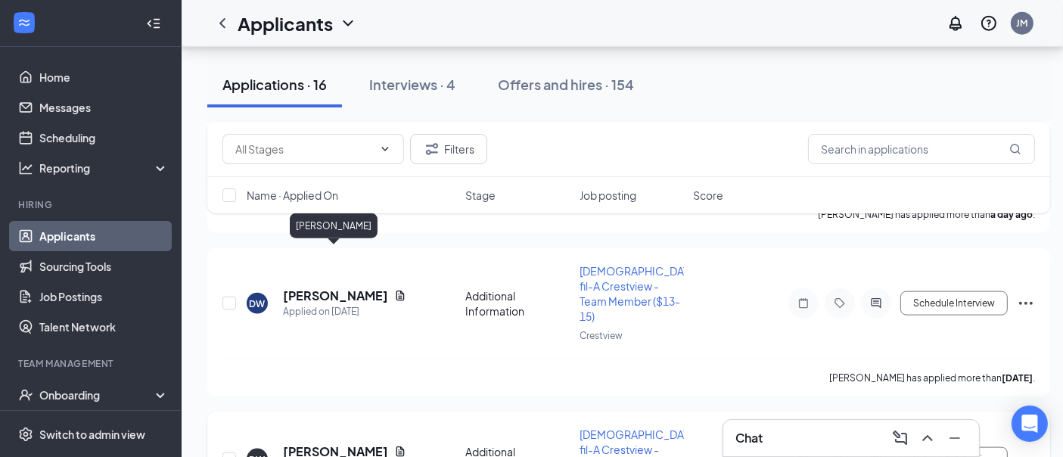
click at [362, 443] on h5 "[PERSON_NAME]" at bounding box center [335, 451] width 105 height 17
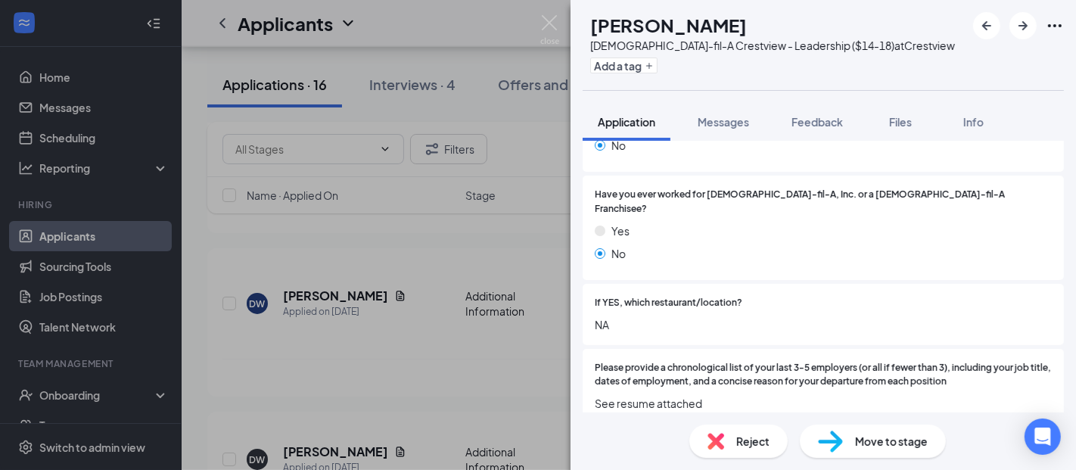
scroll to position [588, 0]
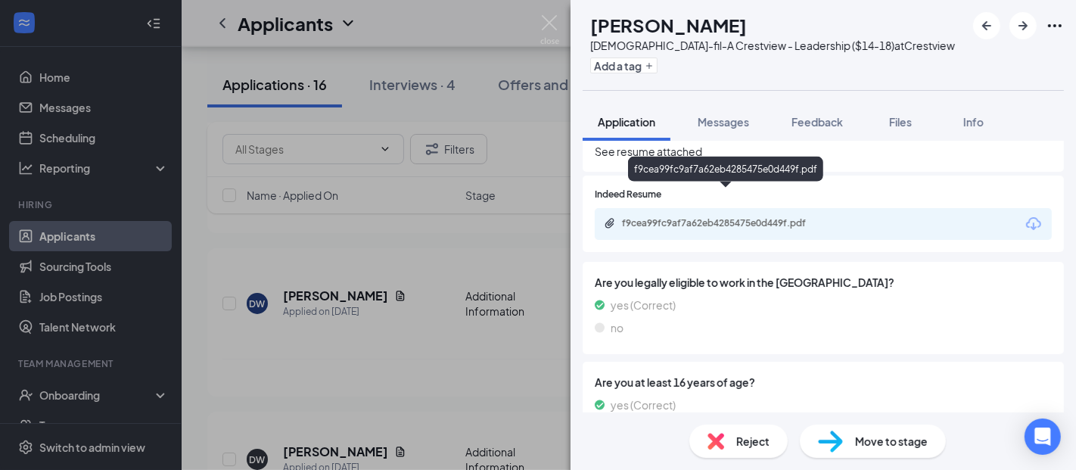
click at [663, 217] on div "f9cea99fc9af7a62eb4285475e0d449f.pdf" at bounding box center [728, 223] width 212 height 12
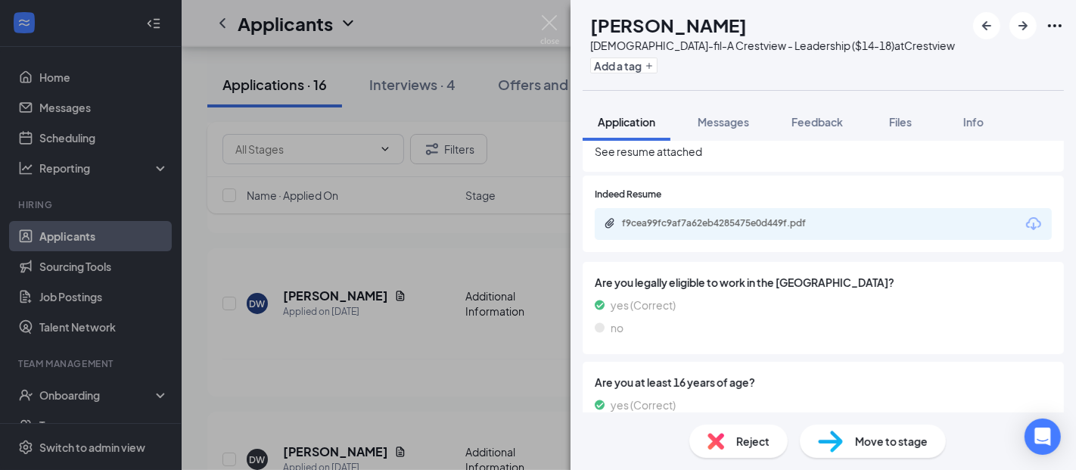
click at [704, 439] on div "Reject" at bounding box center [738, 440] width 98 height 33
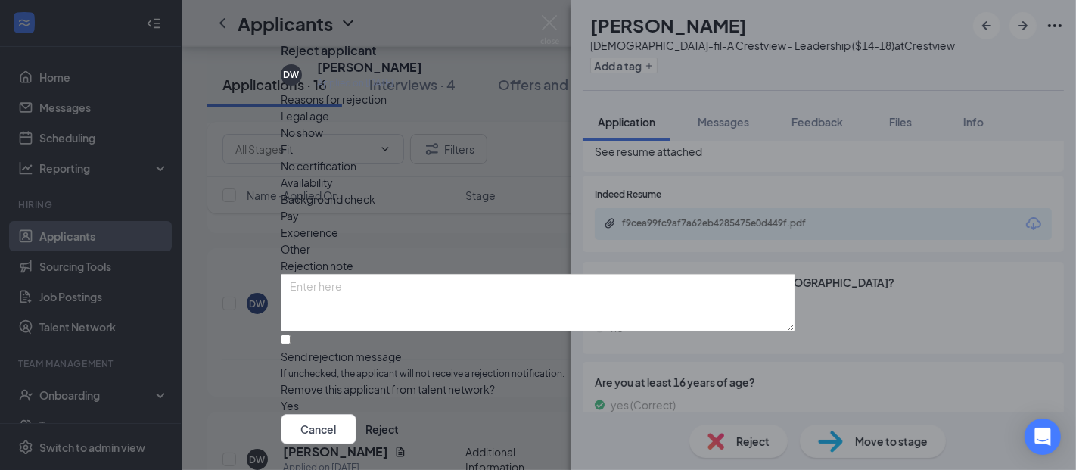
click at [310, 241] on span "Other" at bounding box center [295, 249] width 29 height 17
click at [290, 344] on input "Send rejection message If unchecked, the applicant will not receive a rejection…" at bounding box center [286, 339] width 10 height 10
checkbox input "true"
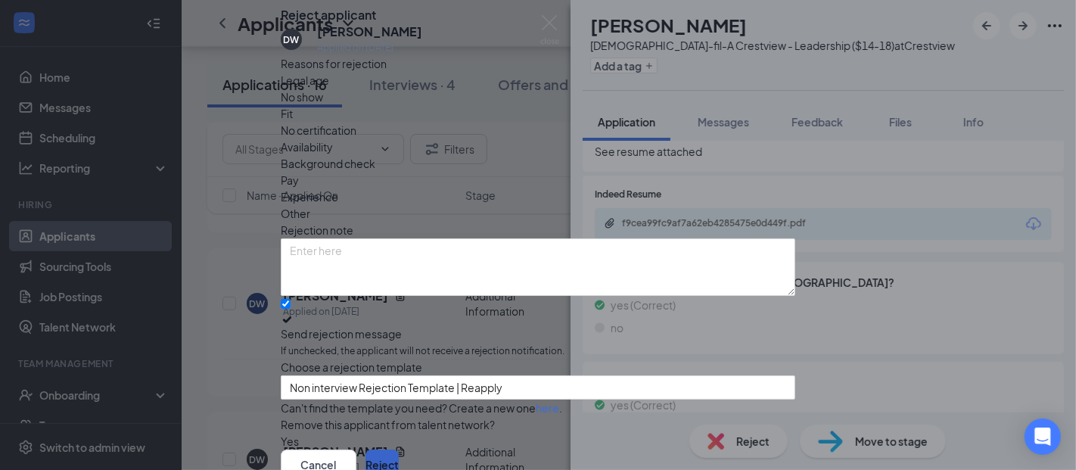
click at [399, 449] on button "Reject" at bounding box center [381, 464] width 33 height 30
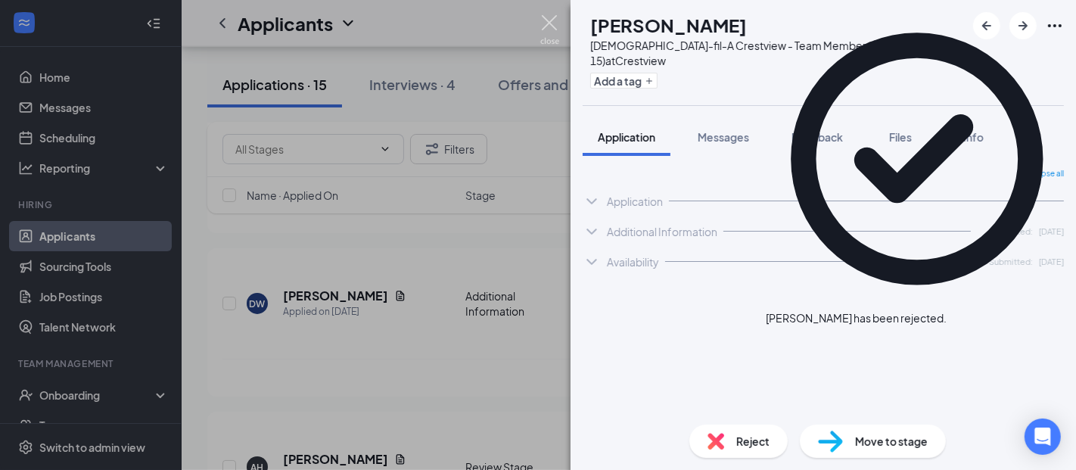
click at [550, 19] on img at bounding box center [549, 29] width 19 height 29
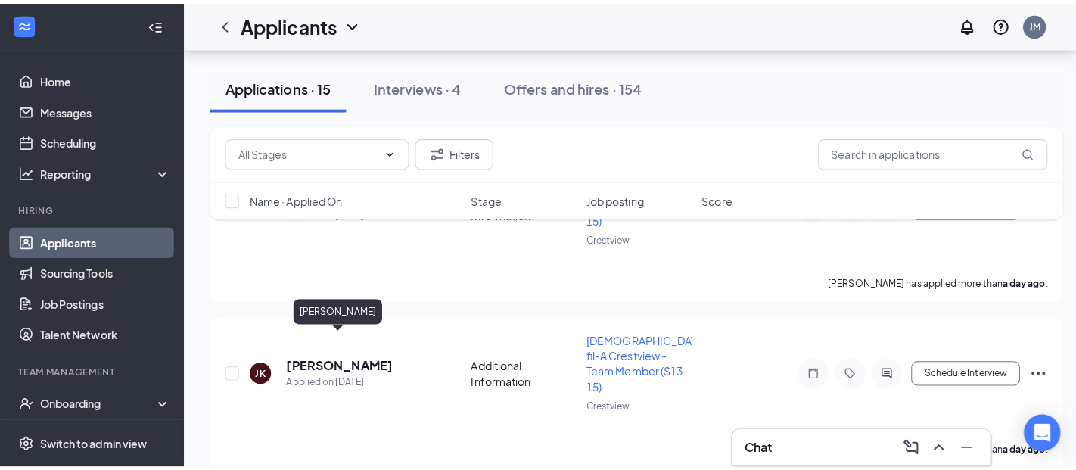
scroll to position [1589, 0]
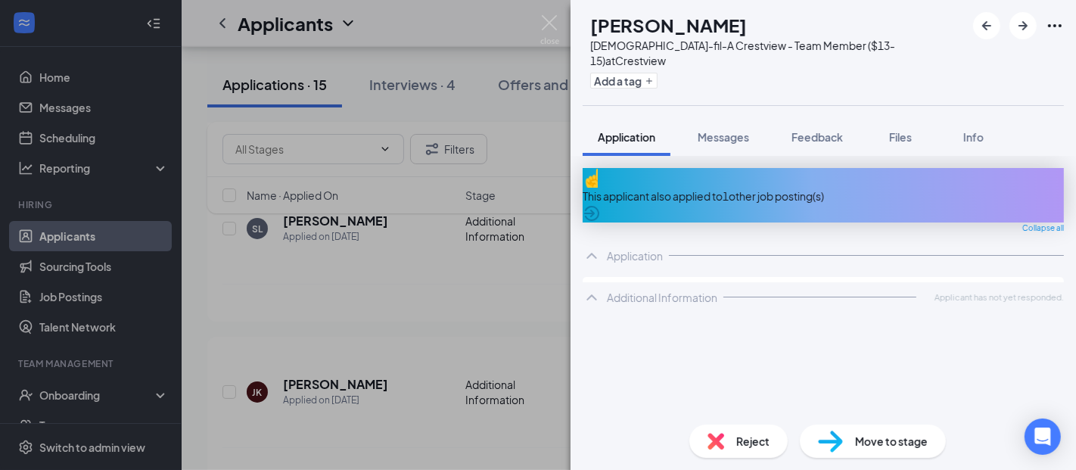
click at [708, 446] on img at bounding box center [715, 441] width 17 height 17
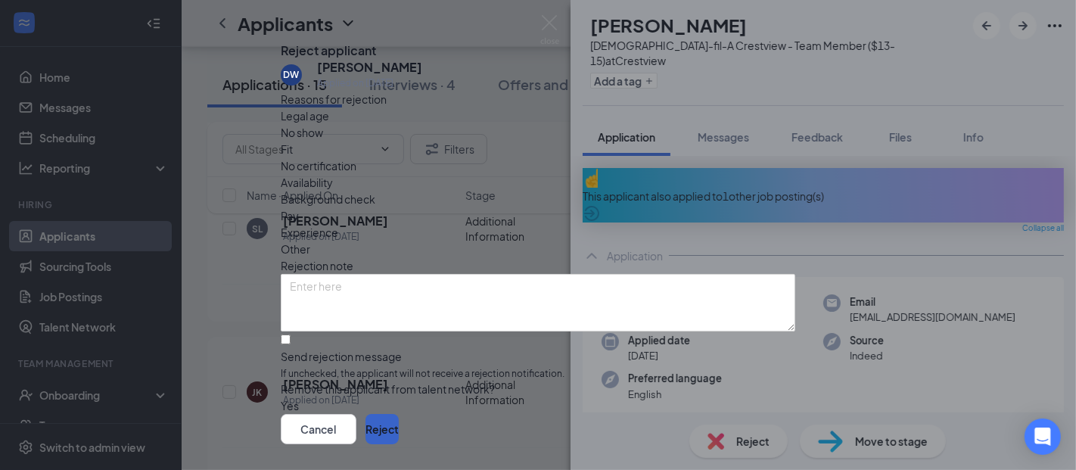
click at [399, 414] on button "Reject" at bounding box center [381, 429] width 33 height 30
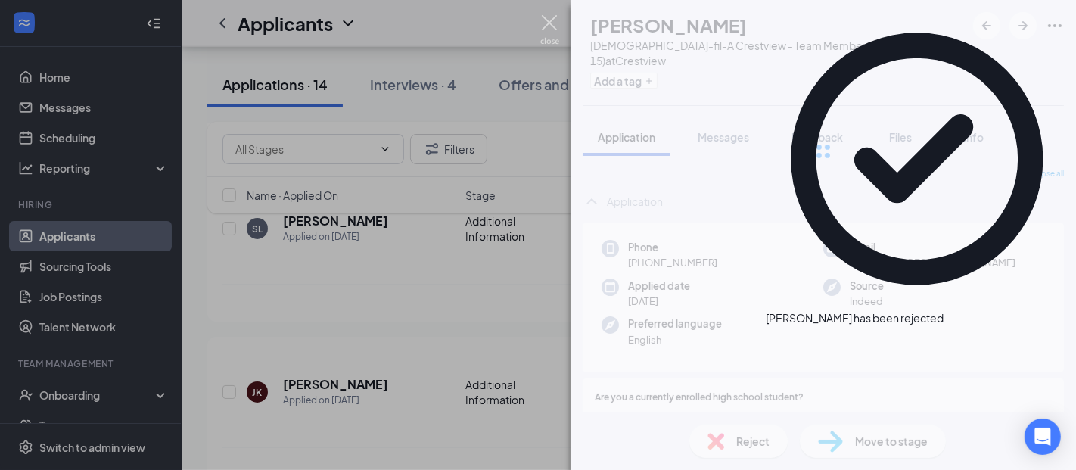
click at [548, 23] on img at bounding box center [549, 29] width 19 height 29
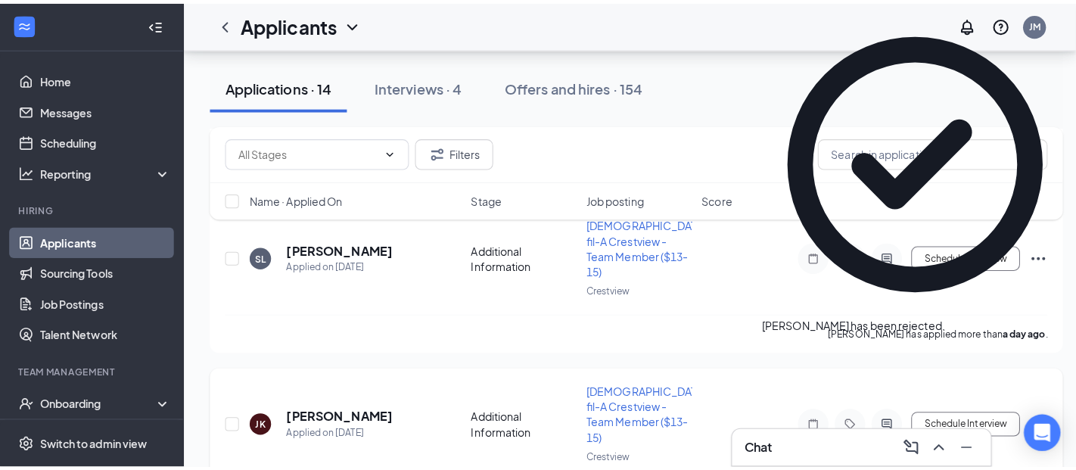
scroll to position [1505, 0]
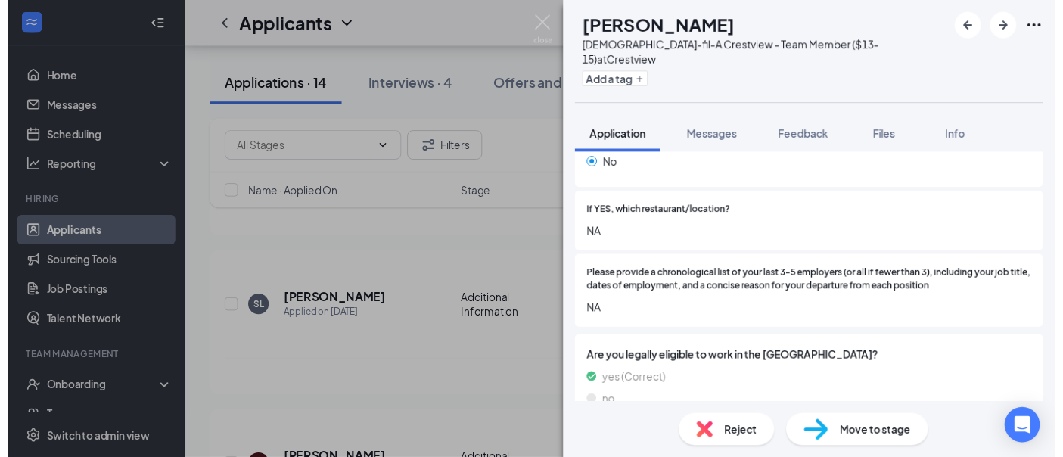
scroll to position [505, 0]
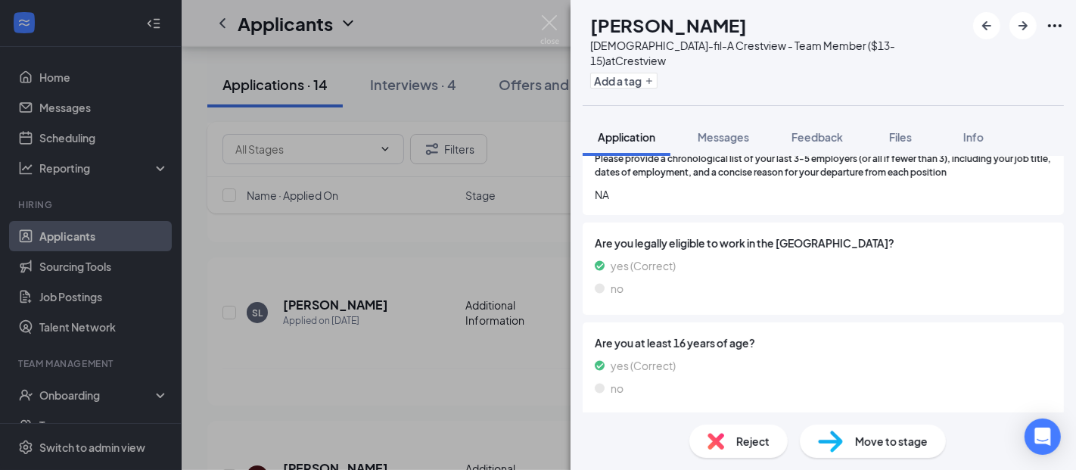
click at [728, 438] on div "Reject" at bounding box center [738, 440] width 98 height 33
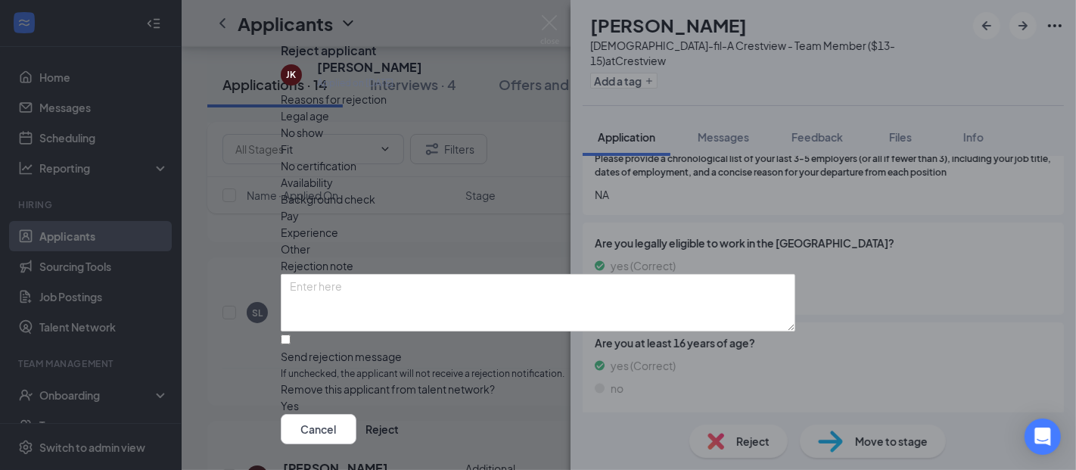
click at [310, 241] on span "Other" at bounding box center [295, 249] width 29 height 17
click at [399, 414] on button "Reject" at bounding box center [381, 429] width 33 height 30
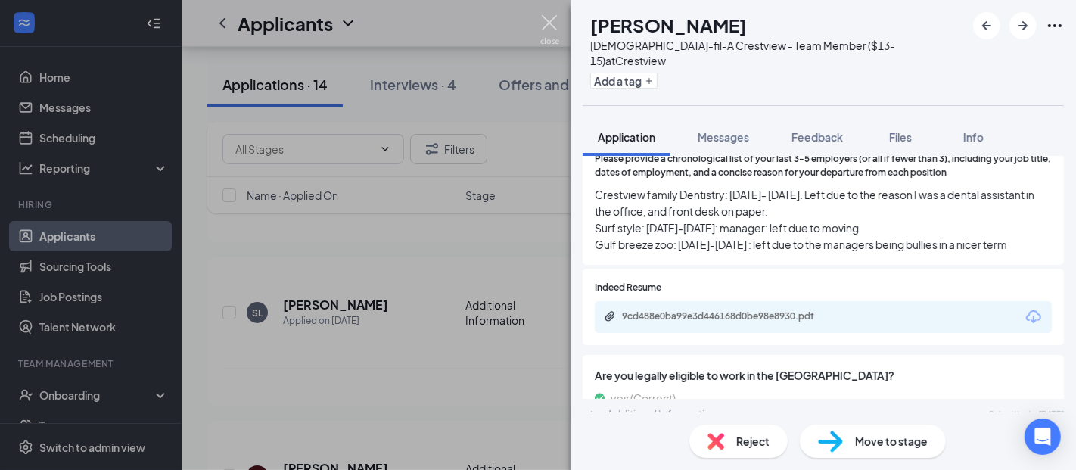
click at [548, 23] on img at bounding box center [549, 29] width 19 height 29
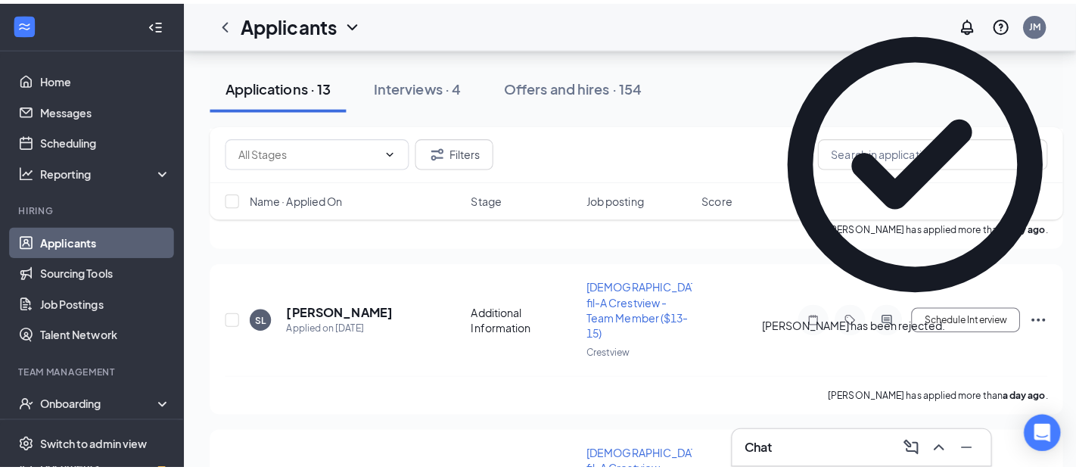
scroll to position [1337, 0]
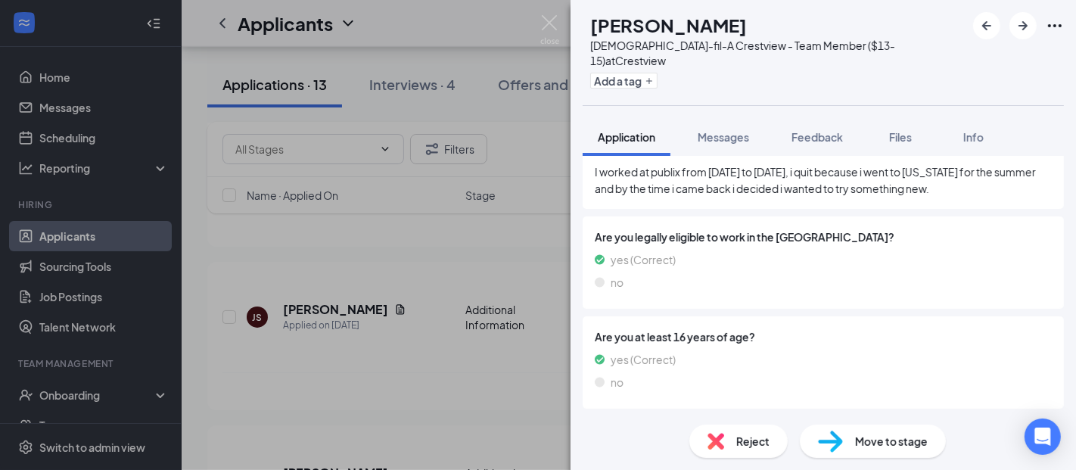
scroll to position [444, 0]
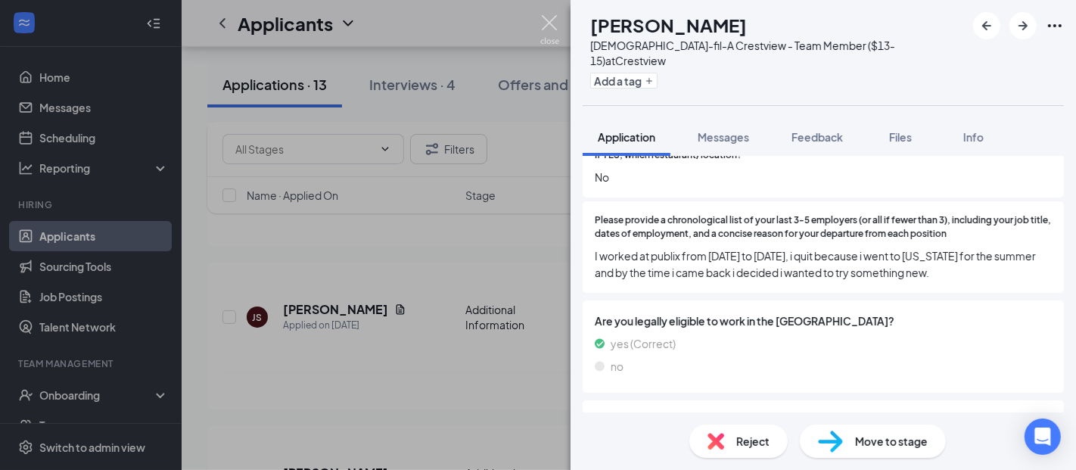
click at [552, 24] on img at bounding box center [549, 29] width 19 height 29
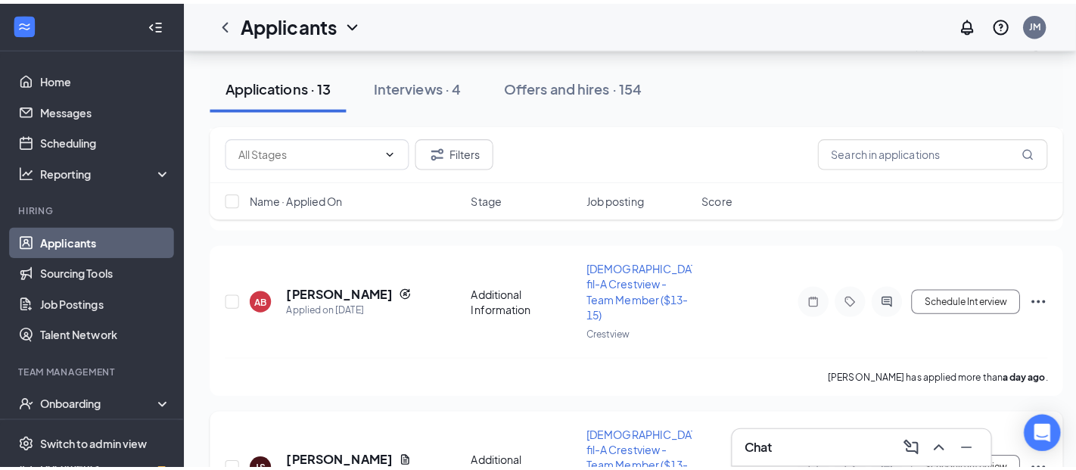
scroll to position [1169, 0]
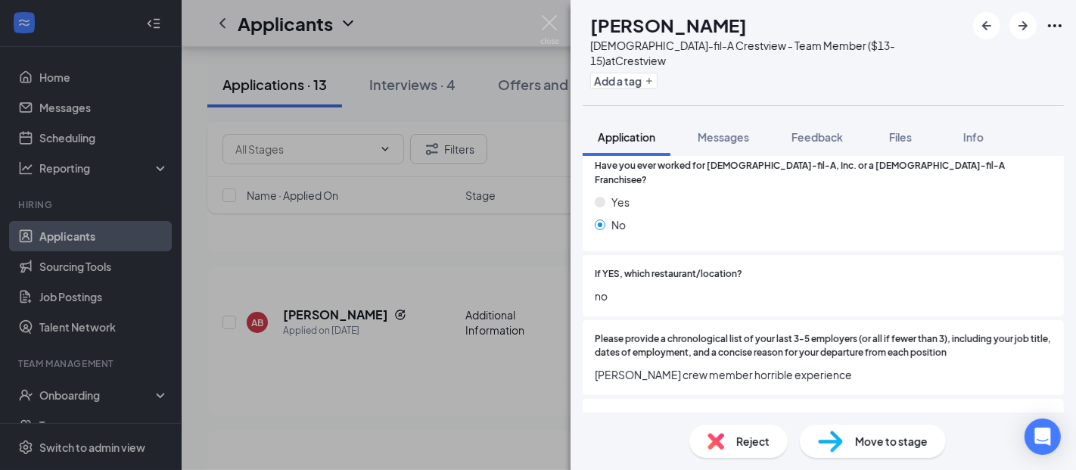
scroll to position [420, 0]
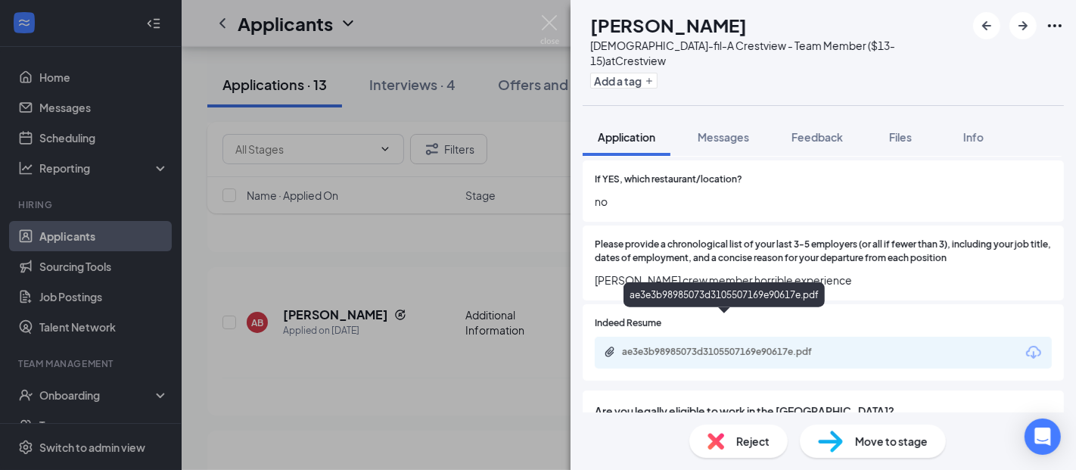
click at [724, 346] on div "ae3e3b98985073d3105507169e90617e.pdf" at bounding box center [728, 352] width 212 height 12
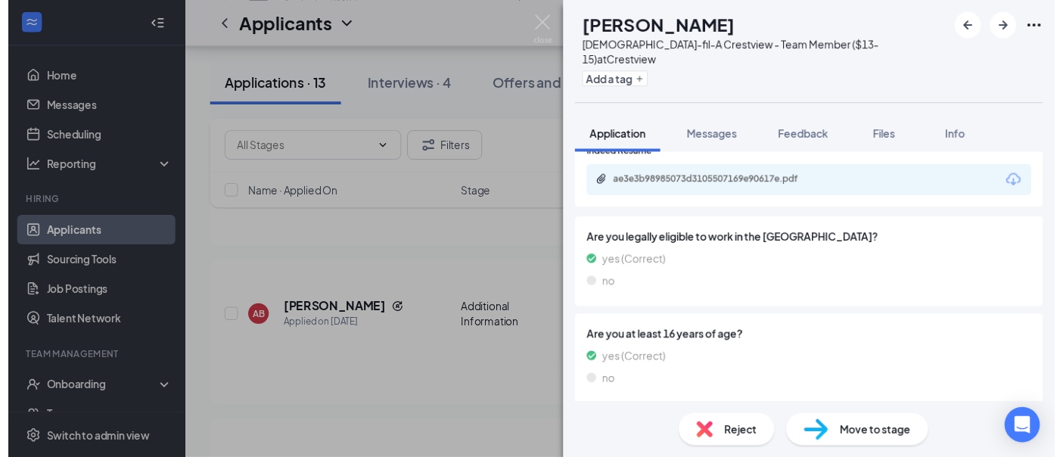
scroll to position [588, 0]
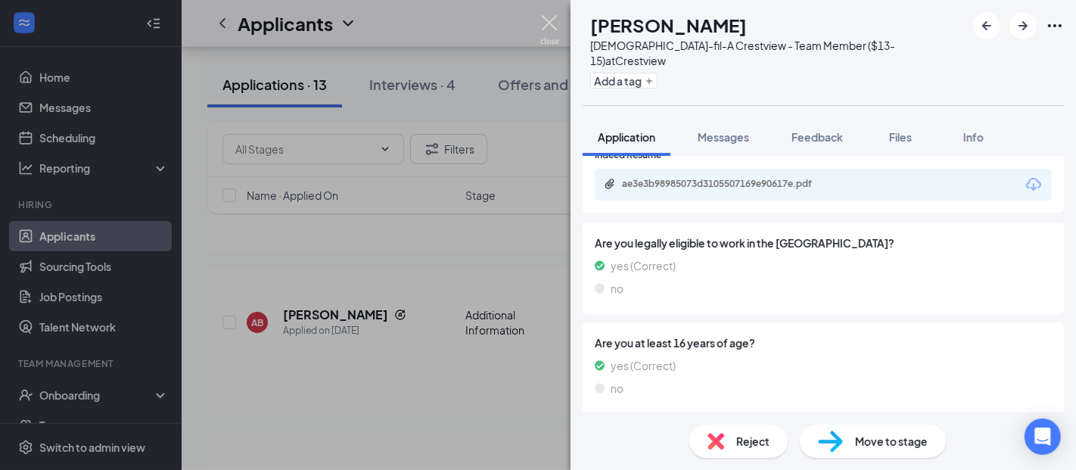
click at [549, 23] on img at bounding box center [549, 29] width 19 height 29
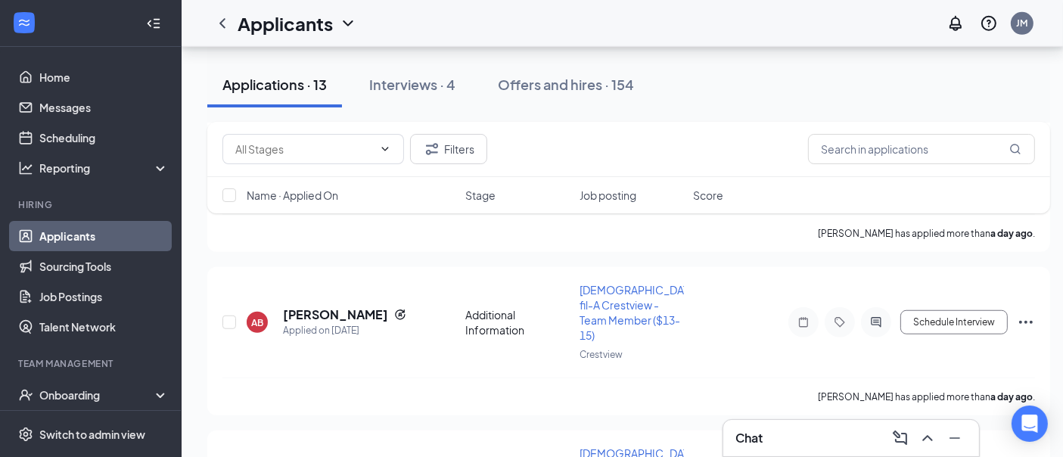
click at [803, 450] on div "Chat" at bounding box center [851, 438] width 256 height 36
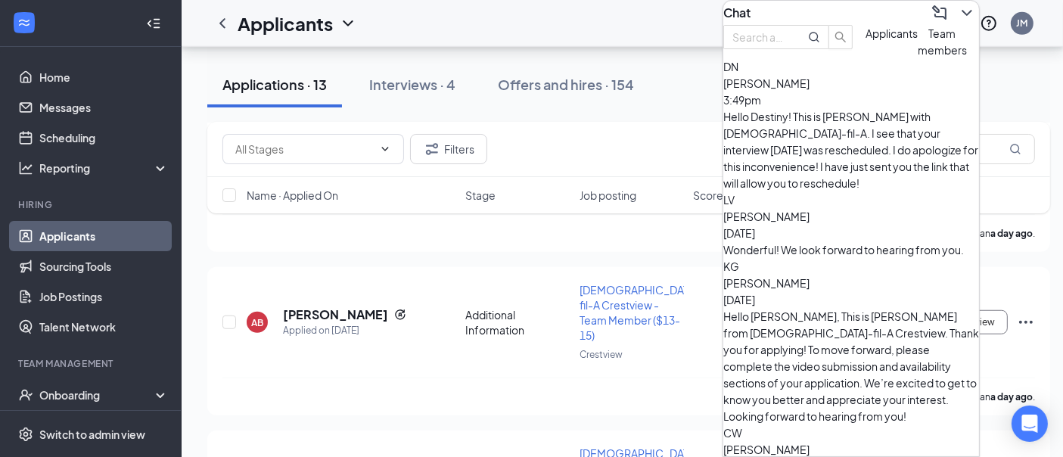
click at [801, 210] on span "[PERSON_NAME]" at bounding box center [766, 217] width 86 height 14
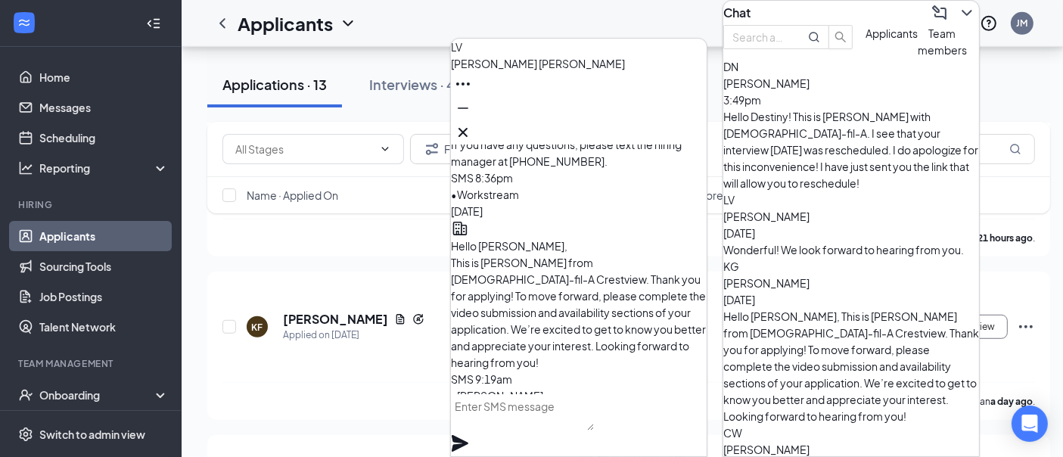
scroll to position [-168, 0]
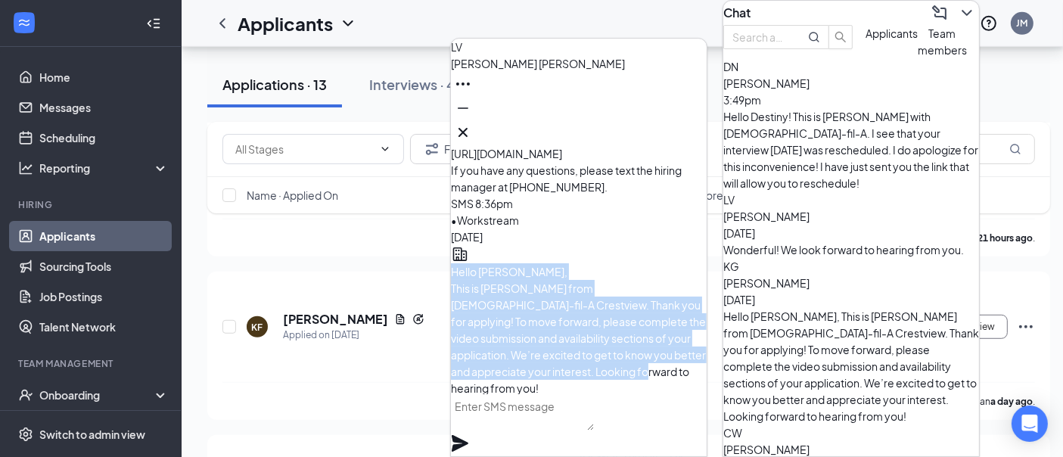
drag, startPoint x: 488, startPoint y: 232, endPoint x: 605, endPoint y: 385, distance: 192.6
click at [605, 385] on div "Hello [PERSON_NAME], This is [PERSON_NAME] from [DEMOGRAPHIC_DATA]-fil-A Crestv…" at bounding box center [579, 337] width 256 height 185
click at [591, 373] on div "Hello [PERSON_NAME], This is [PERSON_NAME] from [DEMOGRAPHIC_DATA]-fil-A Crestv…" at bounding box center [579, 328] width 256 height 133
drag, startPoint x: 581, startPoint y: 361, endPoint x: 482, endPoint y: 210, distance: 180.2
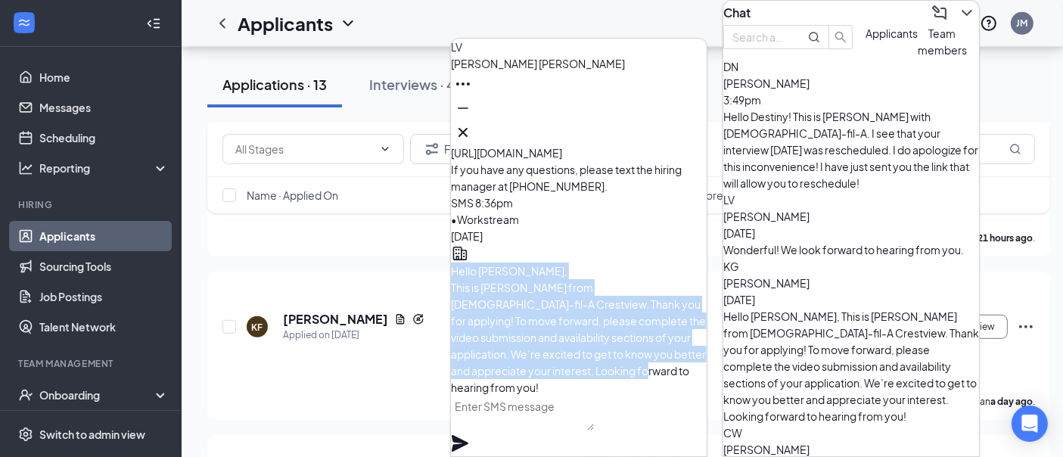
click at [482, 262] on div "Hello [PERSON_NAME], This is [PERSON_NAME] from [DEMOGRAPHIC_DATA]-fil-A Crestv…" at bounding box center [579, 328] width 256 height 133
copy span "Hello [PERSON_NAME], This is [PERSON_NAME] from [DEMOGRAPHIC_DATA]-fil-A Crestv…"
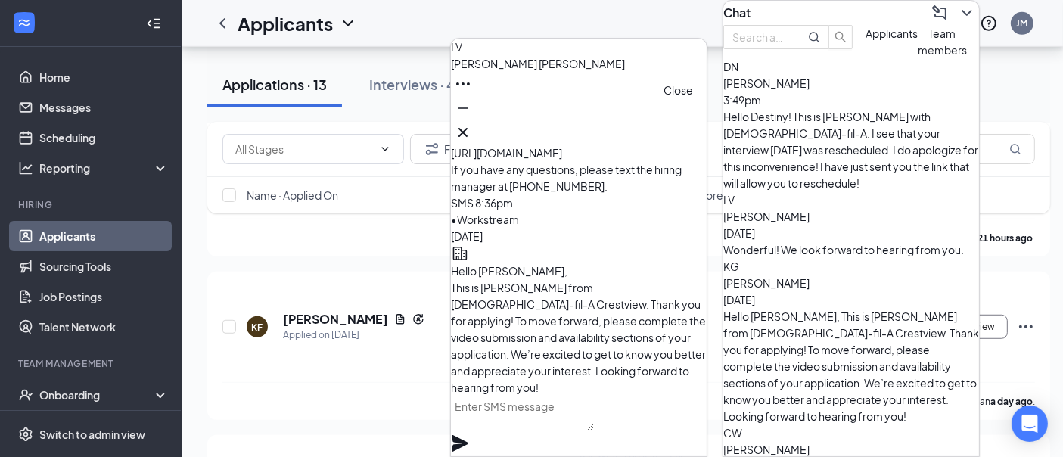
click at [693, 124] on div "LV [PERSON_NAME]" at bounding box center [579, 92] width 256 height 106
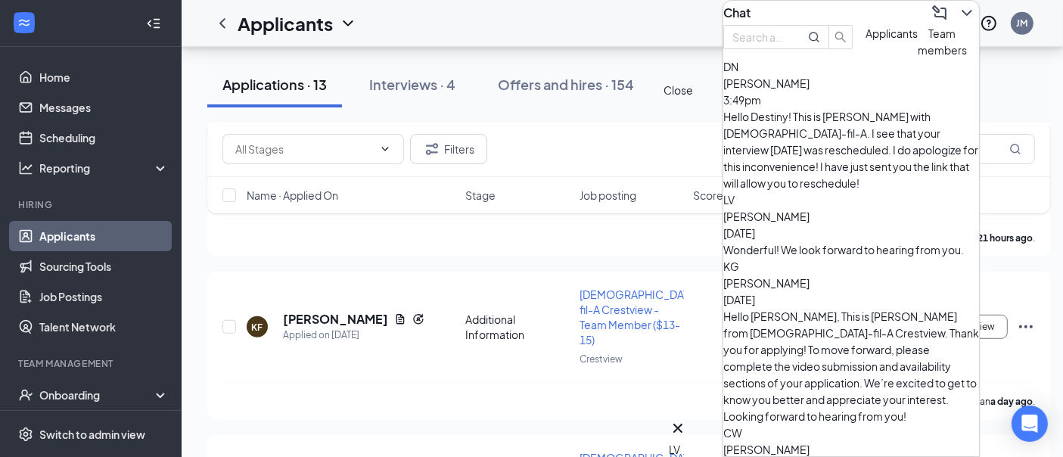
scroll to position [0, 0]
click at [675, 441] on div "LV" at bounding box center [678, 449] width 18 height 17
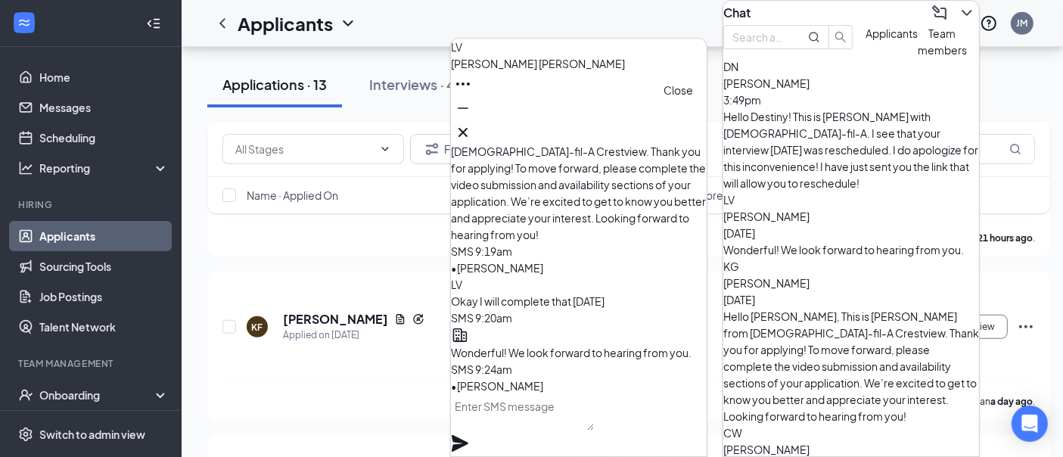
click at [472, 128] on icon "Cross" at bounding box center [463, 132] width 18 height 18
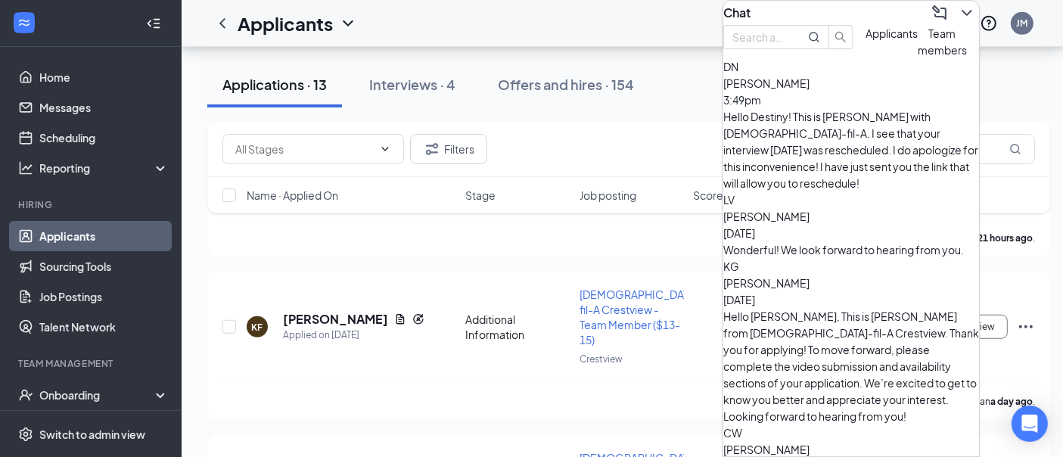
click at [840, 5] on div "Chat" at bounding box center [851, 13] width 256 height 24
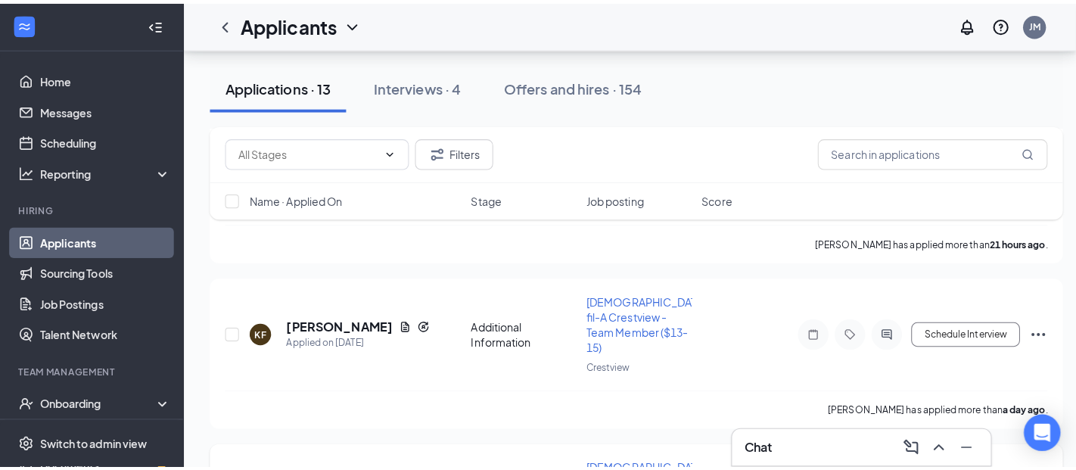
scroll to position [1169, 0]
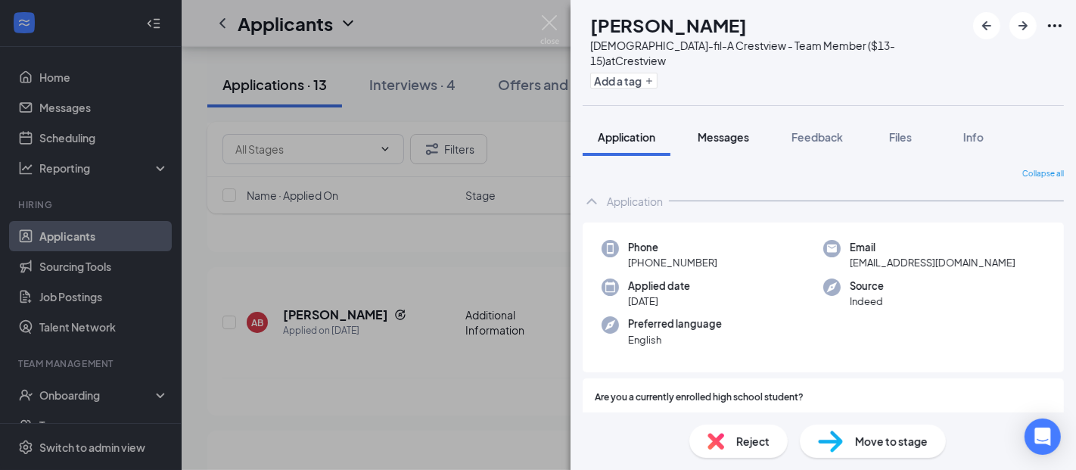
click at [712, 130] on span "Messages" at bounding box center [722, 137] width 51 height 14
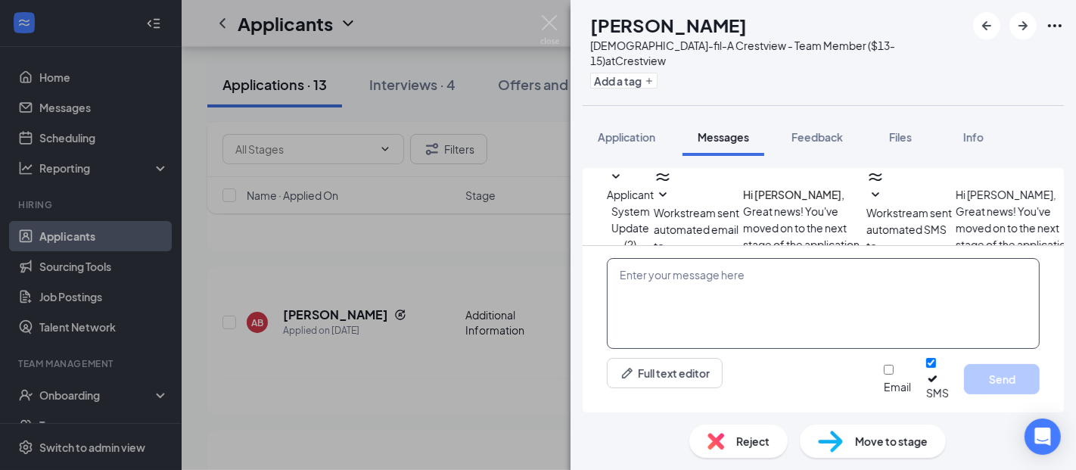
scroll to position [80, 0]
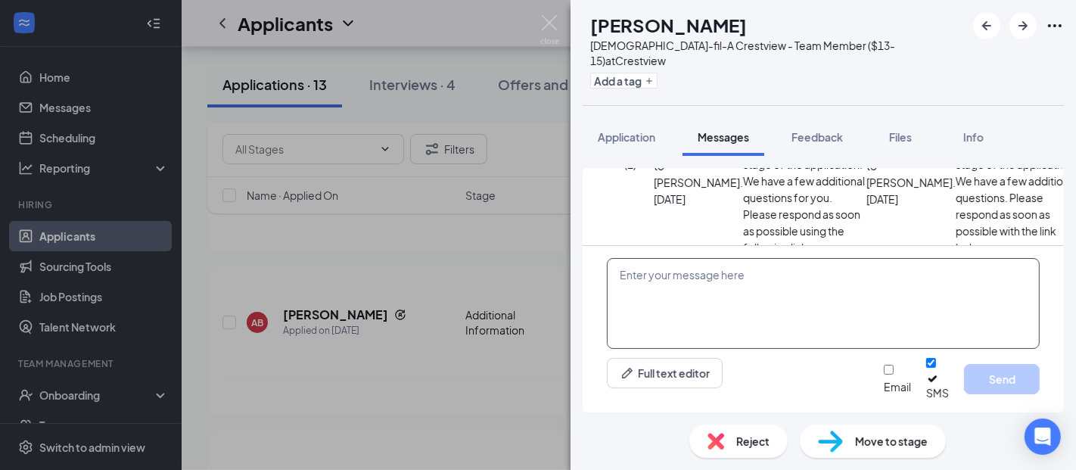
click at [684, 316] on textarea at bounding box center [823, 303] width 433 height 91
paste textarea "Hello [PERSON_NAME], This is [PERSON_NAME] from [DEMOGRAPHIC_DATA]-fil-A Crestv…"
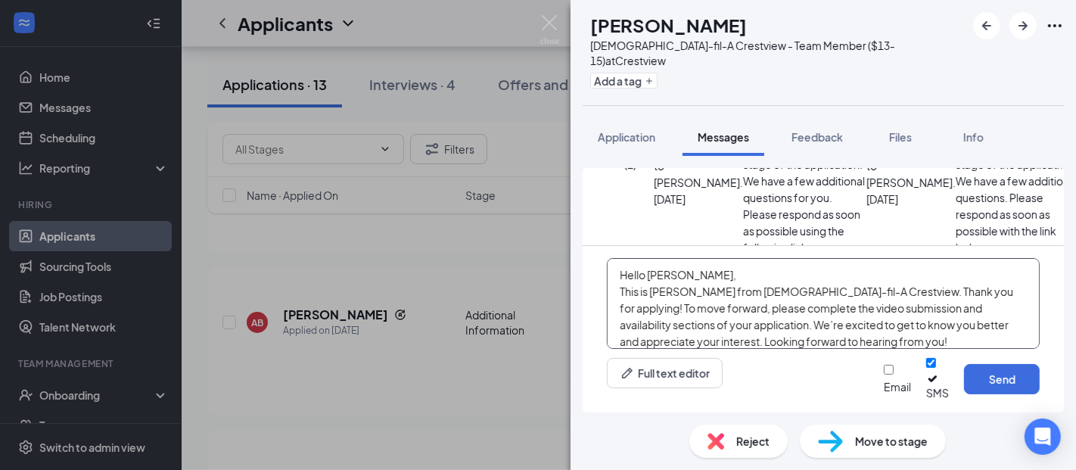
click at [682, 291] on textarea "Hello [PERSON_NAME], This is [PERSON_NAME] from [DEMOGRAPHIC_DATA]-fil-A Crestv…" at bounding box center [823, 303] width 433 height 91
type textarea "Hello [PERSON_NAME], This is [PERSON_NAME] from [DEMOGRAPHIC_DATA]-fil-A Crestv…"
click at [883, 374] on input "Email" at bounding box center [888, 370] width 10 height 10
checkbox input "true"
click at [1032, 385] on button "Send" at bounding box center [1002, 379] width 76 height 30
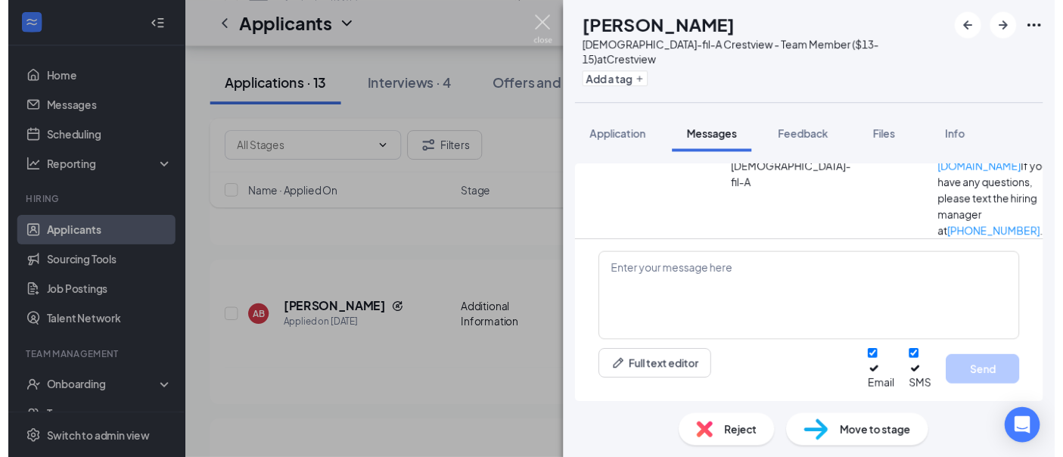
scroll to position [440, 0]
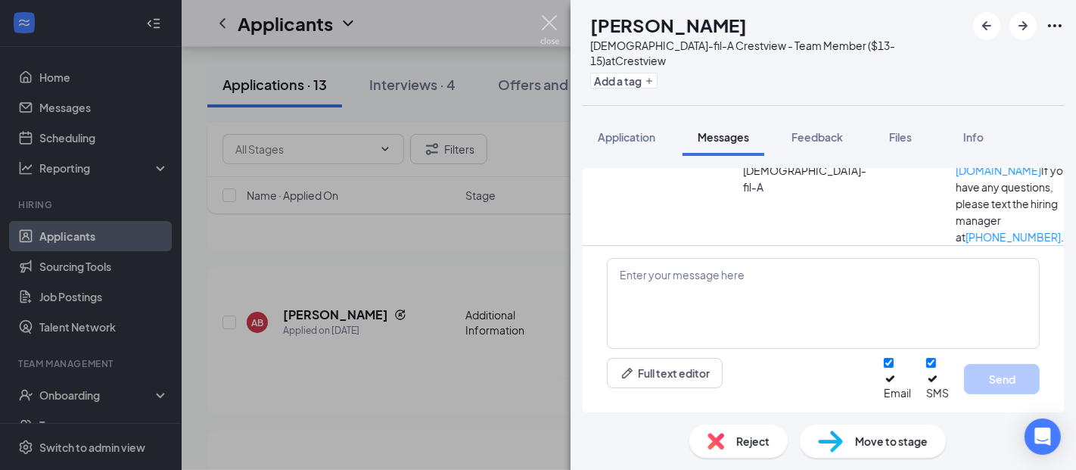
click at [551, 23] on img at bounding box center [549, 29] width 19 height 29
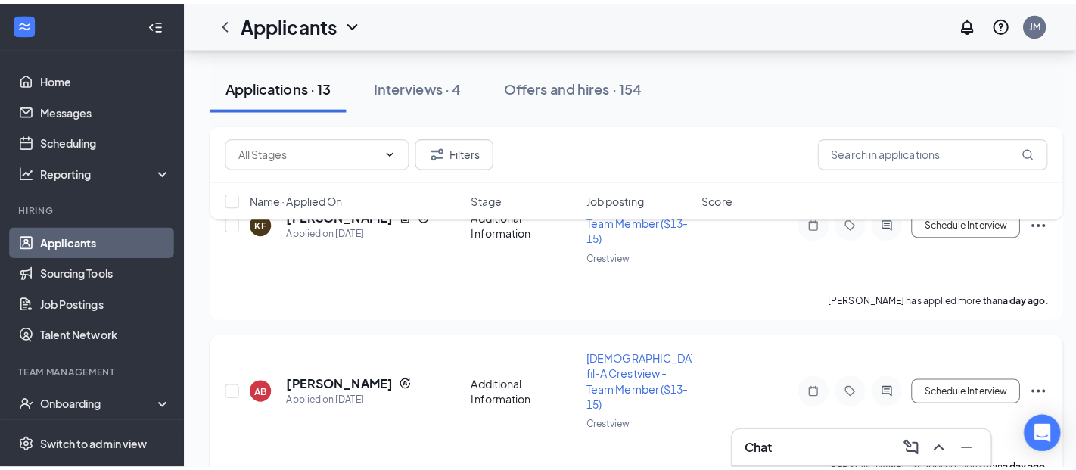
scroll to position [1085, 0]
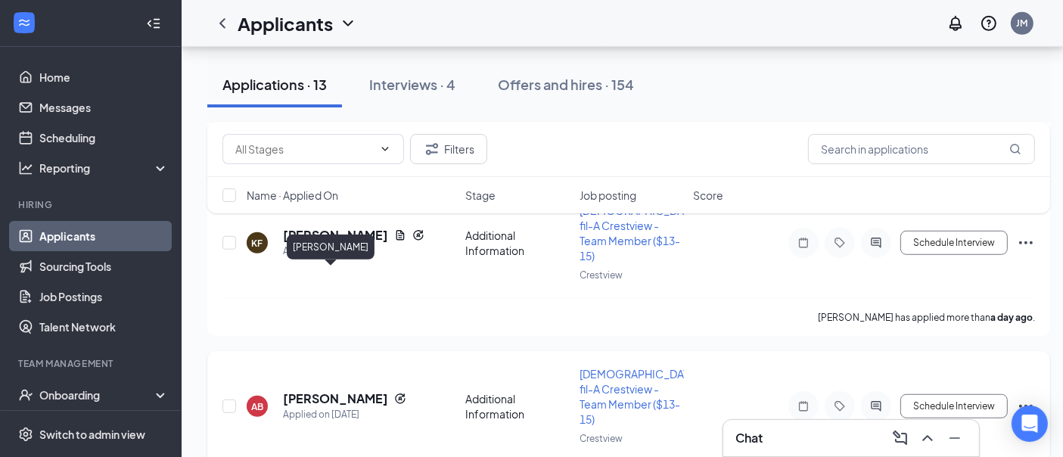
click at [300, 390] on h5 "[PERSON_NAME]" at bounding box center [335, 398] width 105 height 17
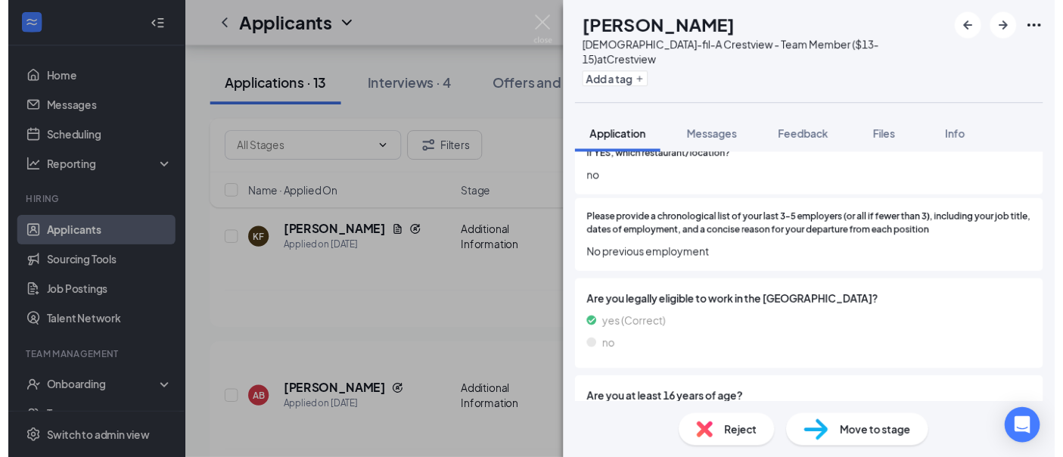
scroll to position [504, 0]
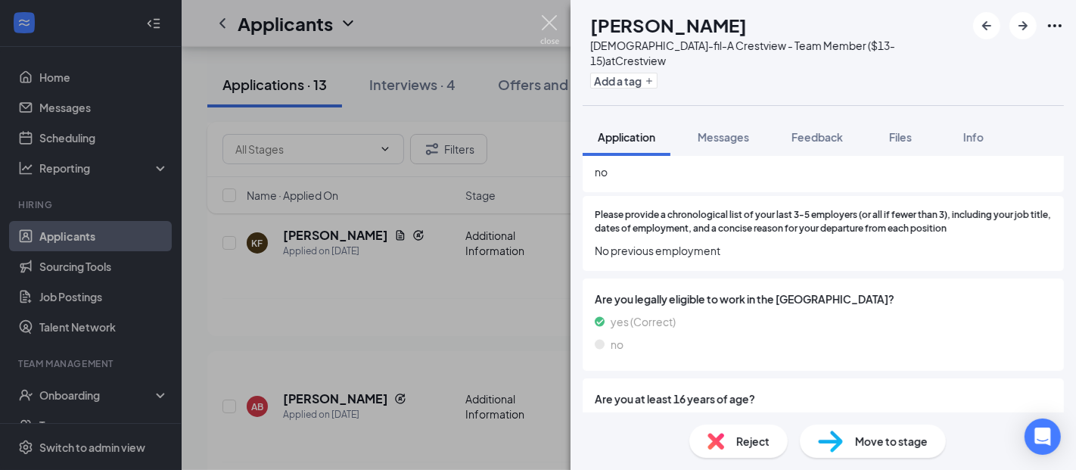
drag, startPoint x: 545, startPoint y: 21, endPoint x: 509, endPoint y: 181, distance: 163.5
click at [545, 22] on img at bounding box center [549, 29] width 19 height 29
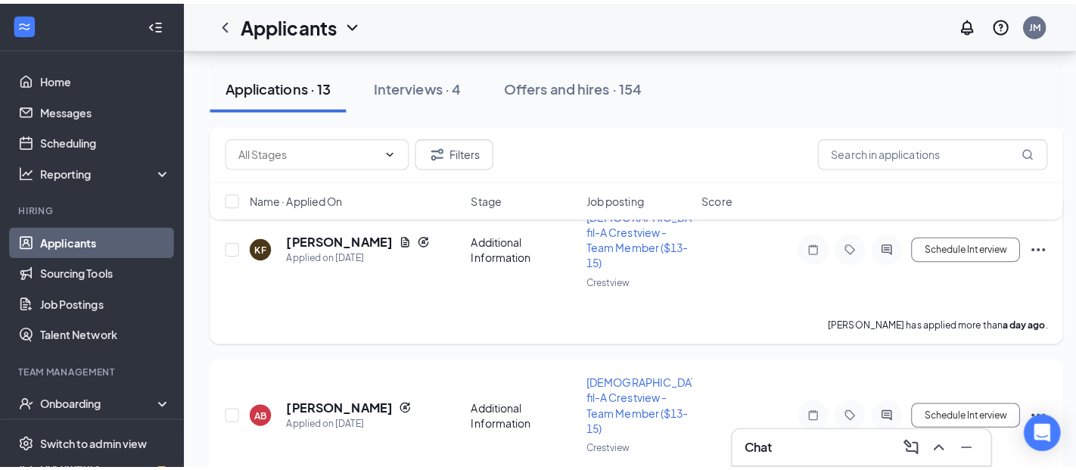
scroll to position [917, 0]
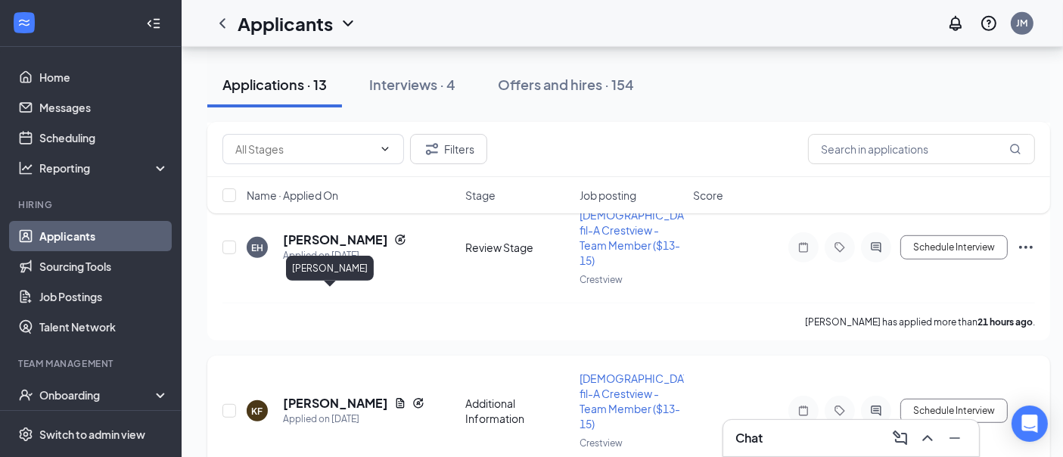
click at [333, 395] on h5 "[PERSON_NAME]" at bounding box center [335, 403] width 105 height 17
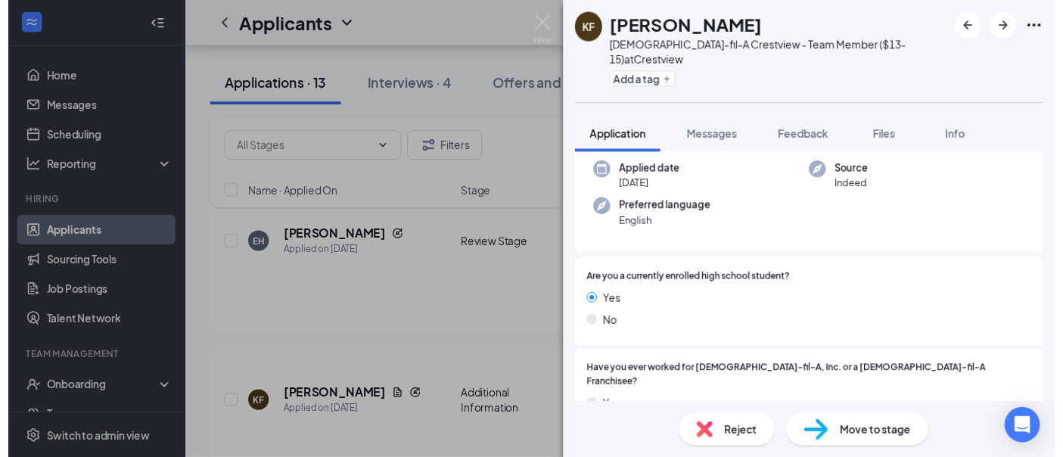
scroll to position [420, 0]
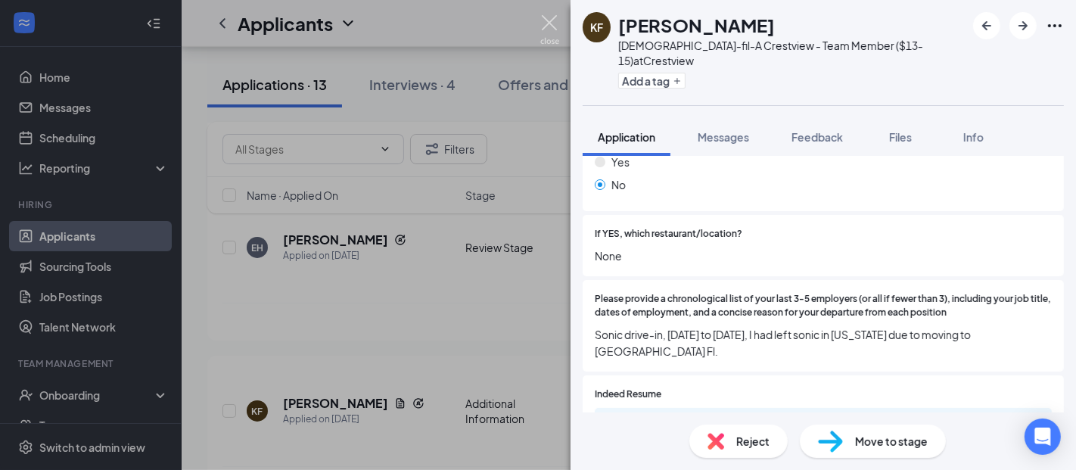
click at [554, 26] on img at bounding box center [549, 29] width 19 height 29
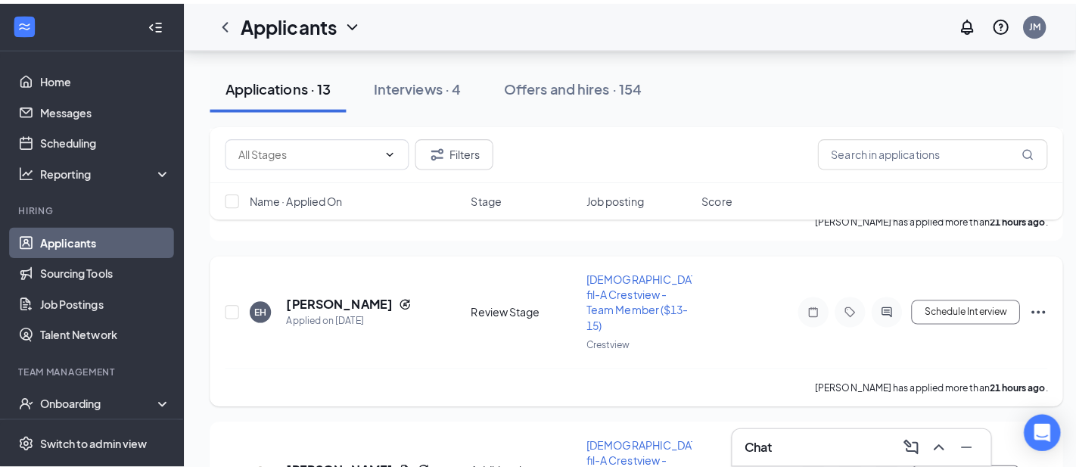
scroll to position [749, 0]
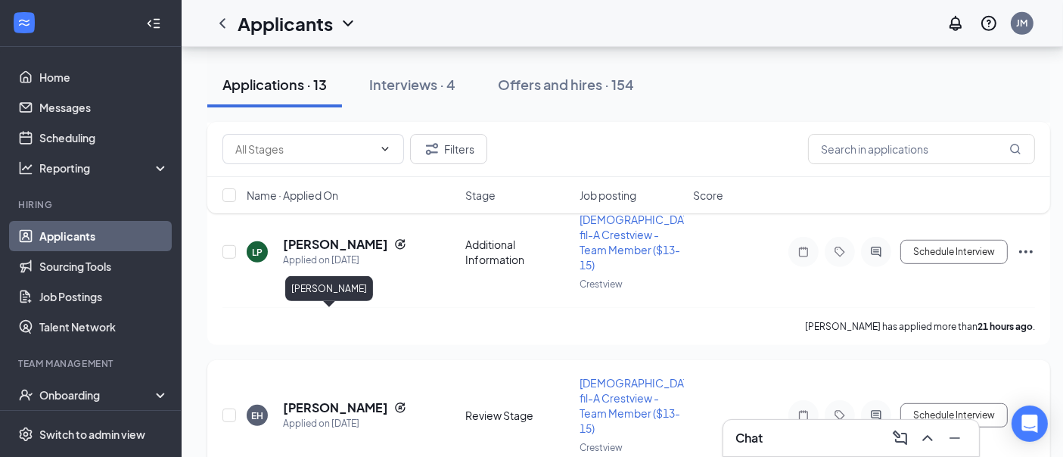
click at [333, 399] on h5 "[PERSON_NAME]" at bounding box center [335, 407] width 105 height 17
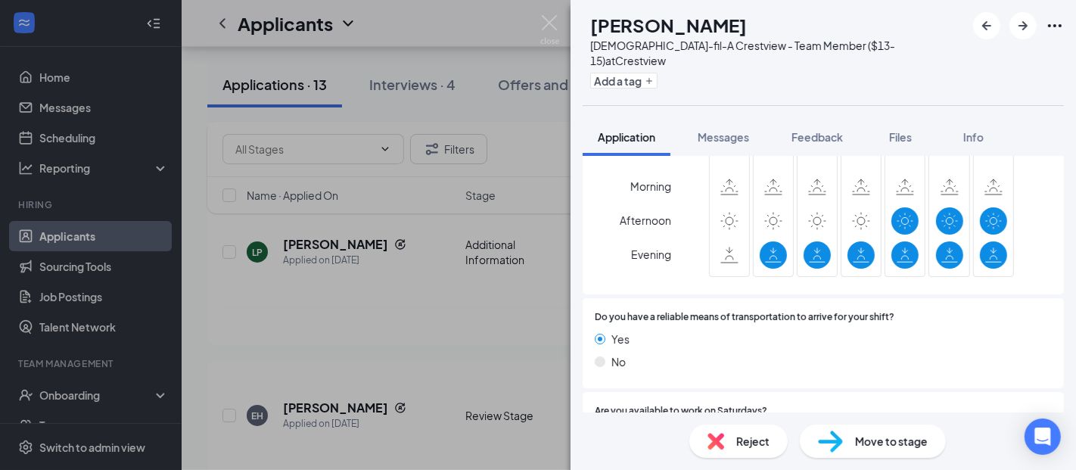
scroll to position [1289, 0]
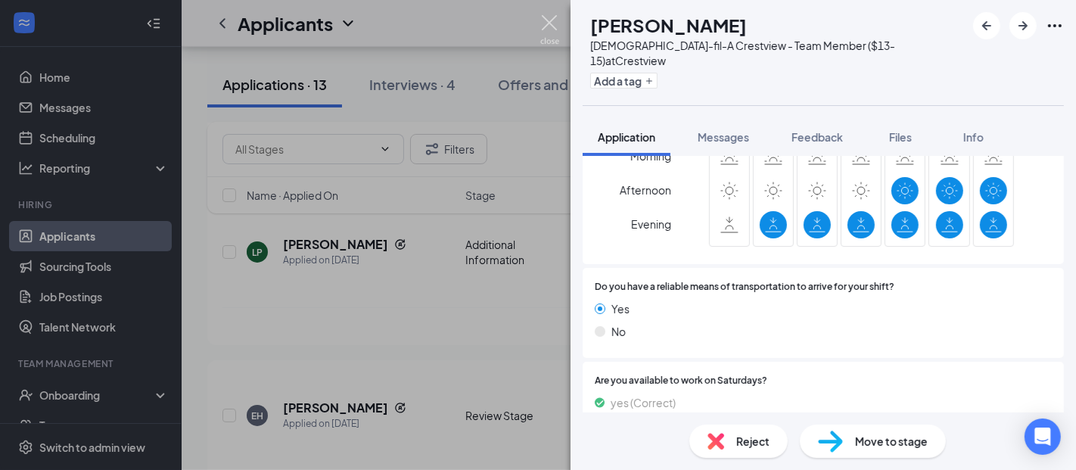
click at [548, 25] on img at bounding box center [549, 29] width 19 height 29
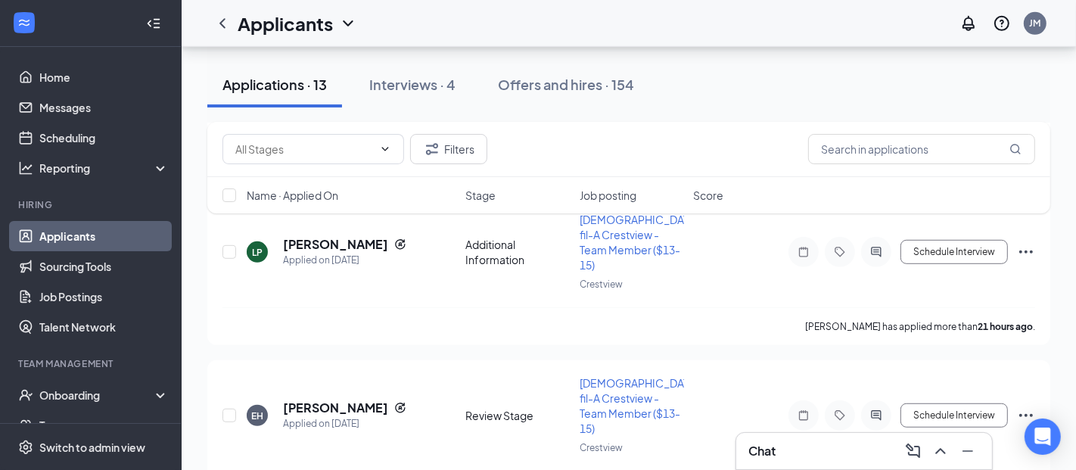
scroll to position [497, 0]
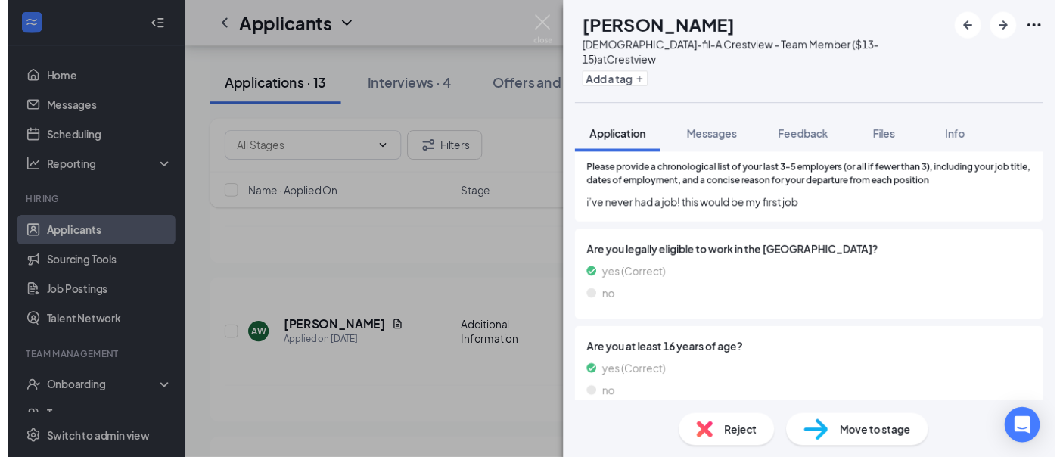
scroll to position [548, 0]
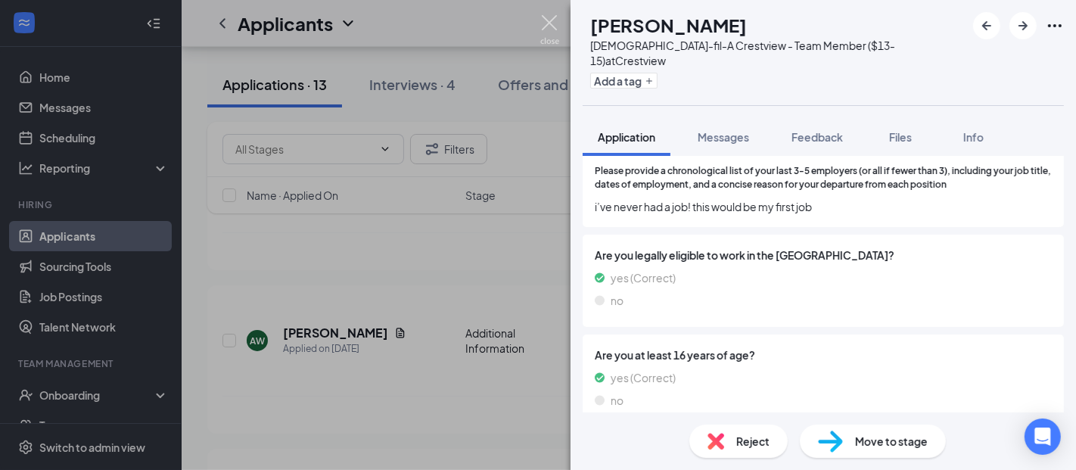
click at [546, 18] on img at bounding box center [549, 29] width 19 height 29
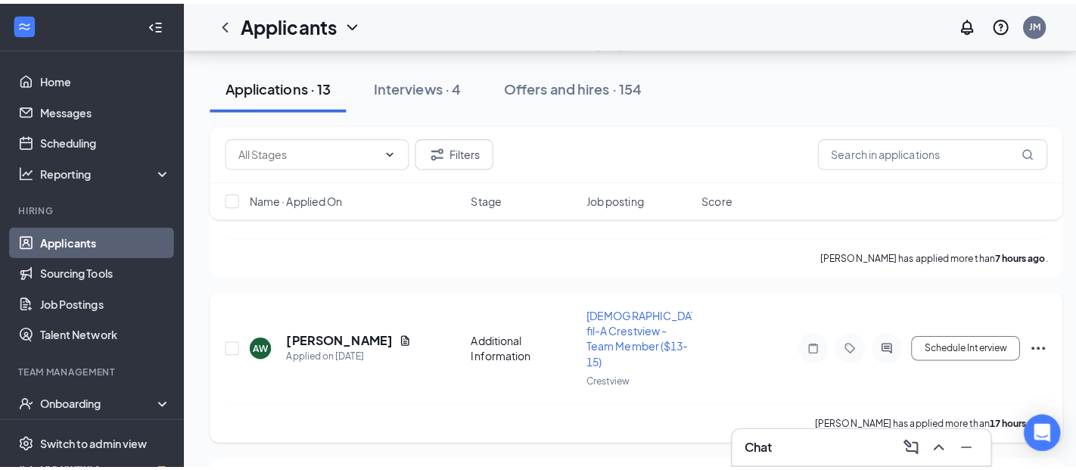
scroll to position [412, 0]
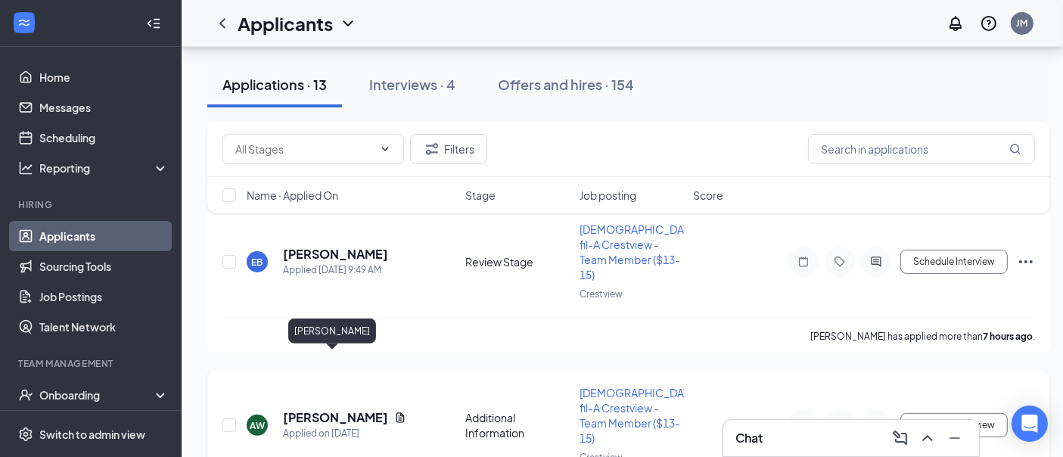
click at [332, 409] on h5 "[PERSON_NAME]" at bounding box center [335, 417] width 105 height 17
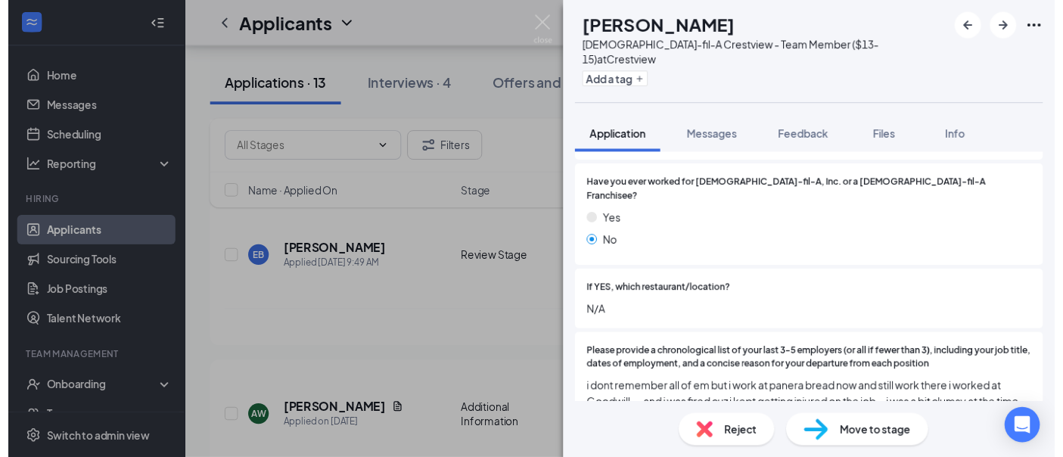
scroll to position [336, 0]
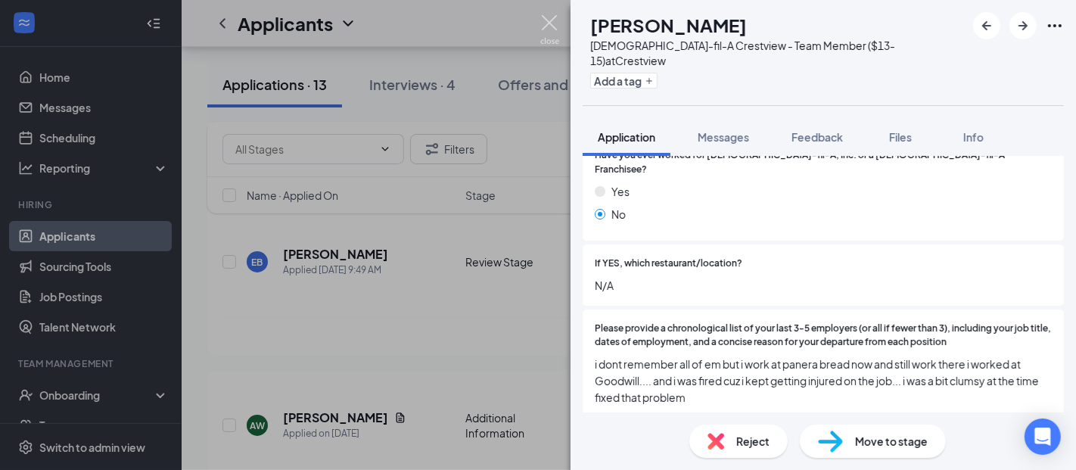
click at [546, 19] on img at bounding box center [549, 29] width 19 height 29
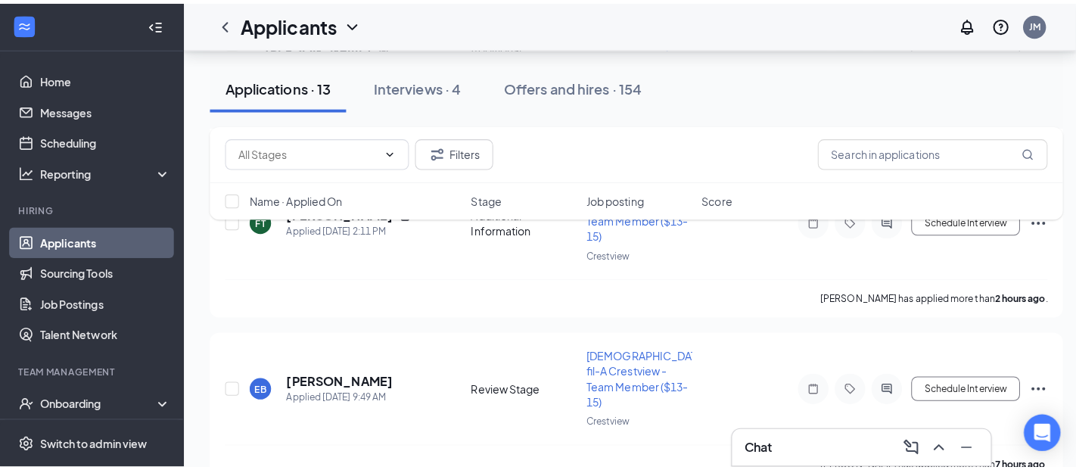
scroll to position [244, 0]
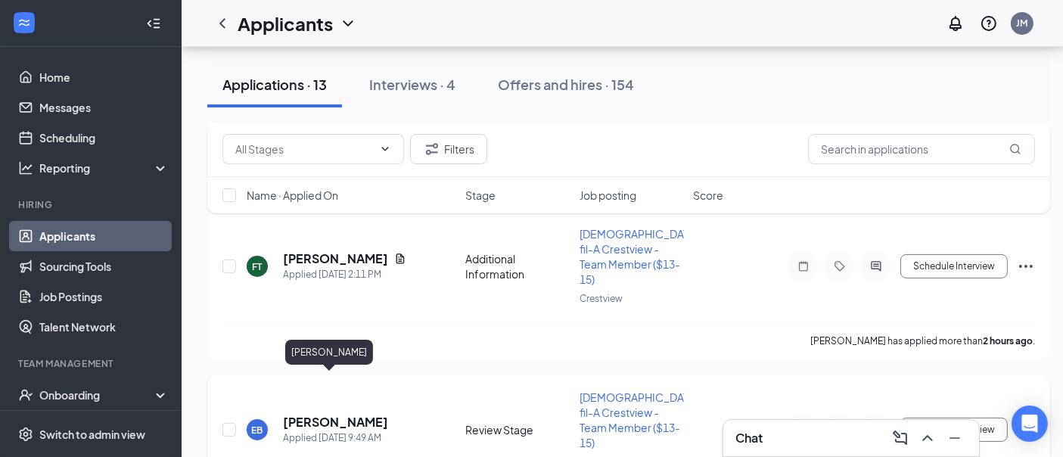
click at [316, 414] on h5 "[PERSON_NAME]" at bounding box center [335, 422] width 105 height 17
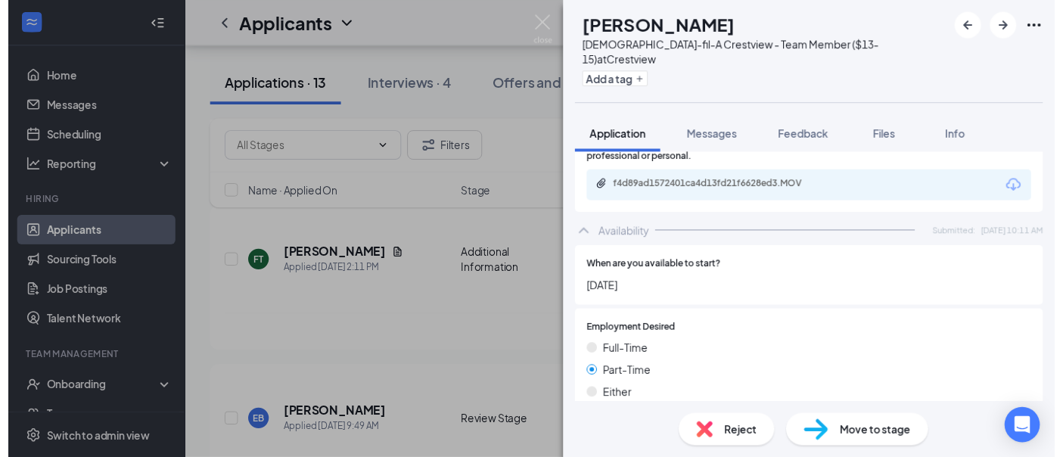
scroll to position [810, 0]
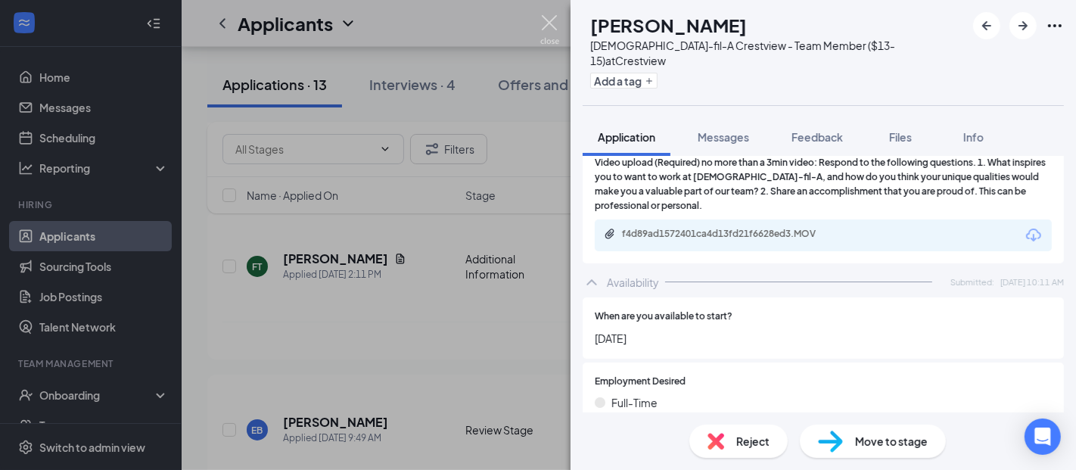
click at [542, 20] on img at bounding box center [549, 29] width 19 height 29
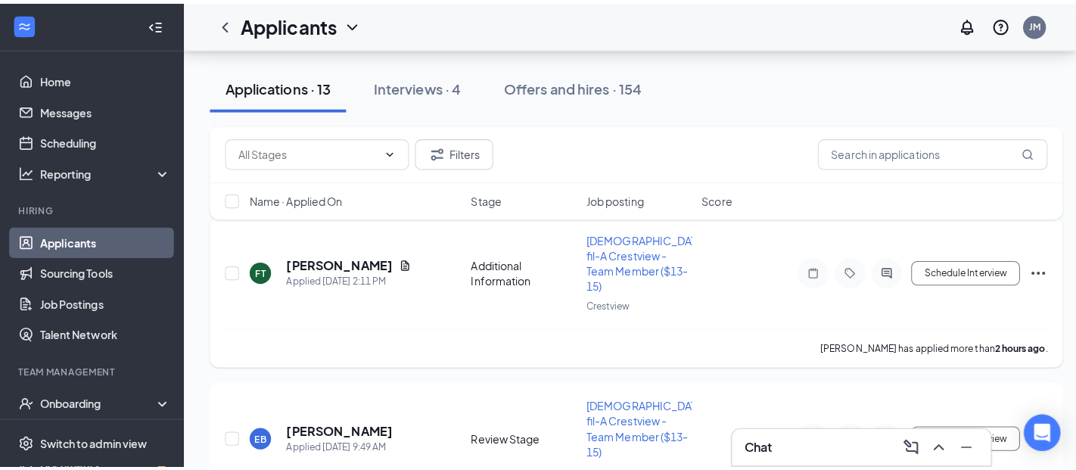
scroll to position [160, 0]
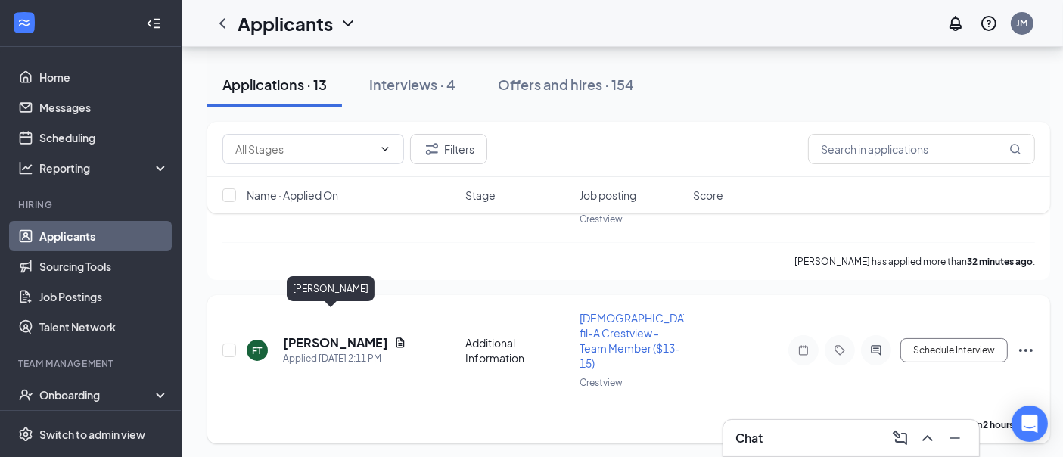
click at [335, 334] on h5 "[PERSON_NAME]" at bounding box center [335, 342] width 105 height 17
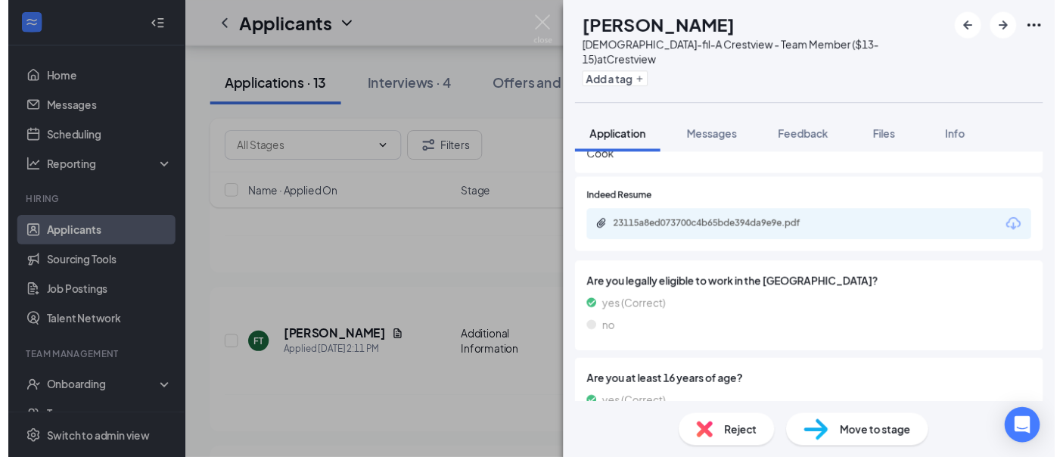
scroll to position [510, 0]
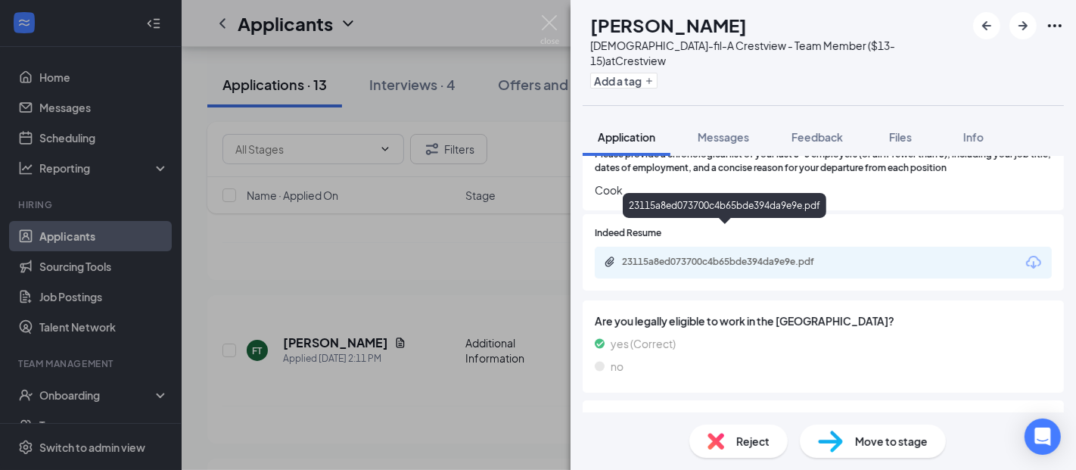
click at [711, 256] on div "23115a8ed073700c4b65bde394da9e9e.pdf" at bounding box center [728, 262] width 212 height 12
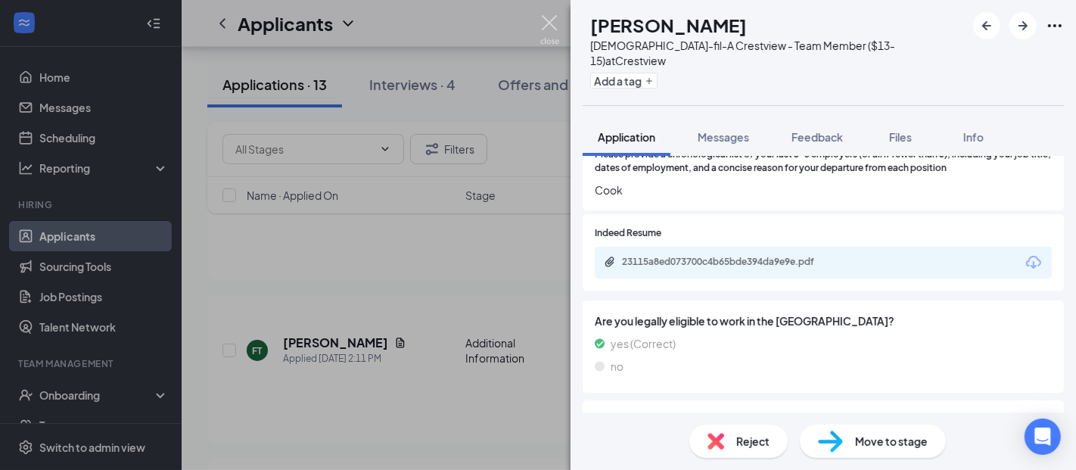
click at [545, 23] on img at bounding box center [549, 29] width 19 height 29
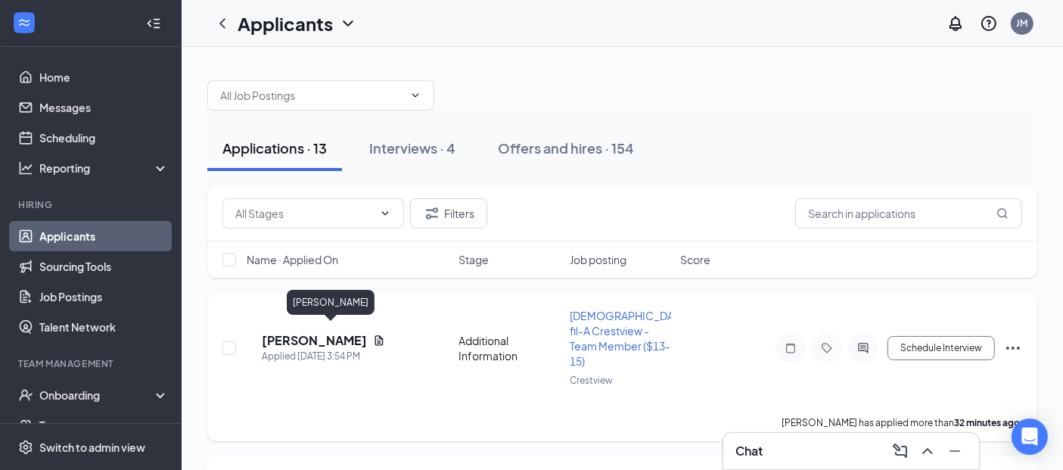
click at [339, 332] on h5 "[PERSON_NAME]" at bounding box center [314, 340] width 105 height 17
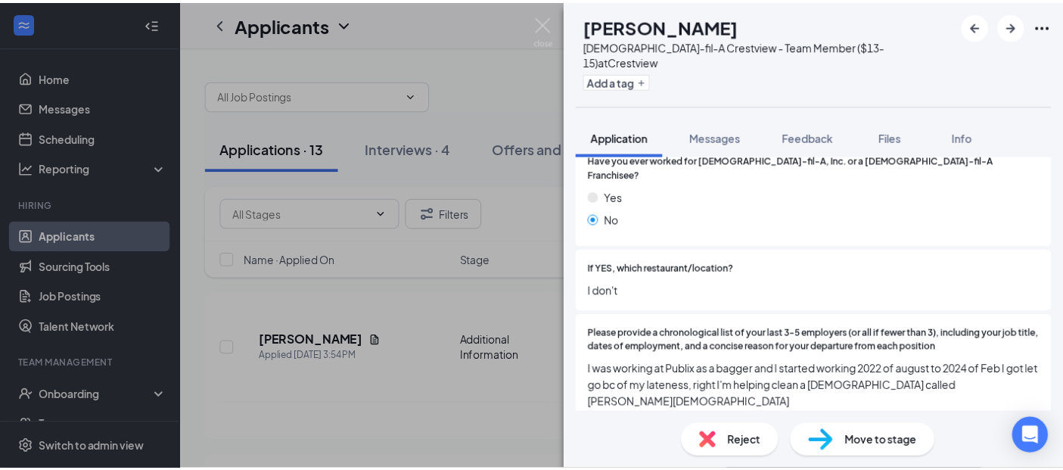
scroll to position [252, 0]
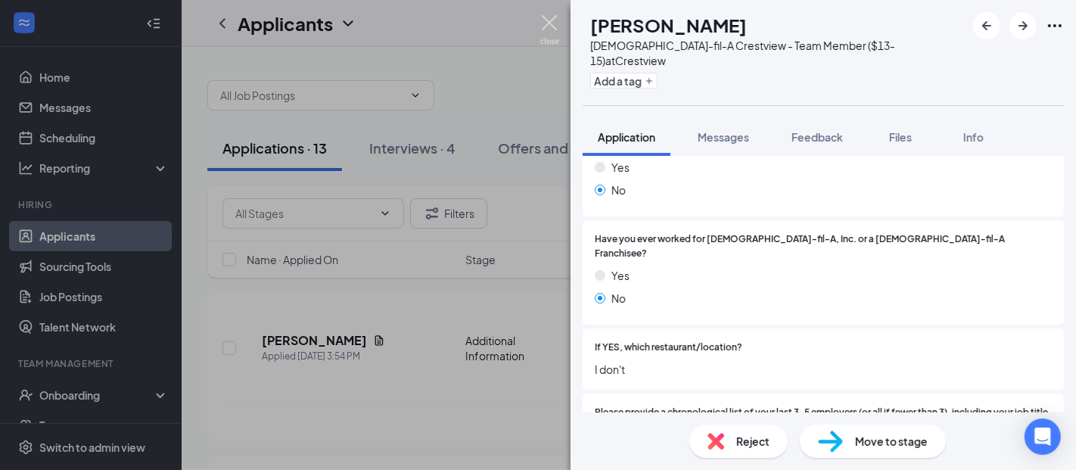
click at [546, 22] on img at bounding box center [549, 29] width 19 height 29
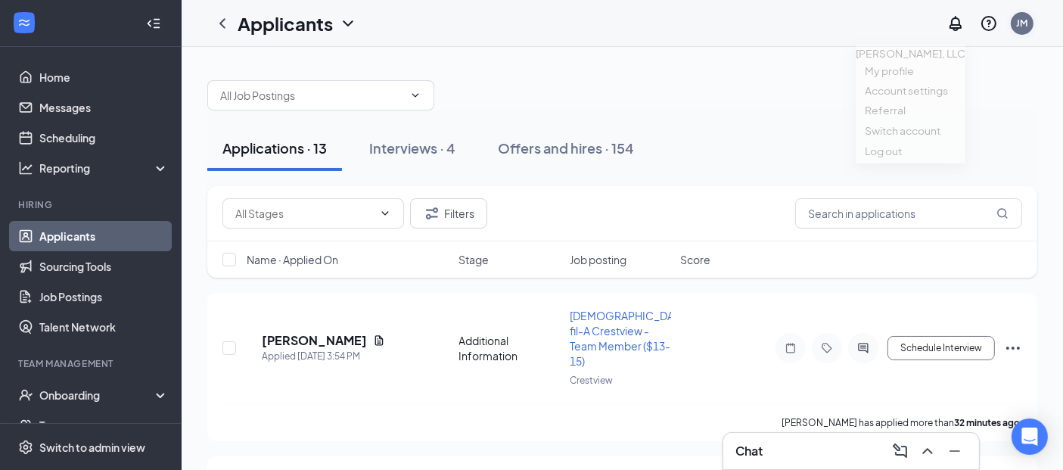
click at [1022, 20] on div "JM" at bounding box center [1022, 23] width 11 height 13
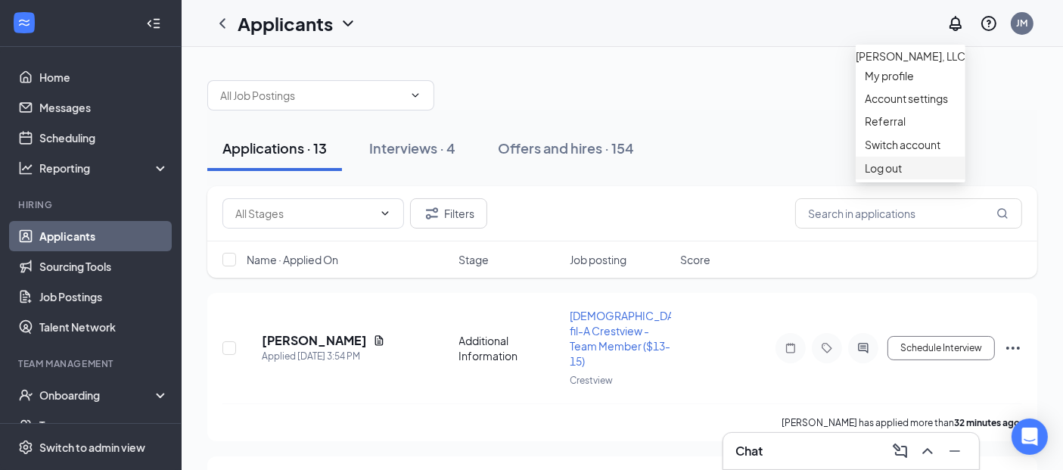
click at [916, 175] on div "Log out" at bounding box center [911, 167] width 92 height 15
